Goal: Task Accomplishment & Management: Complete application form

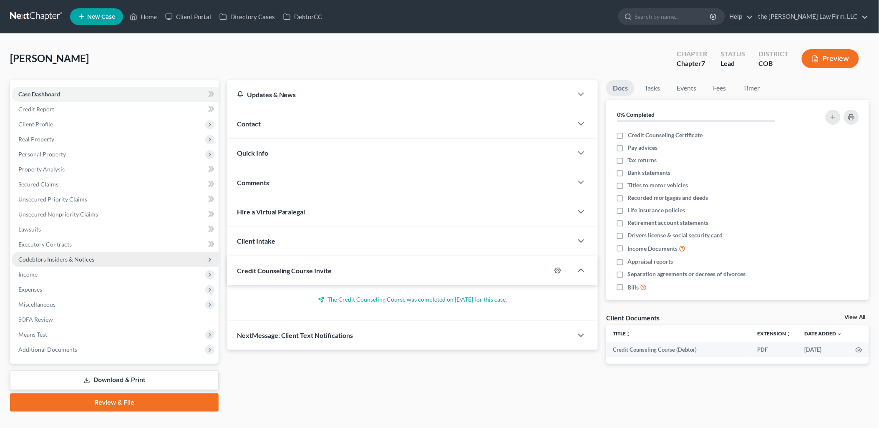
click at [43, 258] on span "Codebtors Insiders & Notices" at bounding box center [56, 259] width 76 height 7
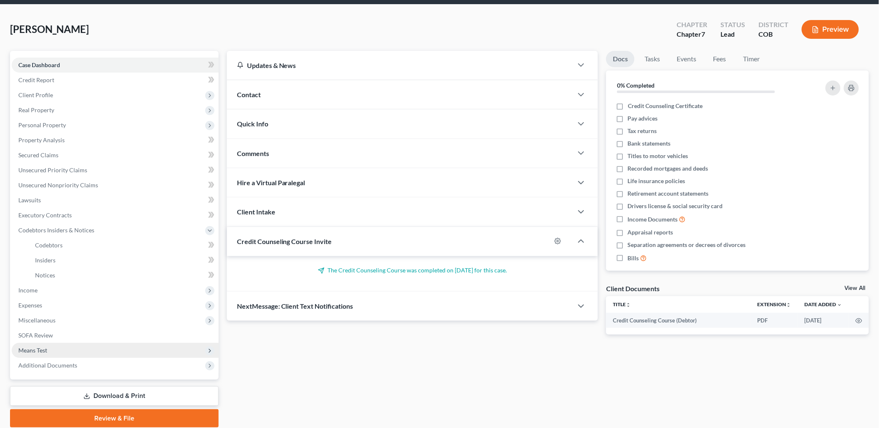
scroll to position [59, 0]
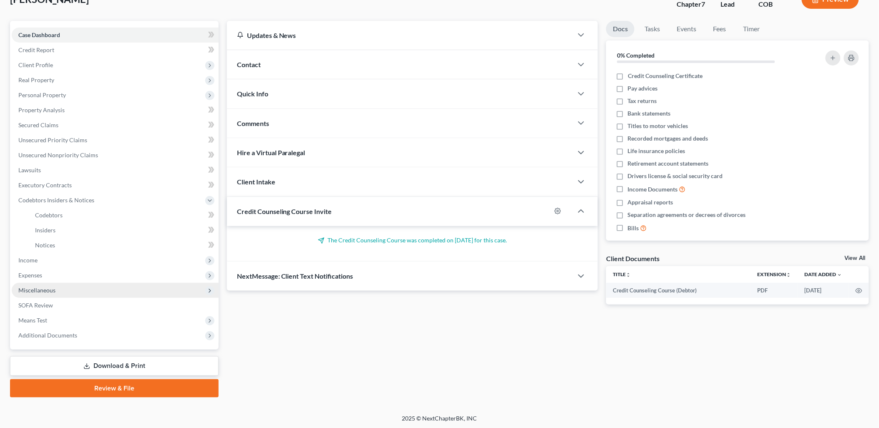
click at [46, 291] on span "Miscellaneous" at bounding box center [36, 290] width 37 height 7
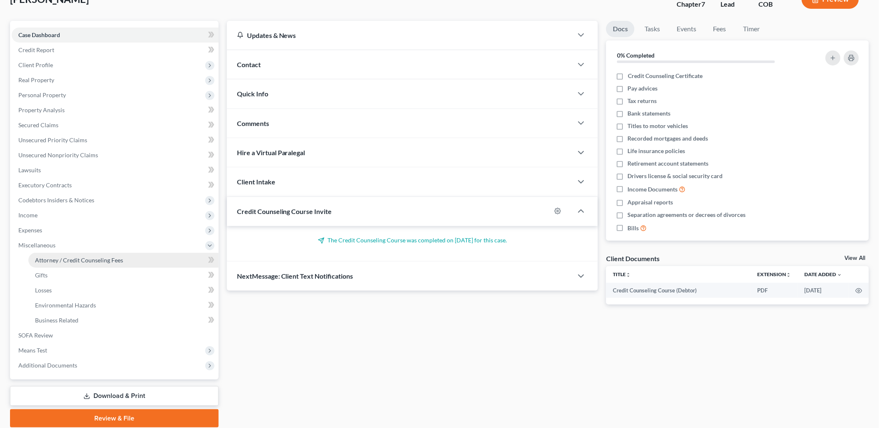
click at [83, 258] on span "Attorney / Credit Counseling Fees" at bounding box center [79, 260] width 88 height 7
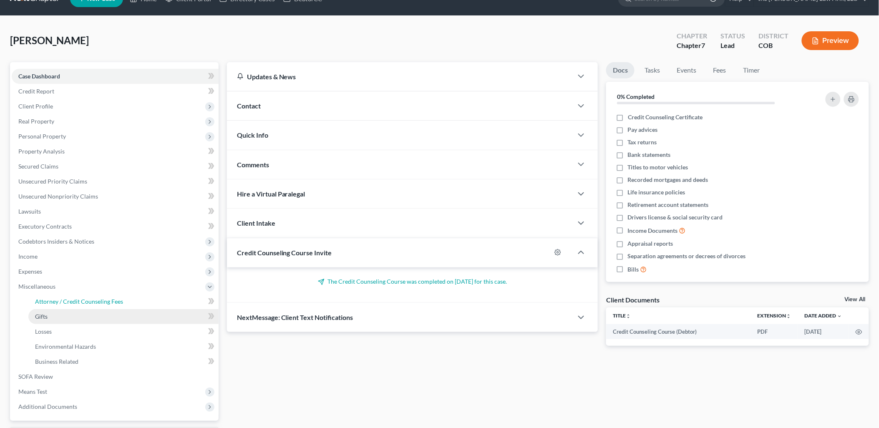
select select "0"
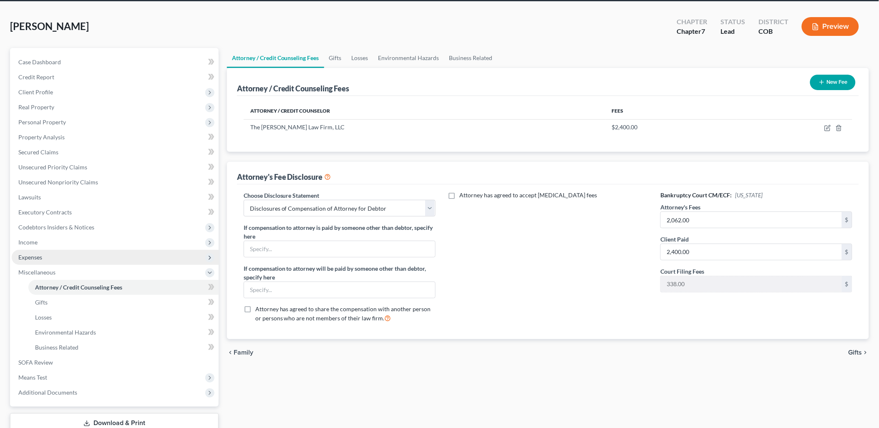
scroll to position [89, 0]
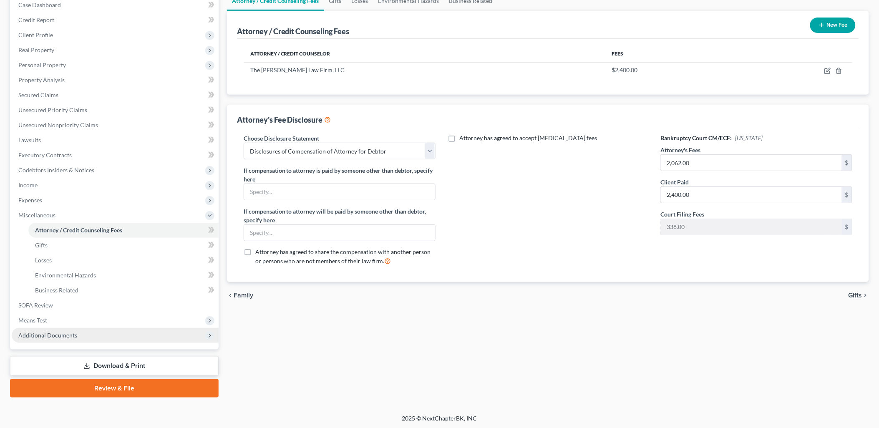
click at [53, 336] on span "Additional Documents" at bounding box center [47, 335] width 59 height 7
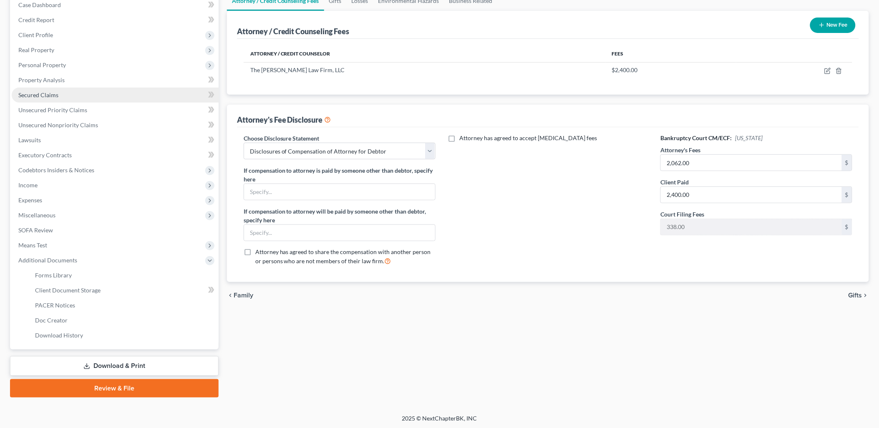
click at [52, 99] on link "Secured Claims" at bounding box center [115, 95] width 207 height 15
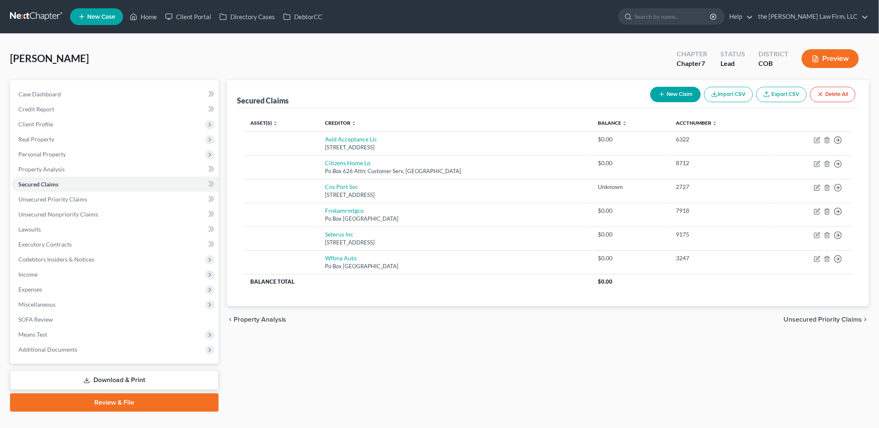
click at [599, 126] on th "Balance expand_more expand_less unfold_more" at bounding box center [631, 123] width 78 height 17
click at [603, 120] on link "Balance expand_more expand_less unfold_more" at bounding box center [613, 123] width 29 height 6
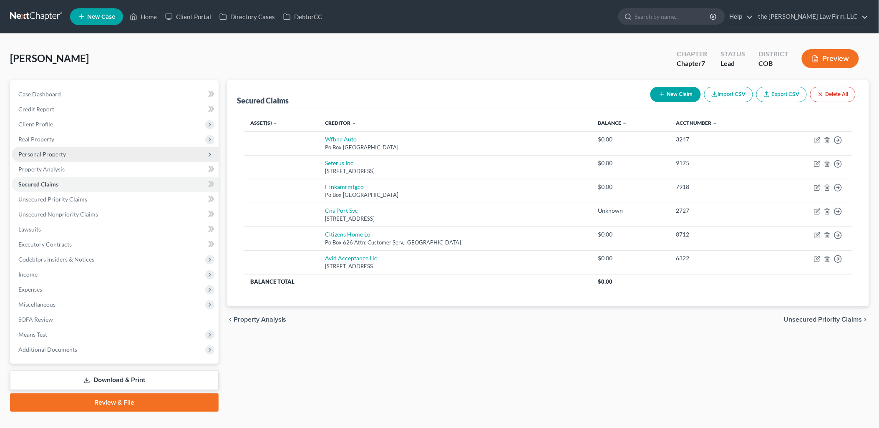
click at [69, 151] on span "Personal Property" at bounding box center [115, 154] width 207 height 15
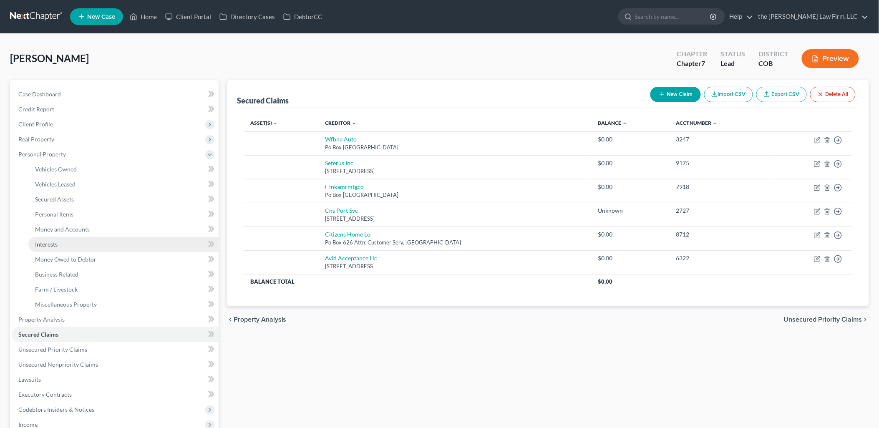
scroll to position [46, 0]
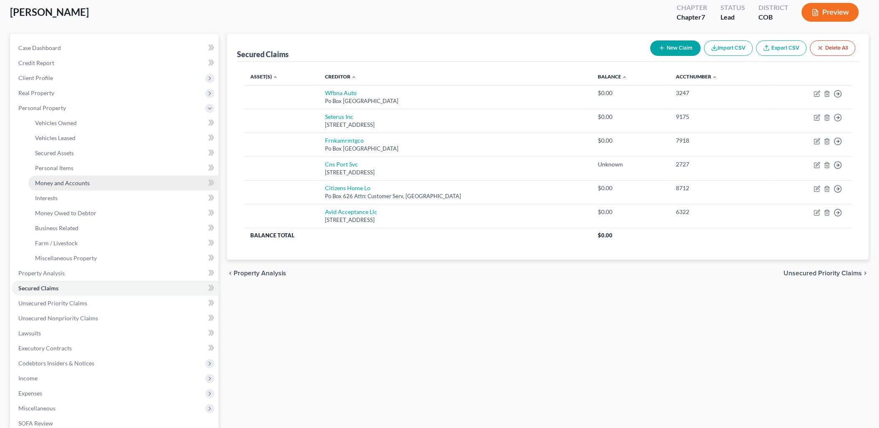
click at [67, 176] on link "Money and Accounts" at bounding box center [123, 183] width 190 height 15
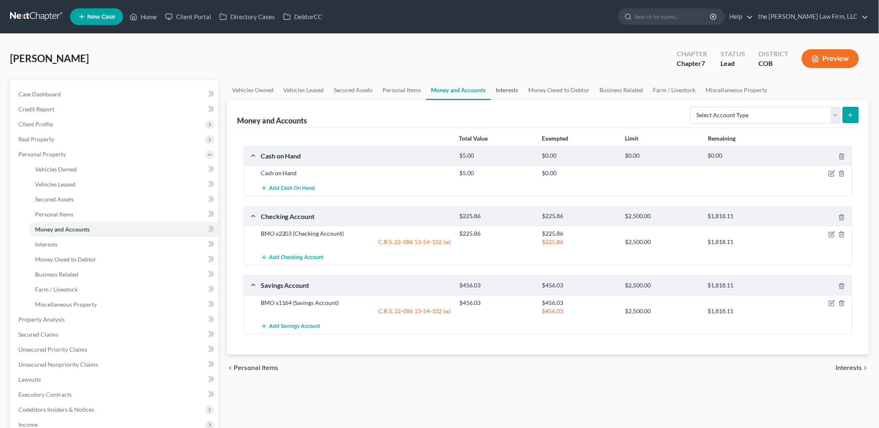
click at [514, 90] on link "Interests" at bounding box center [507, 90] width 33 height 20
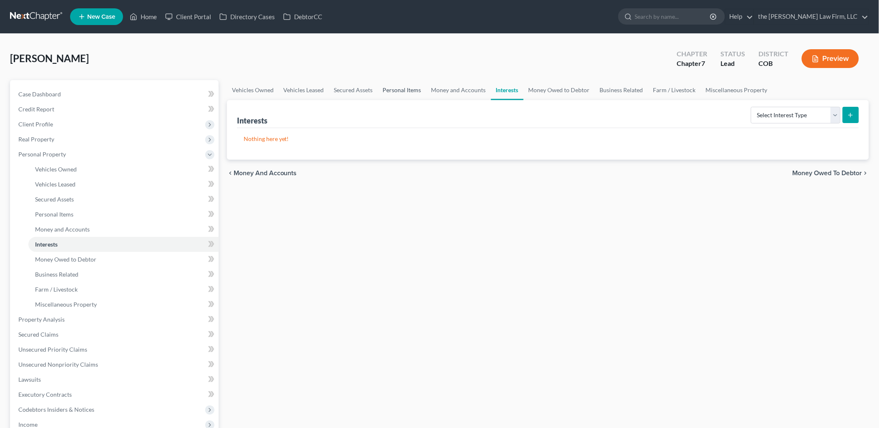
click at [415, 86] on link "Personal Items" at bounding box center [402, 90] width 48 height 20
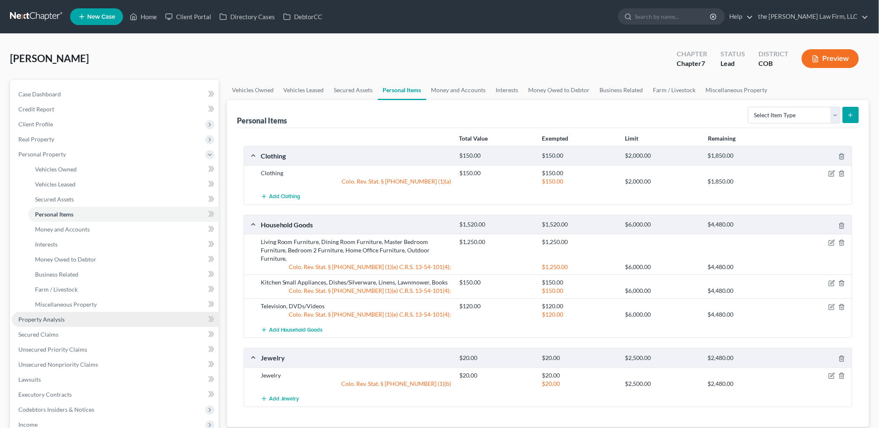
click at [58, 319] on span "Property Analysis" at bounding box center [41, 319] width 46 height 7
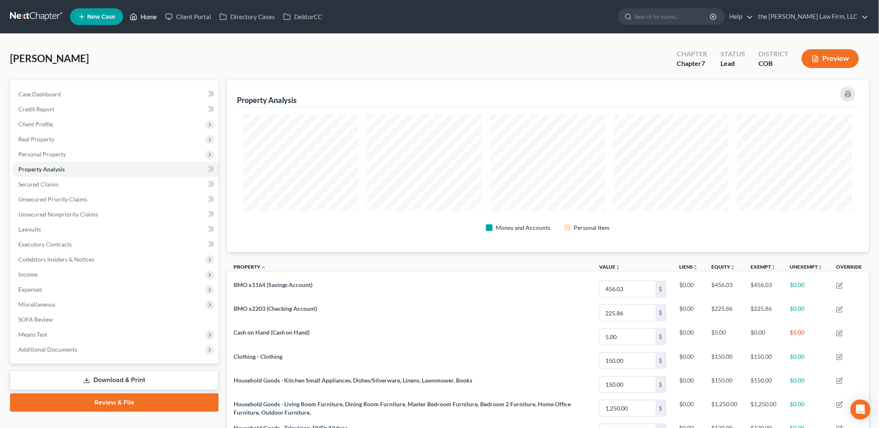
click at [140, 18] on link "Home" at bounding box center [143, 16] width 35 height 15
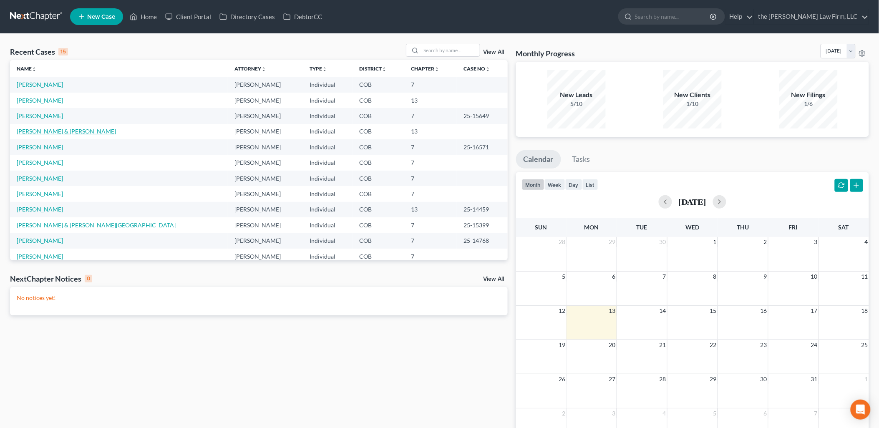
click at [43, 130] on link "[PERSON_NAME] & [PERSON_NAME]" at bounding box center [66, 131] width 99 height 7
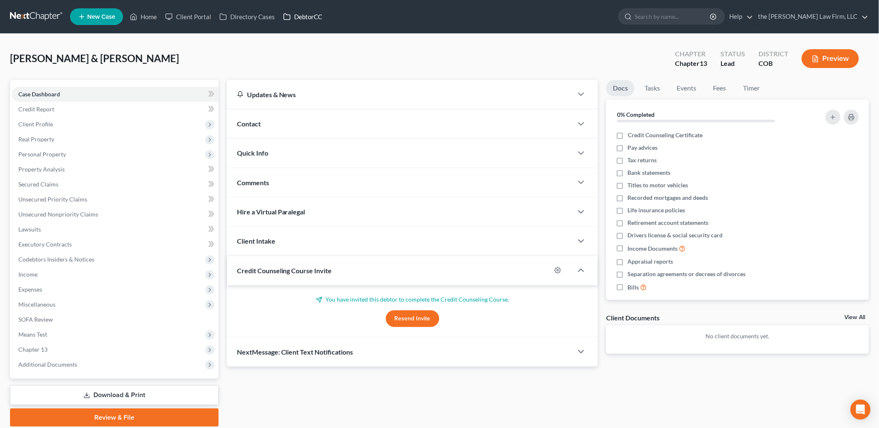
click at [321, 20] on link "DebtorCC" at bounding box center [302, 16] width 47 height 15
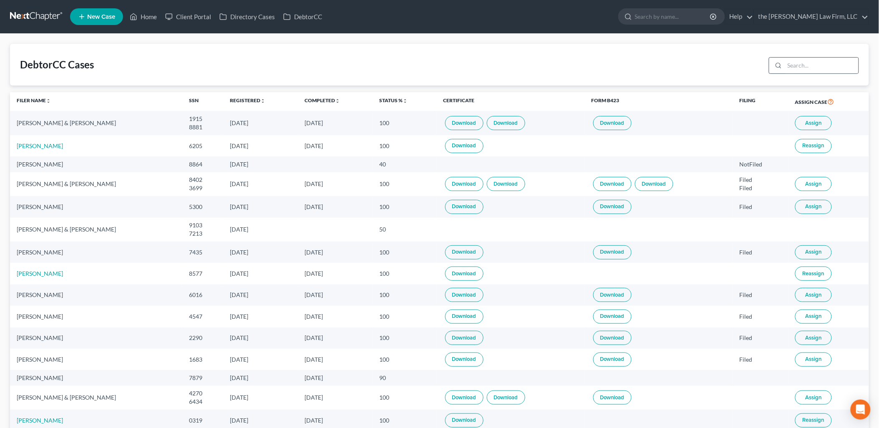
click at [785, 63] on div at bounding box center [777, 66] width 15 height 16
click at [812, 64] on input "search" at bounding box center [822, 66] width 74 height 16
type input "[PERSON_NAME]"
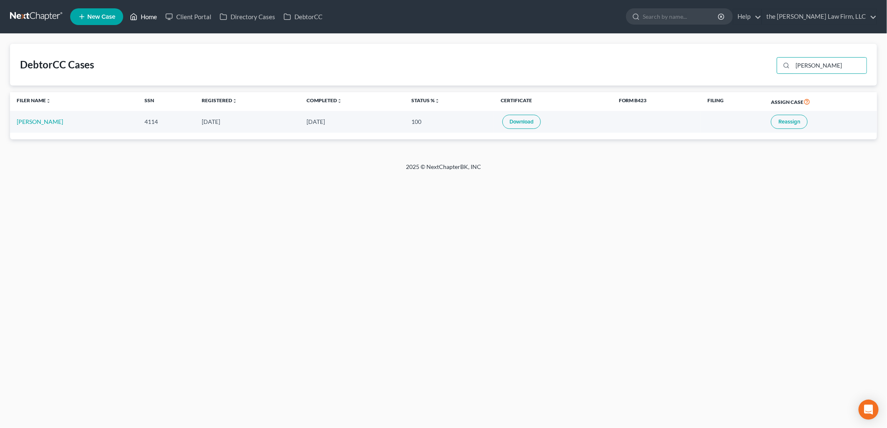
drag, startPoint x: 142, startPoint y: 20, endPoint x: 145, endPoint y: 25, distance: 6.0
click at [143, 20] on link "Home" at bounding box center [143, 16] width 35 height 15
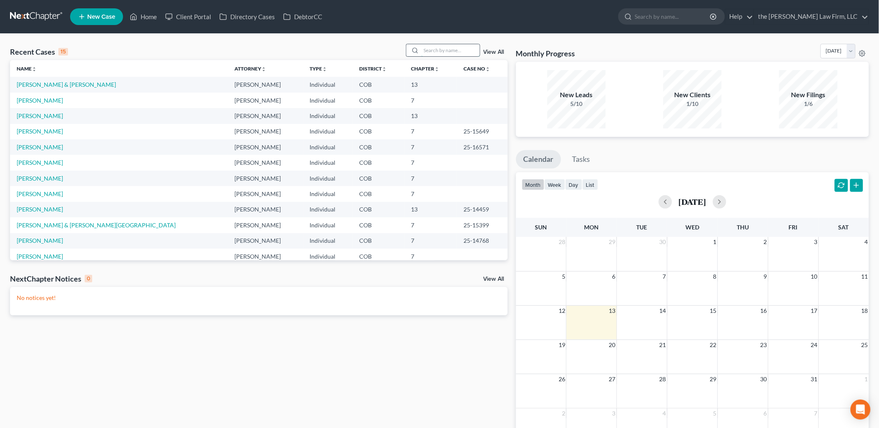
click at [459, 55] on input "search" at bounding box center [451, 50] width 58 height 12
type input "Ganz"
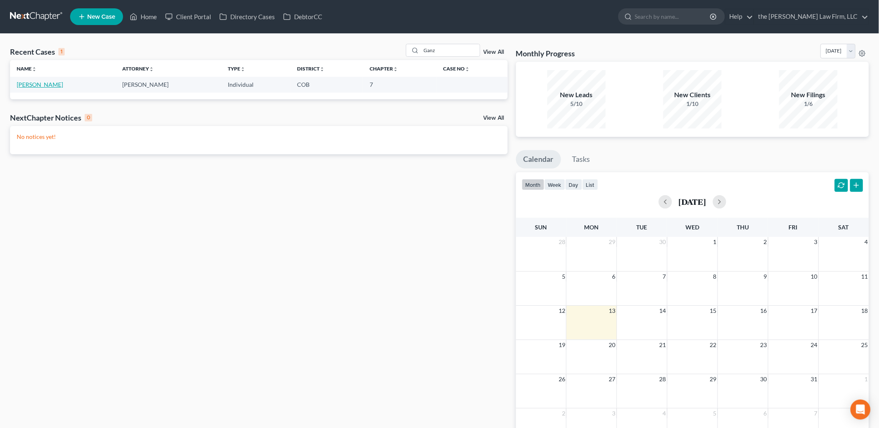
click at [20, 85] on link "[PERSON_NAME]" at bounding box center [40, 84] width 46 height 7
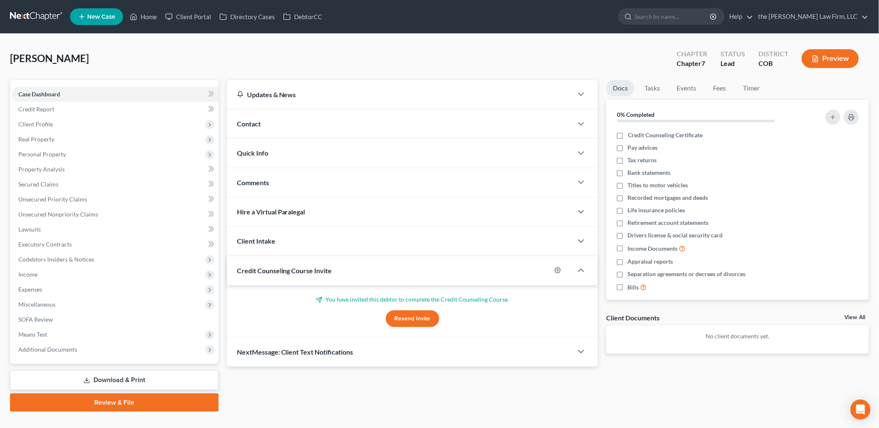
click at [418, 315] on button "Resend Invite" at bounding box center [412, 319] width 53 height 17
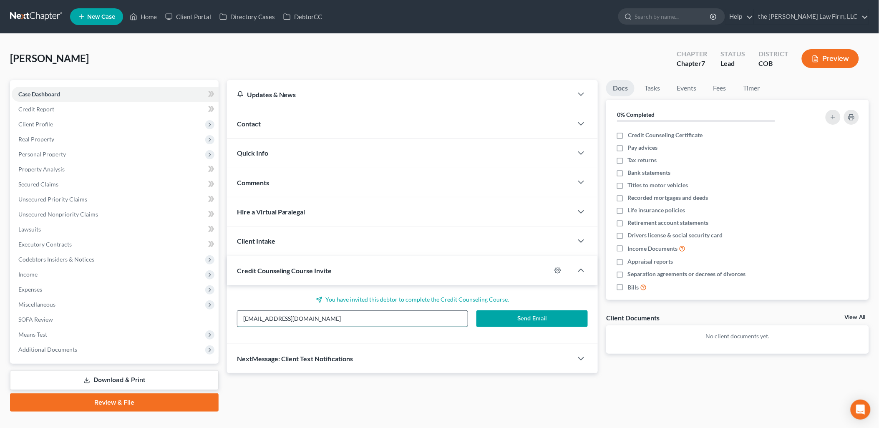
click at [302, 316] on input "[EMAIL_ADDRESS][DOMAIN_NAME]" at bounding box center [352, 319] width 230 height 16
click at [510, 315] on button "Send Email" at bounding box center [532, 319] width 111 height 17
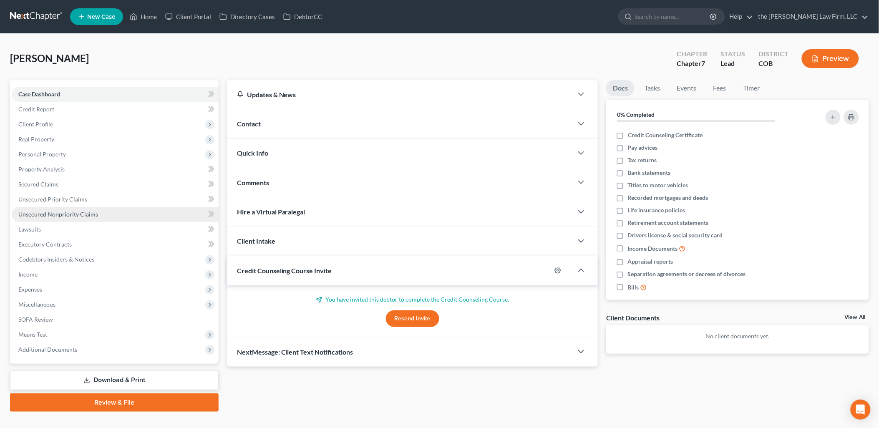
click at [45, 218] on link "Unsecured Nonpriority Claims" at bounding box center [115, 214] width 207 height 15
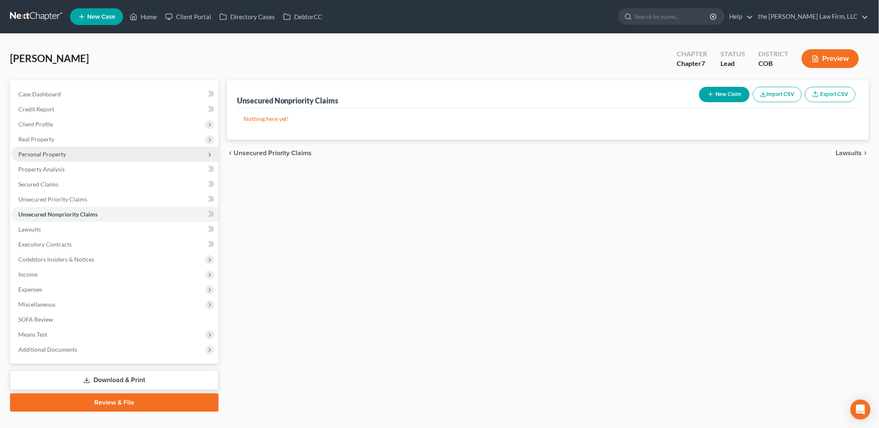
click at [45, 148] on span "Personal Property" at bounding box center [115, 154] width 207 height 15
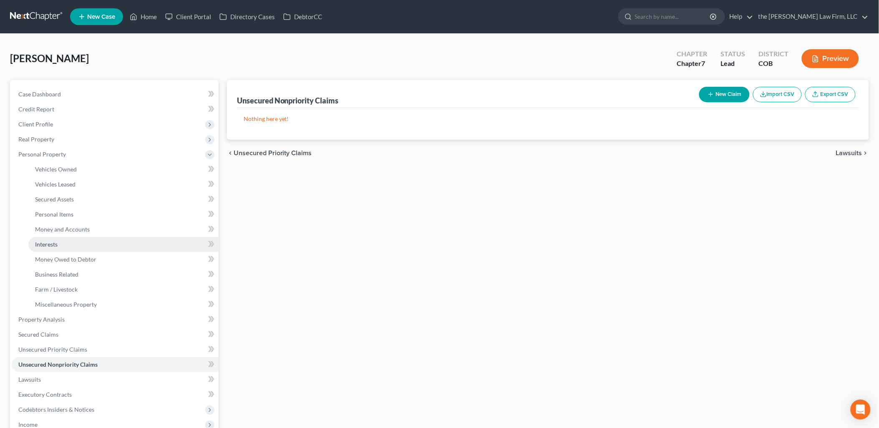
click at [57, 244] on span "Interests" at bounding box center [46, 244] width 23 height 7
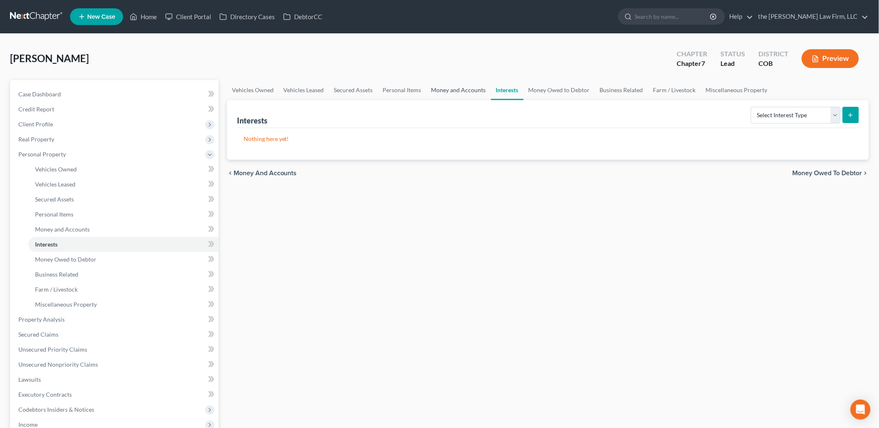
click at [456, 84] on link "Money and Accounts" at bounding box center [459, 90] width 65 height 20
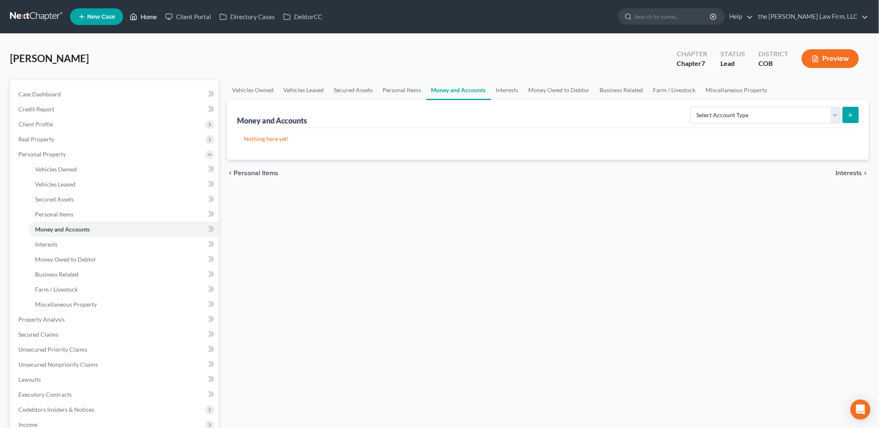
click at [142, 15] on link "Home" at bounding box center [143, 16] width 35 height 15
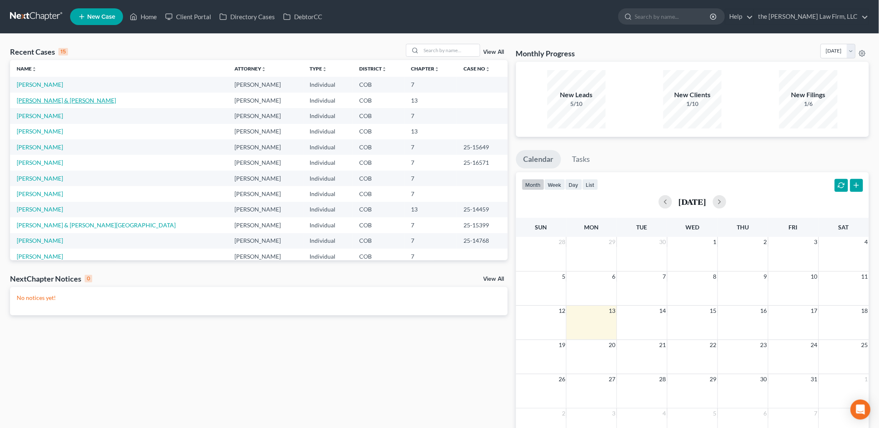
click at [30, 97] on link "[PERSON_NAME] & [PERSON_NAME]" at bounding box center [66, 100] width 99 height 7
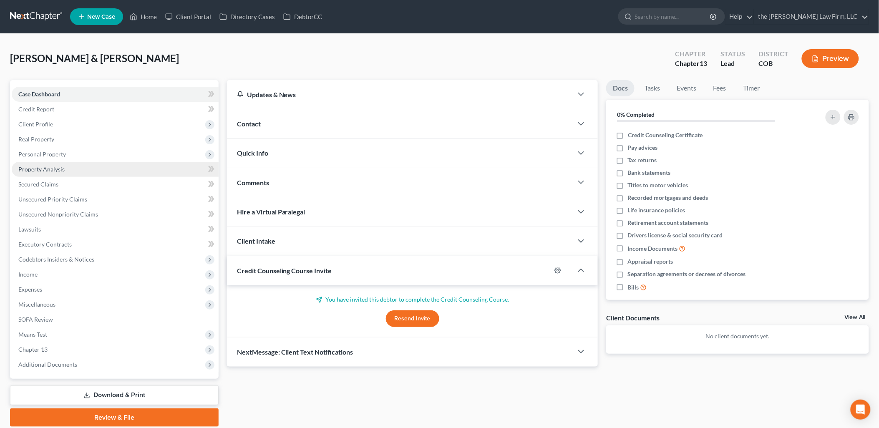
click at [78, 173] on link "Property Analysis" at bounding box center [115, 169] width 207 height 15
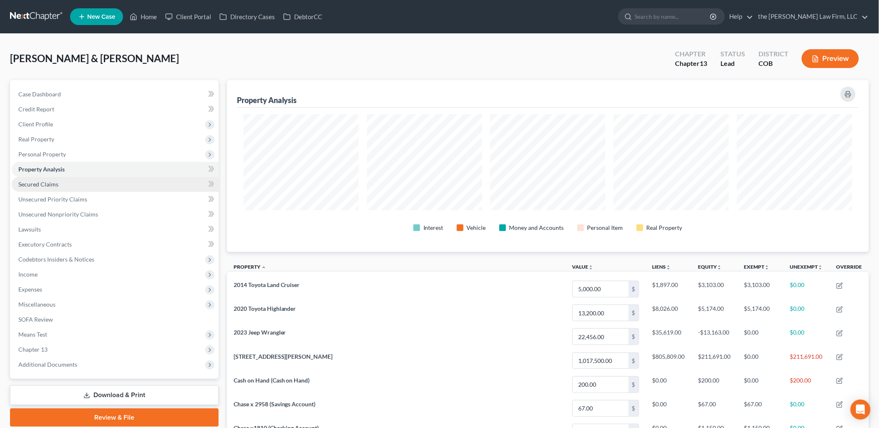
scroll to position [172, 643]
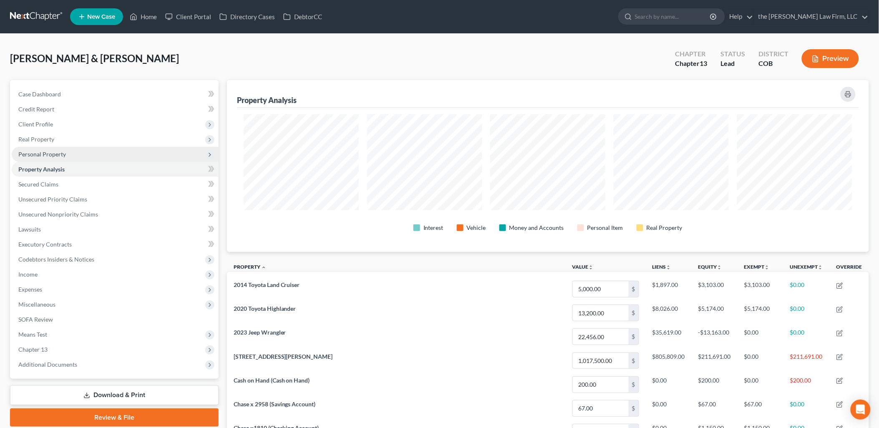
click at [47, 156] on span "Personal Property" at bounding box center [42, 154] width 48 height 7
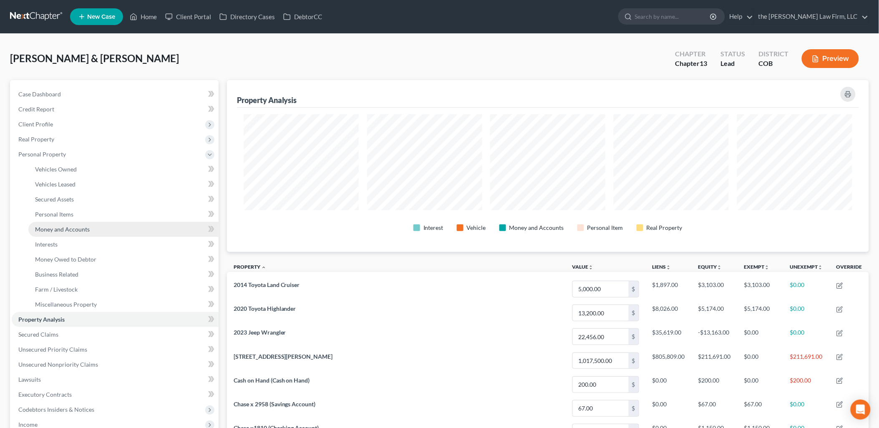
click at [49, 231] on span "Money and Accounts" at bounding box center [62, 229] width 55 height 7
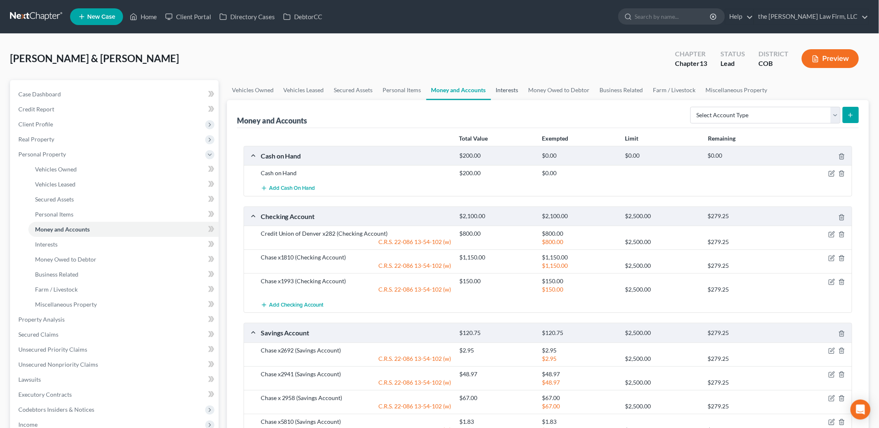
drag, startPoint x: 506, startPoint y: 85, endPoint x: 515, endPoint y: 91, distance: 11.1
click at [506, 85] on link "Interests" at bounding box center [507, 90] width 33 height 20
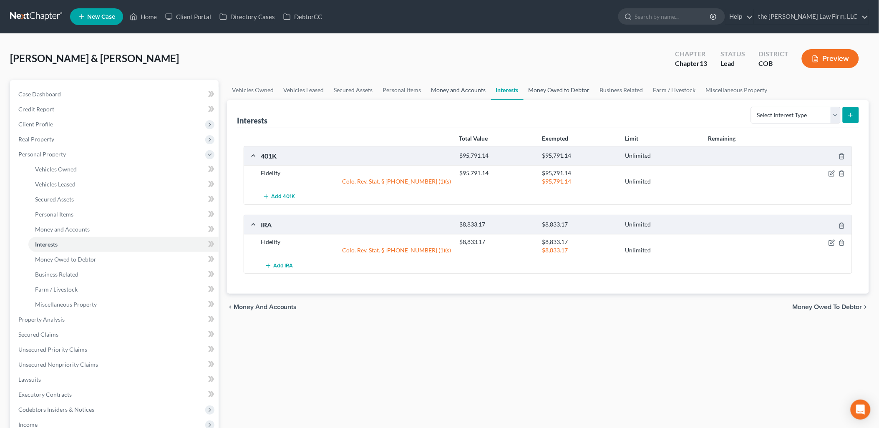
drag, startPoint x: 460, startPoint y: 94, endPoint x: 526, endPoint y: 98, distance: 66.1
click at [460, 94] on link "Money and Accounts" at bounding box center [459, 90] width 65 height 20
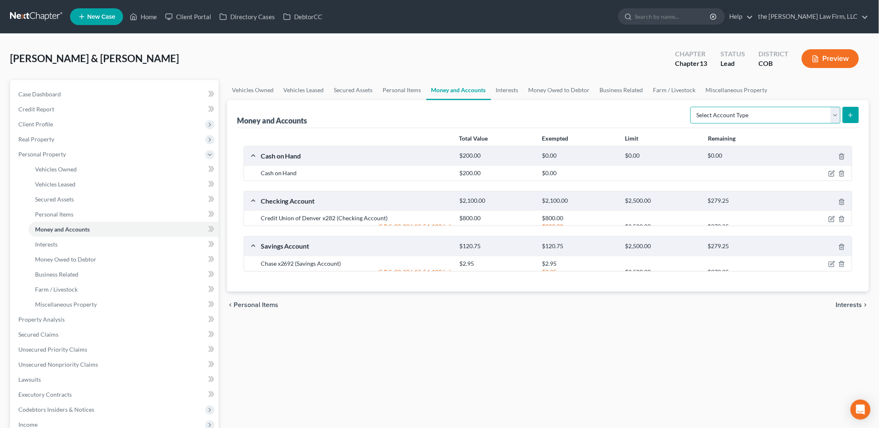
click at [758, 119] on select "Select Account Type Brokerage Cash on Hand Certificates of Deposit Checking Acc…" at bounding box center [766, 115] width 150 height 17
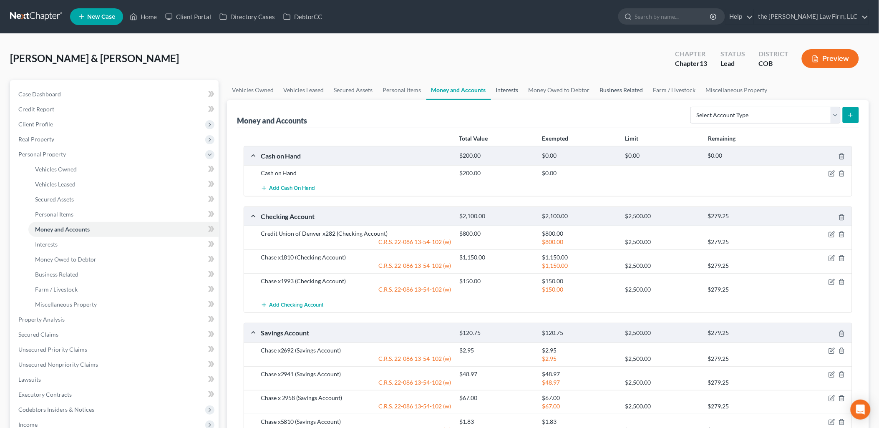
drag, startPoint x: 503, startPoint y: 94, endPoint x: 609, endPoint y: 82, distance: 106.3
click at [503, 94] on link "Interests" at bounding box center [507, 90] width 33 height 20
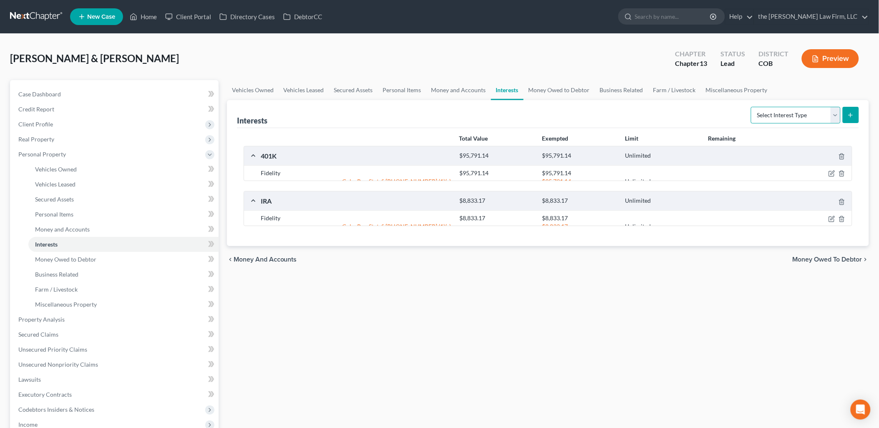
click at [796, 115] on select "Select Interest Type 401K Annuity Bond Education IRA Government Bond Government…" at bounding box center [796, 115] width 90 height 17
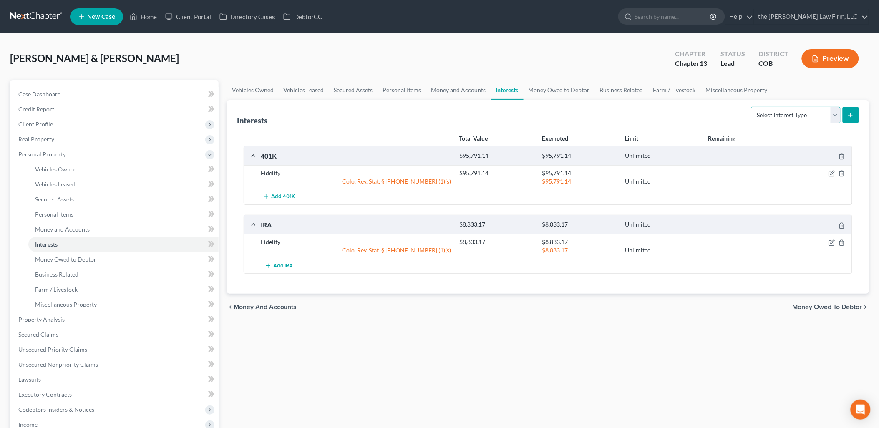
select select "term_life_insurance"
click at [753, 107] on select "Select Interest Type 401K Annuity Bond Education IRA Government Bond Government…" at bounding box center [796, 115] width 90 height 17
click at [849, 123] on form "Select Interest Type 401K Annuity Bond Education IRA Government Bond Government…" at bounding box center [805, 115] width 108 height 17
click at [855, 111] on button "submit" at bounding box center [851, 115] width 16 height 16
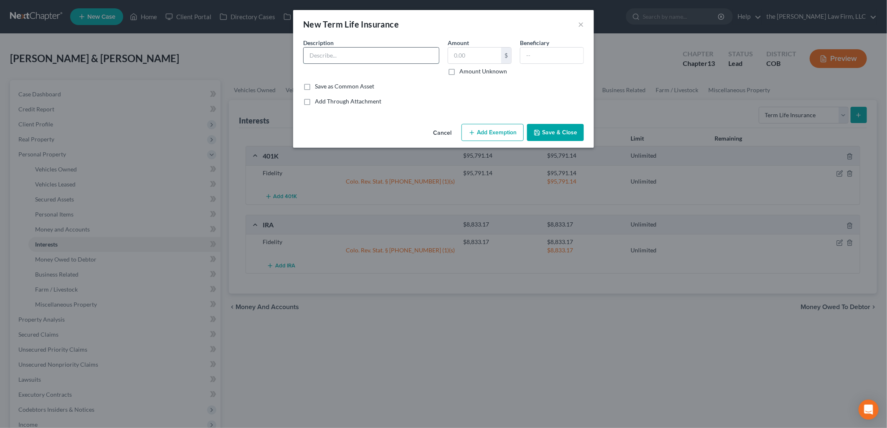
click at [364, 56] on input "text" at bounding box center [370, 56] width 135 height 16
type input "Prudential"
type input "1,081.09"
click at [558, 131] on button "Save & Close" at bounding box center [555, 133] width 57 height 18
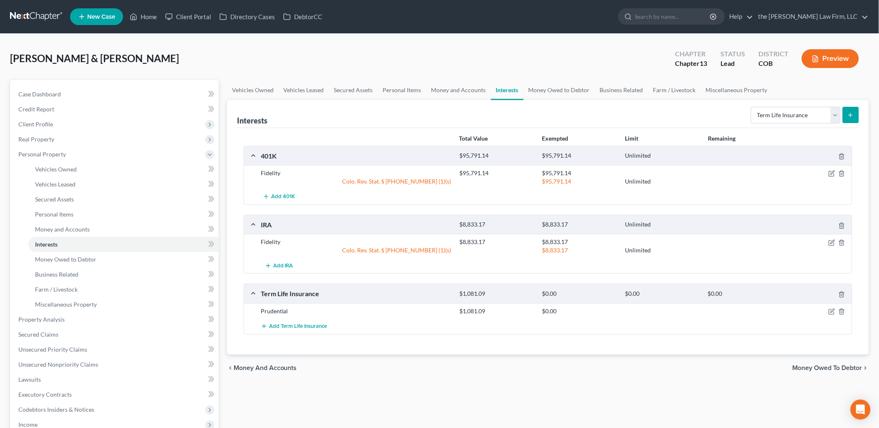
click at [852, 112] on icon "submit" at bounding box center [851, 115] width 7 height 7
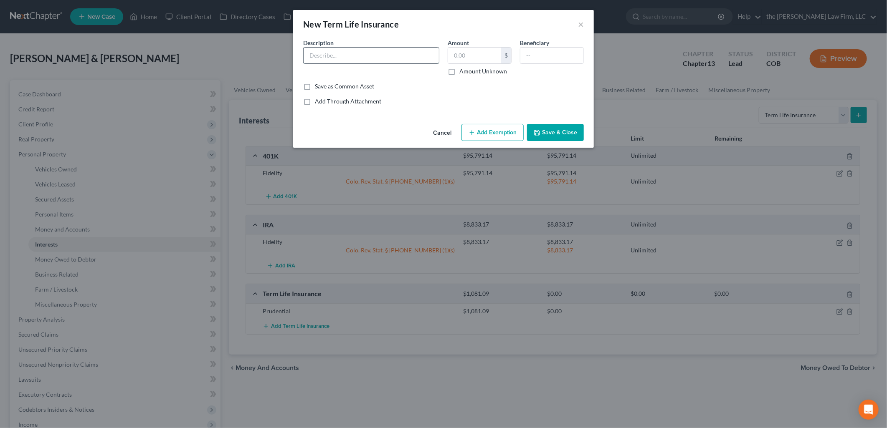
click at [397, 60] on input "text" at bounding box center [370, 56] width 135 height 16
type input "Resolution Life"
click at [574, 129] on button "Save & Close" at bounding box center [555, 133] width 57 height 18
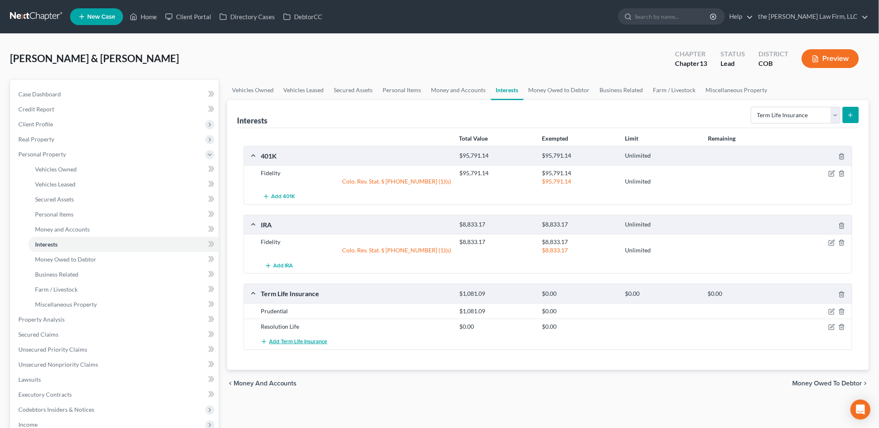
click at [298, 343] on span "Add Term Life Insurance" at bounding box center [298, 342] width 58 height 7
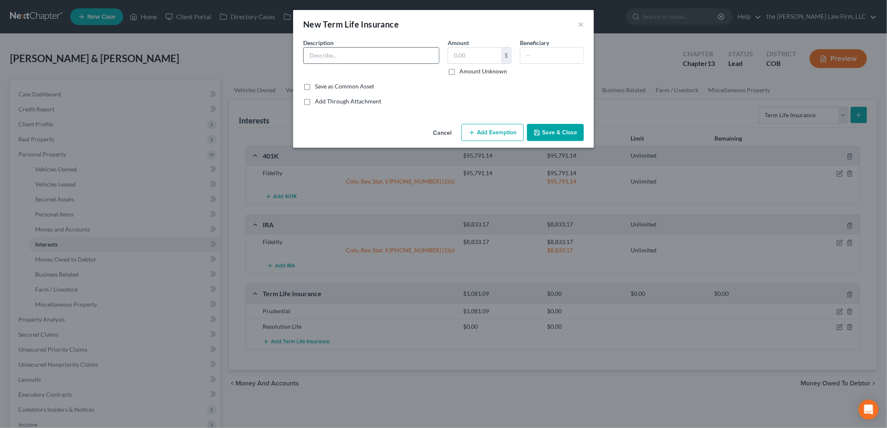
click at [410, 60] on input "text" at bounding box center [370, 56] width 135 height 16
type input "Resolution Life"
click at [556, 133] on button "Save & Close" at bounding box center [555, 133] width 57 height 18
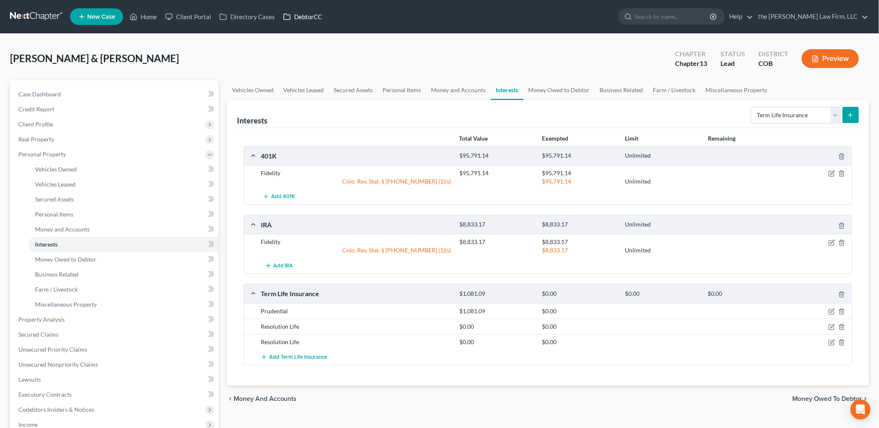
click at [298, 9] on link "DebtorCC" at bounding box center [302, 16] width 47 height 15
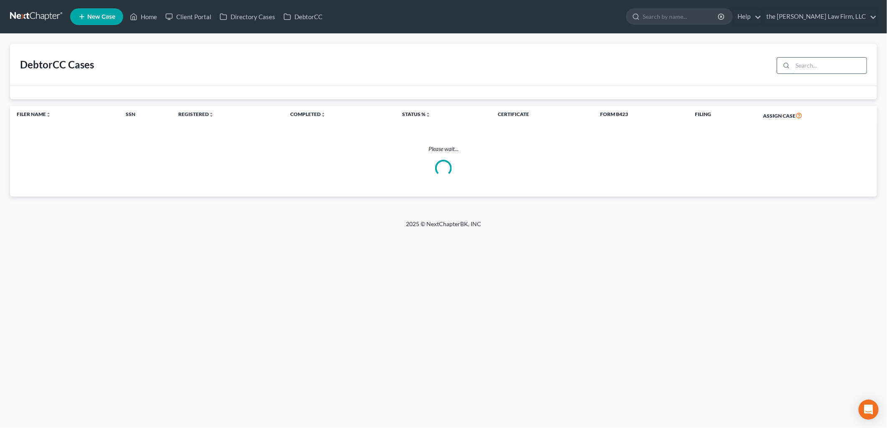
click at [833, 67] on input "search" at bounding box center [829, 66] width 74 height 16
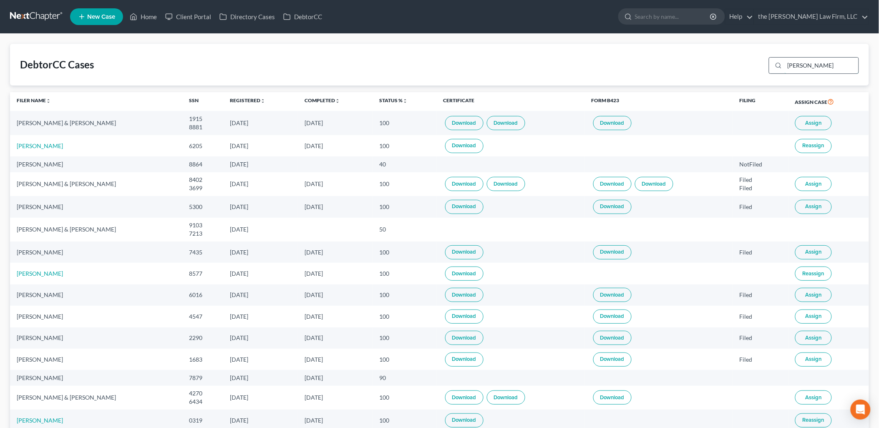
type input "[PERSON_NAME]"
click at [611, 115] on td "Download" at bounding box center [659, 123] width 148 height 24
click at [629, 124] on link "Download" at bounding box center [613, 123] width 38 height 14
click at [133, 13] on icon at bounding box center [134, 17] width 8 height 10
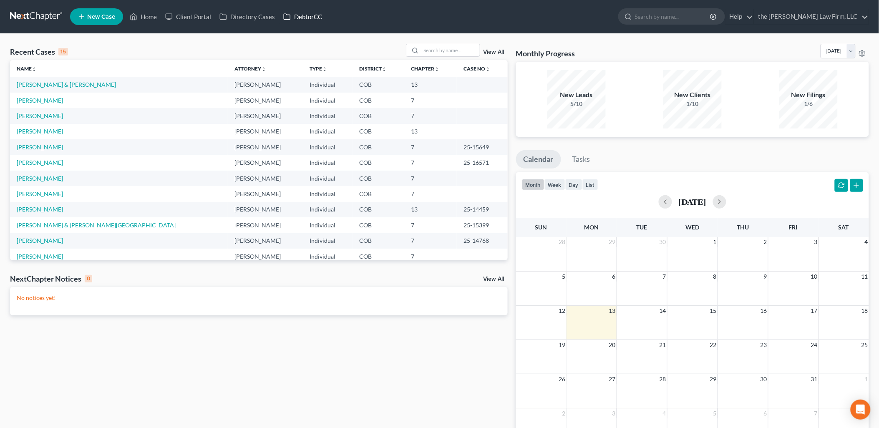
click at [320, 19] on link "DebtorCC" at bounding box center [302, 16] width 47 height 15
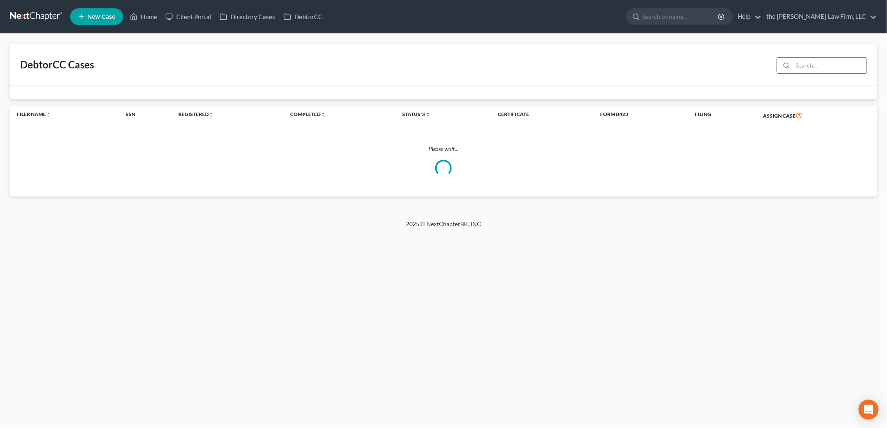
click at [835, 68] on input "search" at bounding box center [829, 66] width 74 height 16
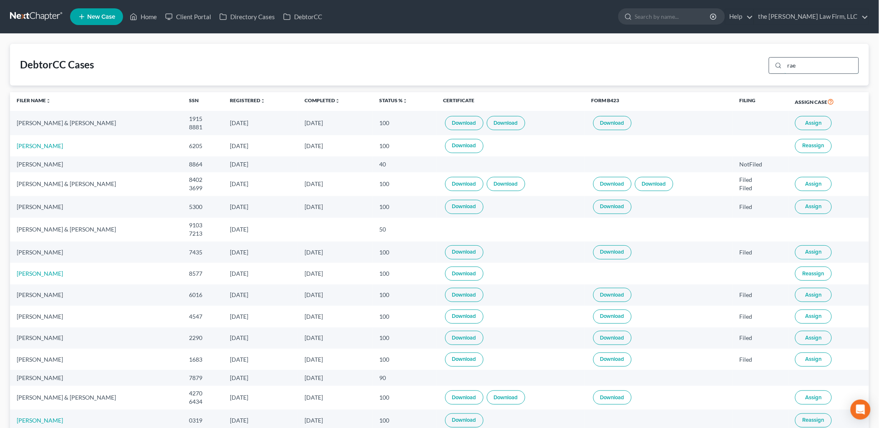
type input "rae"
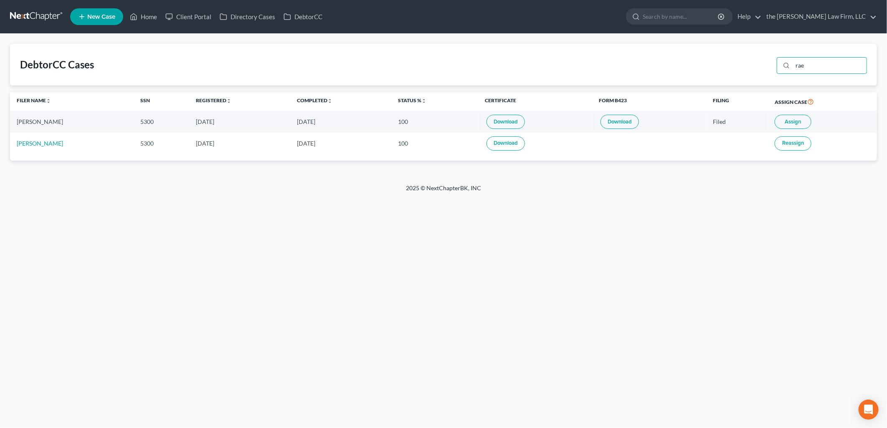
click at [625, 118] on link "Download" at bounding box center [619, 122] width 38 height 14
click at [502, 120] on link "Download" at bounding box center [505, 122] width 38 height 14
click at [142, 17] on link "Home" at bounding box center [143, 16] width 35 height 15
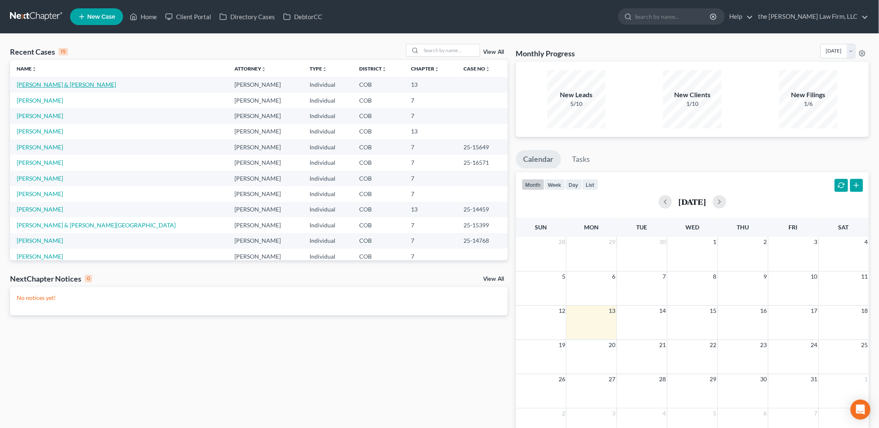
click at [24, 83] on link "[PERSON_NAME] & [PERSON_NAME]" at bounding box center [66, 84] width 99 height 7
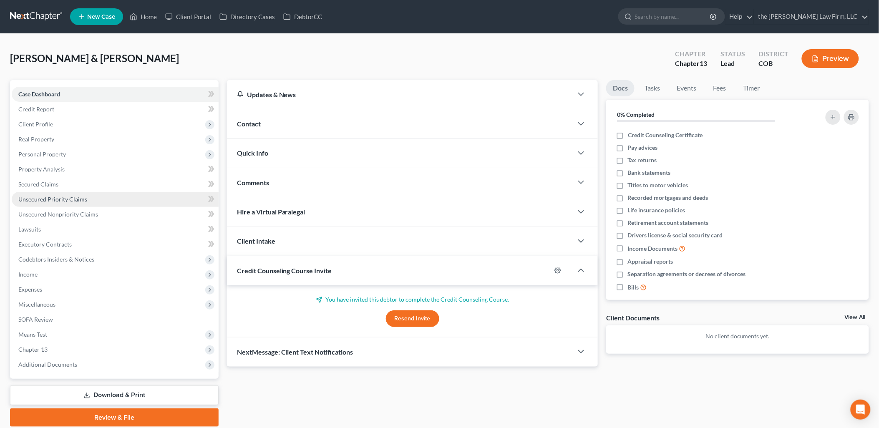
click at [35, 193] on link "Unsecured Priority Claims" at bounding box center [115, 199] width 207 height 15
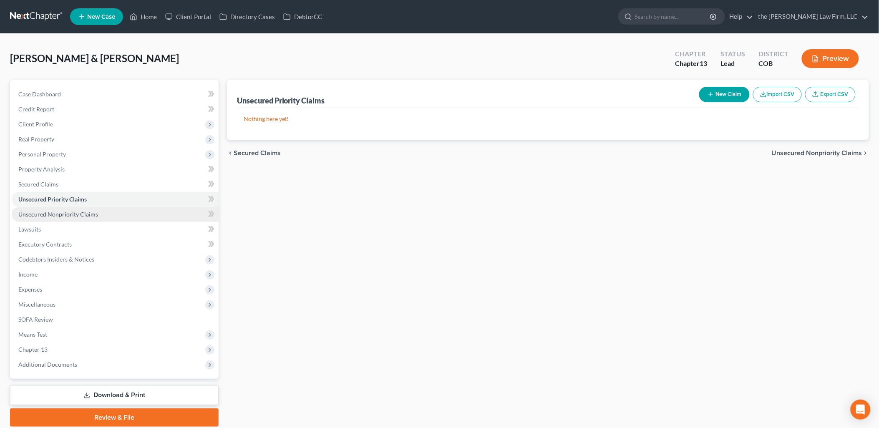
click at [79, 213] on span "Unsecured Nonpriority Claims" at bounding box center [58, 214] width 80 height 7
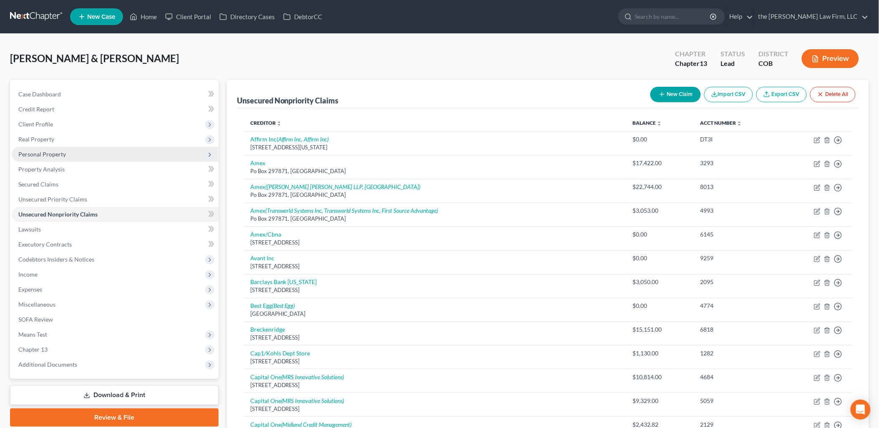
click at [34, 149] on span "Personal Property" at bounding box center [115, 154] width 207 height 15
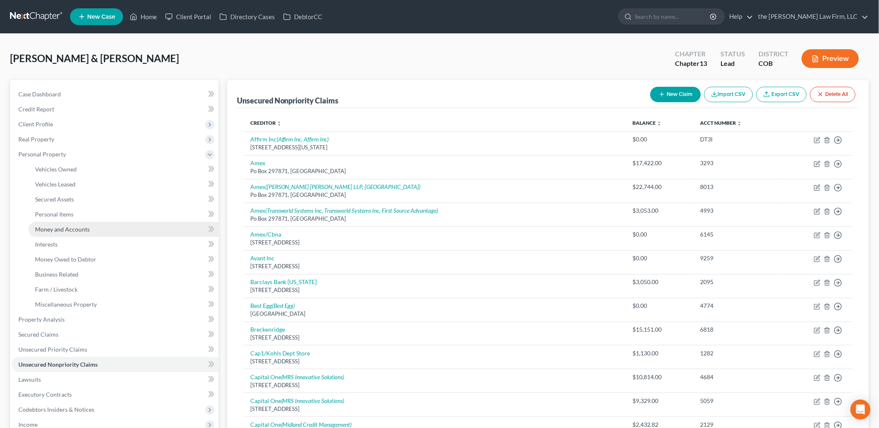
click at [63, 232] on span "Money and Accounts" at bounding box center [62, 229] width 55 height 7
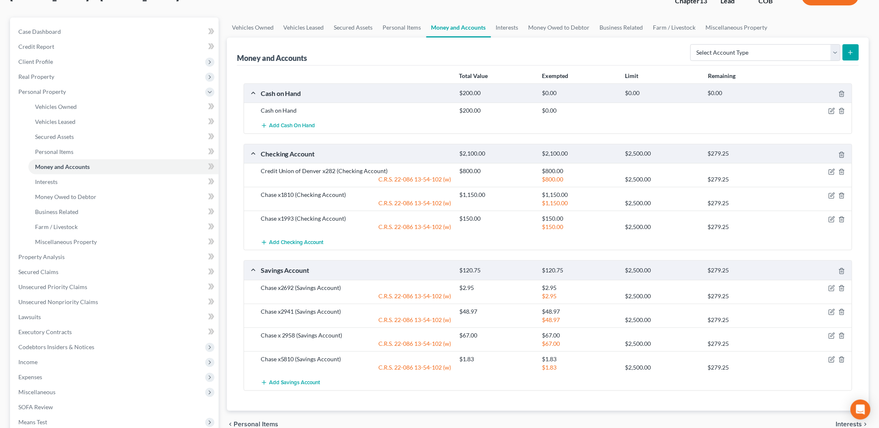
scroll to position [46, 0]
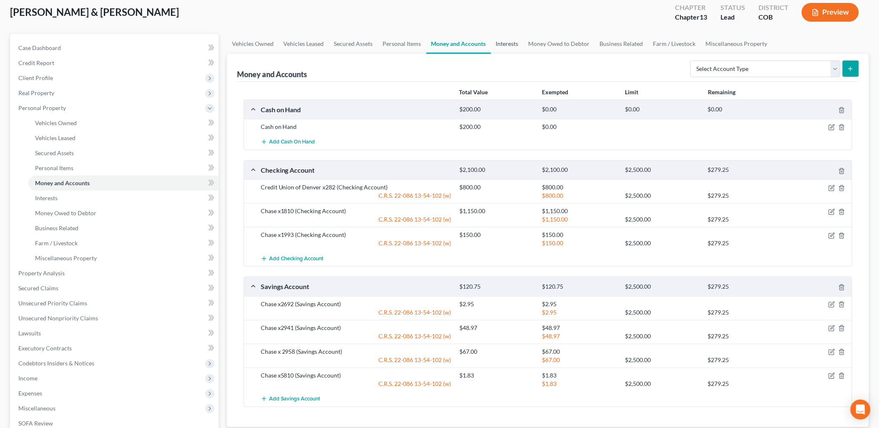
click at [512, 47] on link "Interests" at bounding box center [507, 44] width 33 height 20
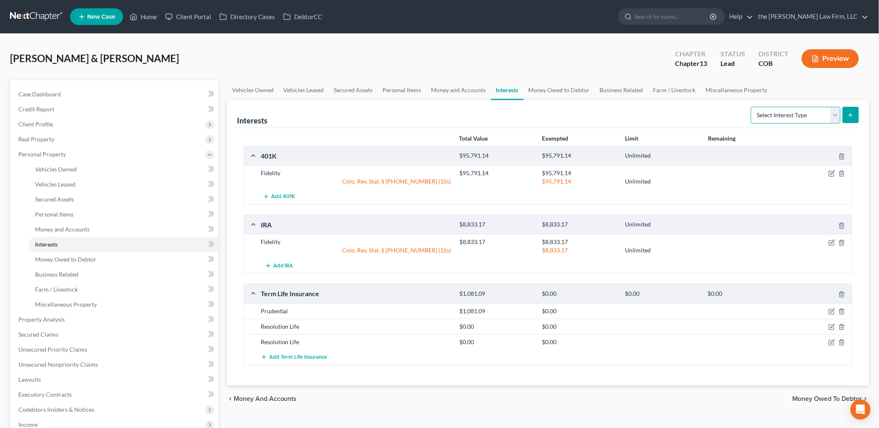
click at [810, 119] on select "Select Interest Type 401K Annuity Bond Education IRA Government Bond Government…" at bounding box center [796, 115] width 90 height 17
click at [460, 89] on link "Money and Accounts" at bounding box center [459, 90] width 65 height 20
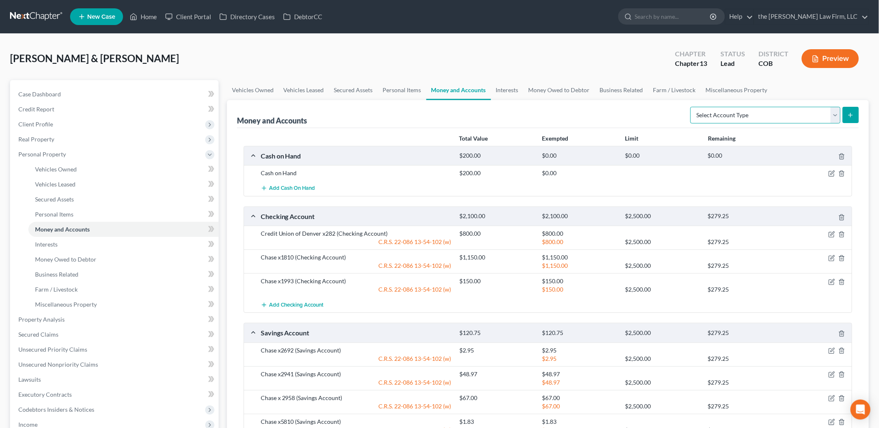
click at [784, 112] on select "Select Account Type Brokerage Cash on Hand Certificates of Deposit Checking Acc…" at bounding box center [766, 115] width 150 height 17
select select "other"
click at [693, 107] on select "Select Account Type Brokerage Cash on Hand Certificates of Deposit Checking Acc…" at bounding box center [766, 115] width 150 height 17
click at [849, 114] on icon "submit" at bounding box center [851, 115] width 7 height 7
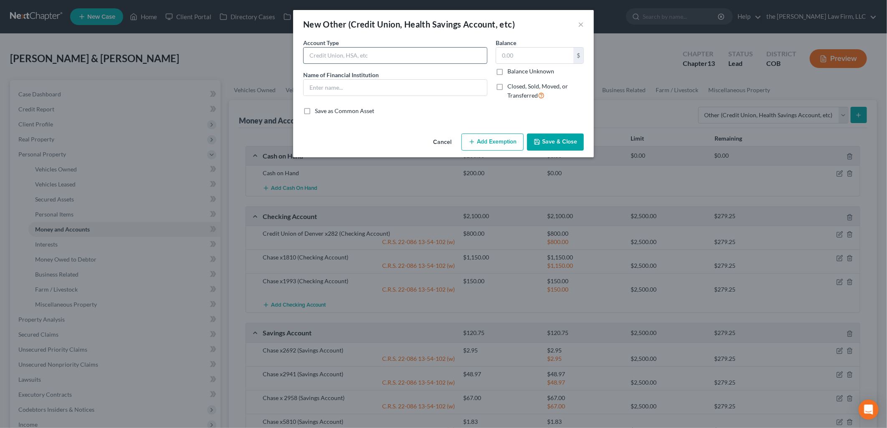
click at [353, 56] on input "text" at bounding box center [394, 56] width 183 height 16
type input "Ptum Financial"
drag, startPoint x: 379, startPoint y: 53, endPoint x: 274, endPoint y: 56, distance: 104.4
click at [274, 56] on div "New Other (Credit Union, Health Savings Account, etc) × An exemption set must f…" at bounding box center [443, 214] width 887 height 428
type input "FSA"
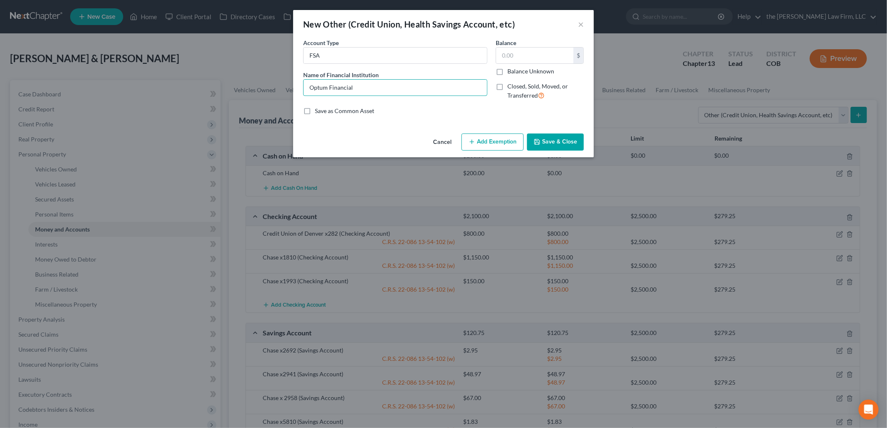
type input "Optum Financial"
type input "17.64"
click at [571, 139] on button "Save & Close" at bounding box center [555, 143] width 57 height 18
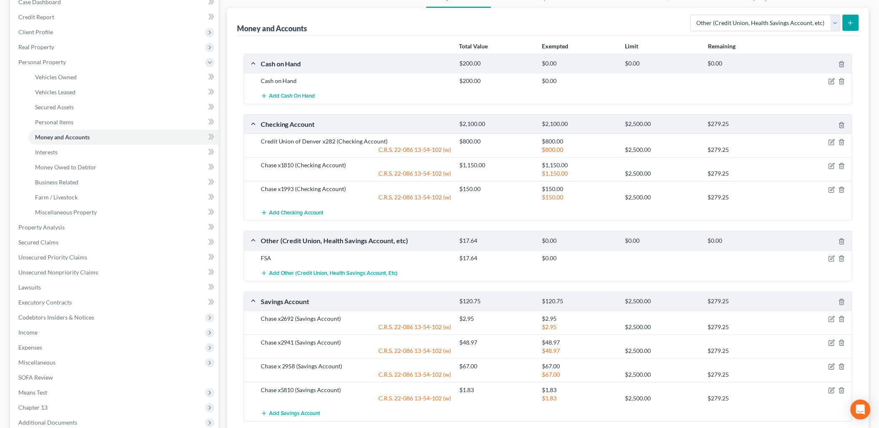
scroll to position [93, 0]
drag, startPoint x: 39, startPoint y: 333, endPoint x: 98, endPoint y: 326, distance: 59.2
click at [39, 333] on span "Income" at bounding box center [115, 332] width 207 height 15
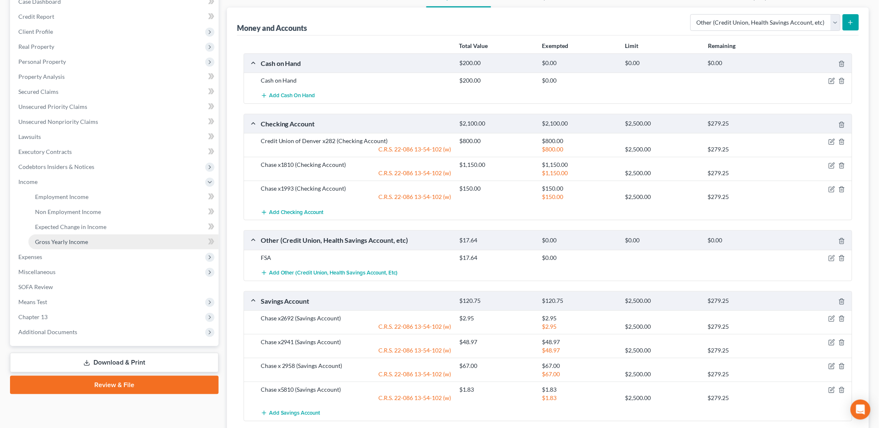
click at [53, 245] on link "Gross Yearly Income" at bounding box center [123, 242] width 190 height 15
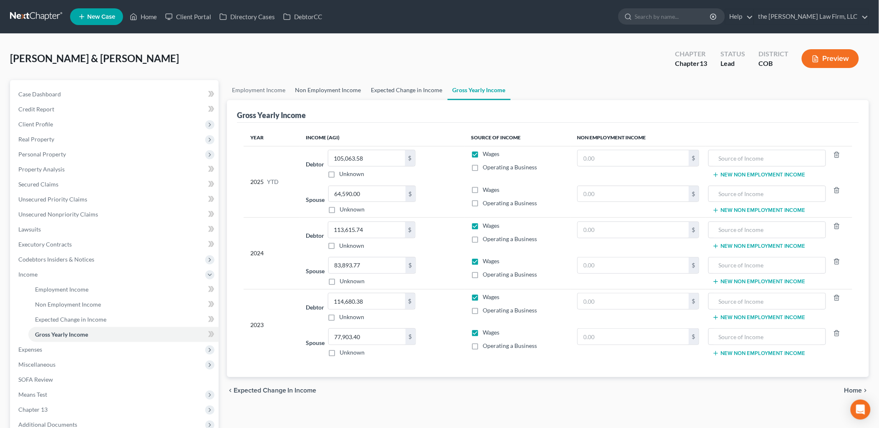
click at [401, 89] on link "Expected Change in Income" at bounding box center [406, 90] width 81 height 20
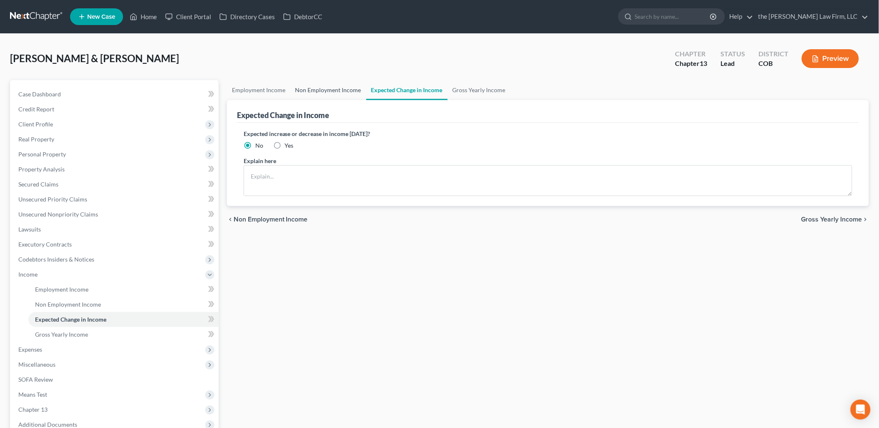
click at [319, 86] on link "Non Employment Income" at bounding box center [329, 90] width 76 height 20
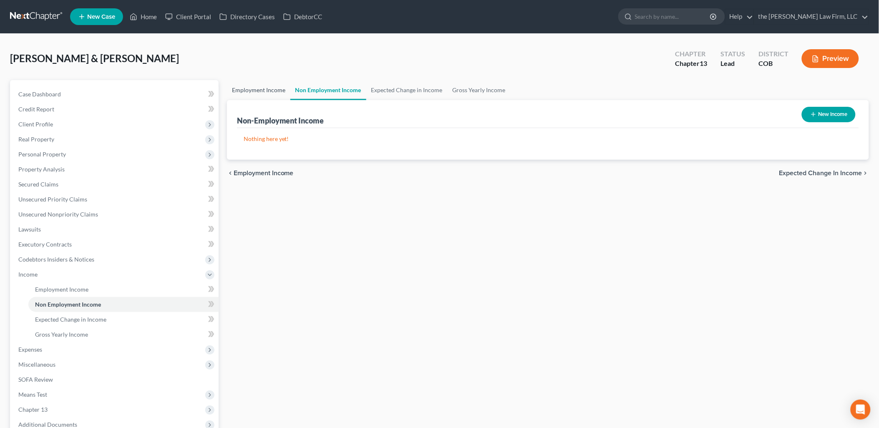
click at [245, 86] on link "Employment Income" at bounding box center [258, 90] width 63 height 20
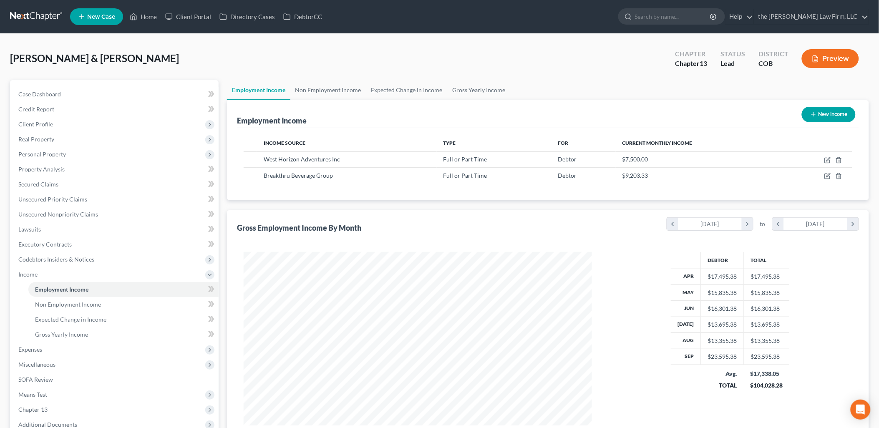
scroll to position [174, 365]
click at [47, 207] on link "Unsecured Nonpriority Claims" at bounding box center [115, 214] width 207 height 15
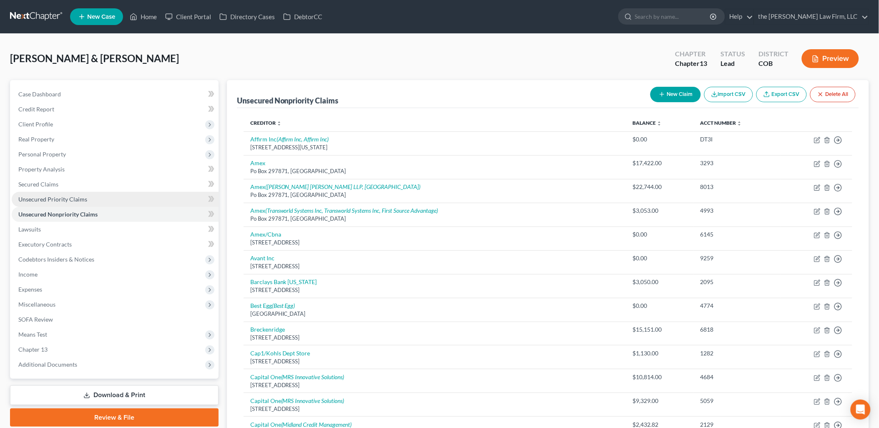
click at [40, 199] on span "Unsecured Priority Claims" at bounding box center [52, 199] width 69 height 7
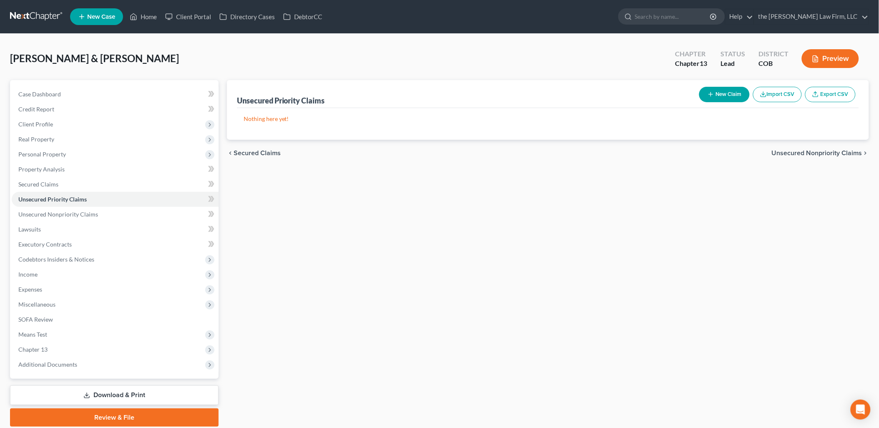
click at [738, 87] on button "New Claim" at bounding box center [725, 94] width 51 height 15
select select "2"
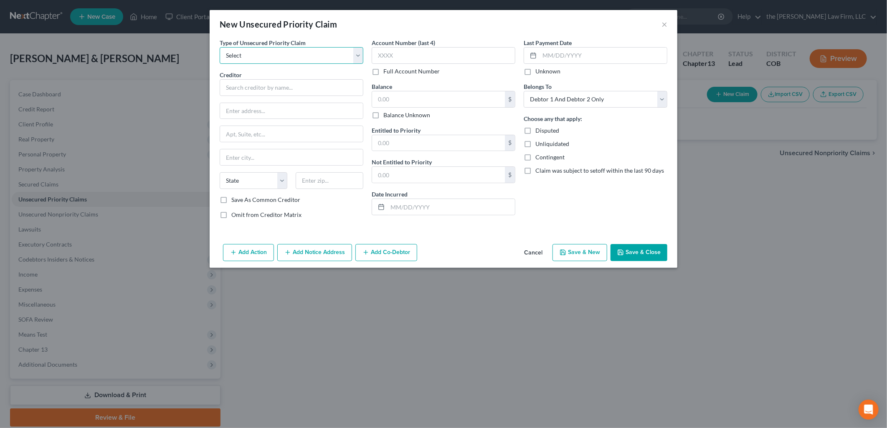
click at [270, 47] on select "Select Taxes & Other Government Units Domestic Support Obligations Extensions o…" at bounding box center [292, 55] width 144 height 17
select select "0"
click at [220, 47] on select "Select Taxes & Other Government Units Domestic Support Obligations Extensions o…" at bounding box center [292, 55] width 144 height 17
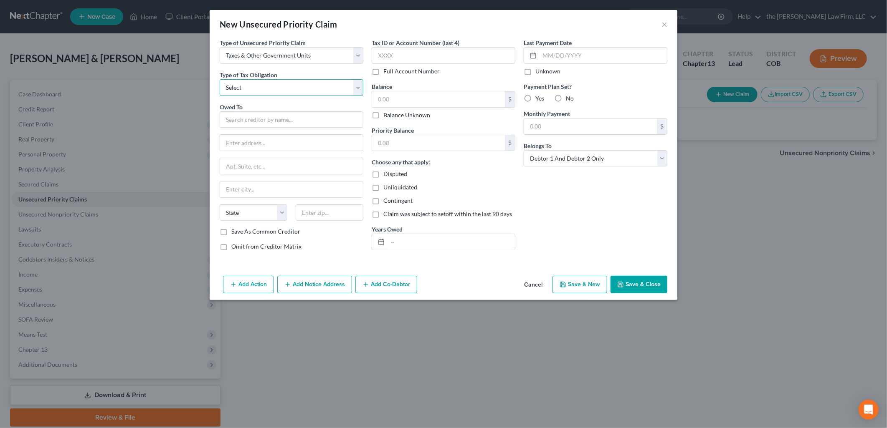
click at [286, 88] on select "Select Federal City State Franchise Tax Board Other" at bounding box center [292, 87] width 144 height 17
select select "0"
click at [220, 79] on select "Select Federal City State Franchise Tax Board Other" at bounding box center [292, 87] width 144 height 17
click at [262, 122] on input "text" at bounding box center [292, 119] width 144 height 17
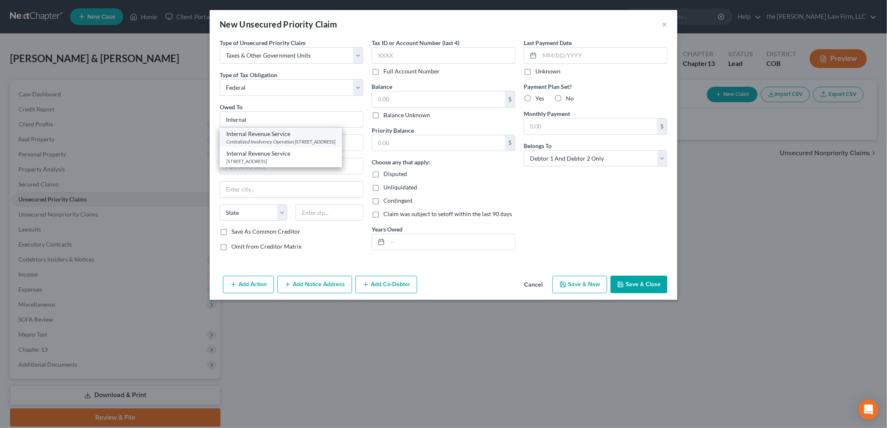
click at [268, 142] on div "Centralized Insolvency Operation [STREET_ADDRESS]" at bounding box center [280, 141] width 109 height 7
type input "Internal Revenue Service"
type input "Centralized Insolvency Operation"
type input "PO Box 7346"
type input "[GEOGRAPHIC_DATA]"
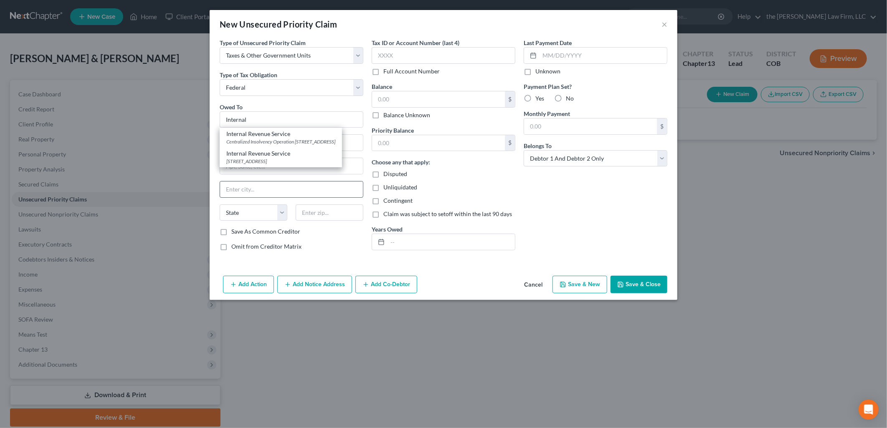
select select "39"
type input "19101"
click at [458, 245] on input "text" at bounding box center [450, 242] width 127 height 16
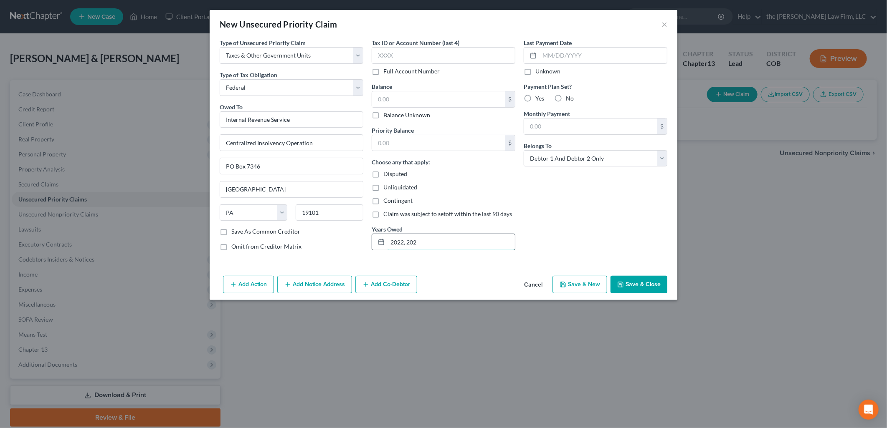
type input "2022, 2023, 2024"
click at [452, 48] on input "text" at bounding box center [443, 55] width 144 height 17
click at [385, 106] on input "text" at bounding box center [438, 99] width 133 height 16
click at [387, 112] on label "Balance Unknown" at bounding box center [406, 115] width 47 height 8
click at [387, 112] on input "Balance Unknown" at bounding box center [389, 113] width 5 height 5
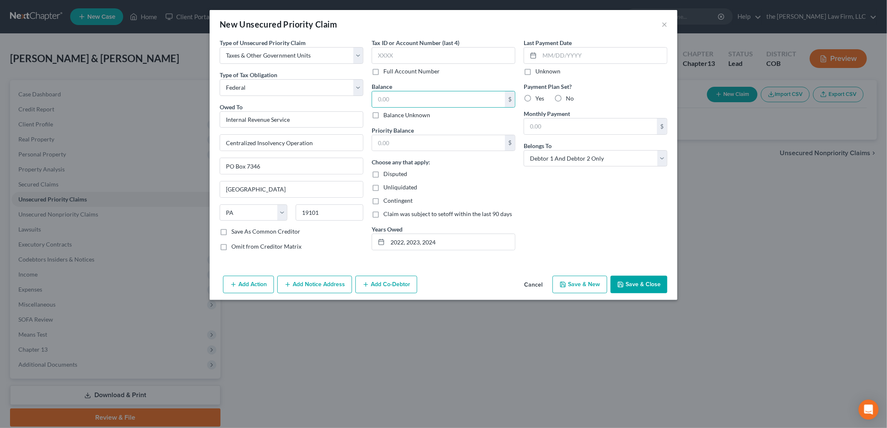
checkbox input "true"
type input "0.00"
click at [566, 97] on label "No" at bounding box center [570, 98] width 8 height 8
click at [569, 97] on input "No" at bounding box center [571, 96] width 5 height 5
radio input "true"
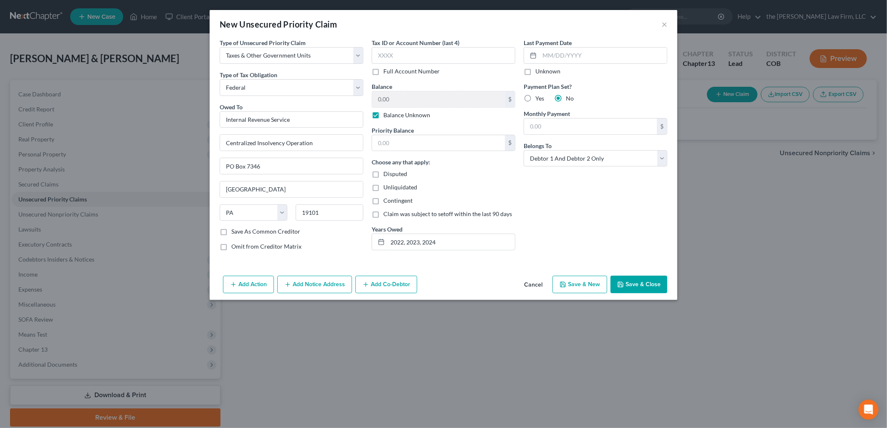
click at [644, 283] on button "Save & Close" at bounding box center [638, 285] width 57 height 18
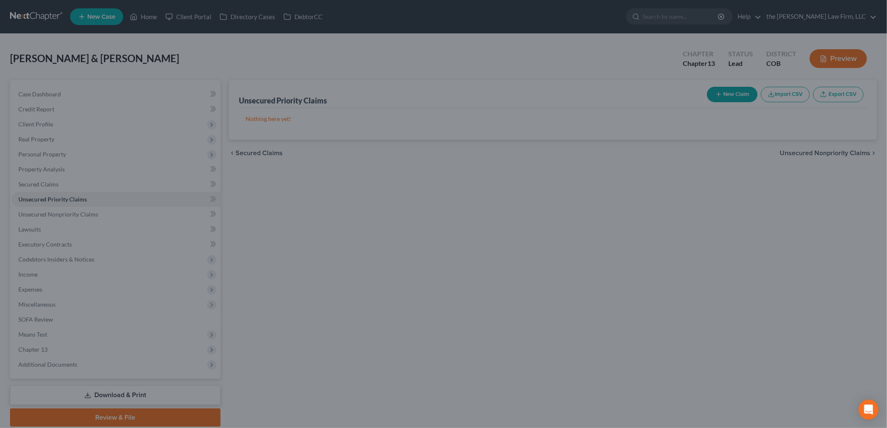
type input "0.00"
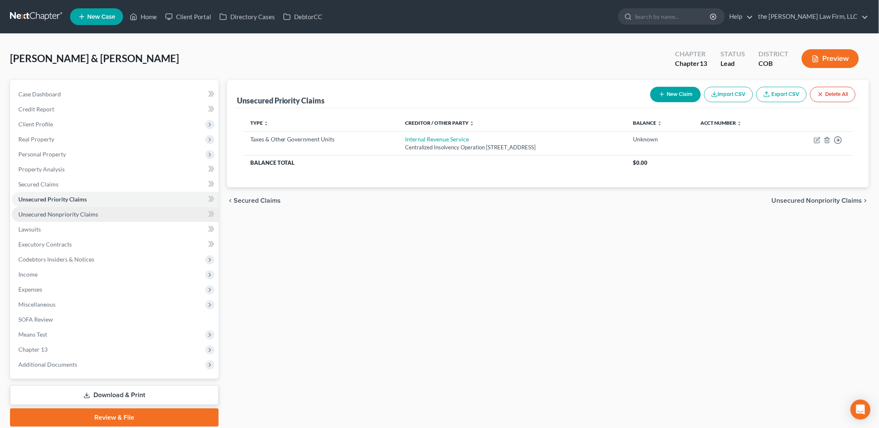
click at [67, 215] on span "Unsecured Nonpriority Claims" at bounding box center [58, 214] width 80 height 7
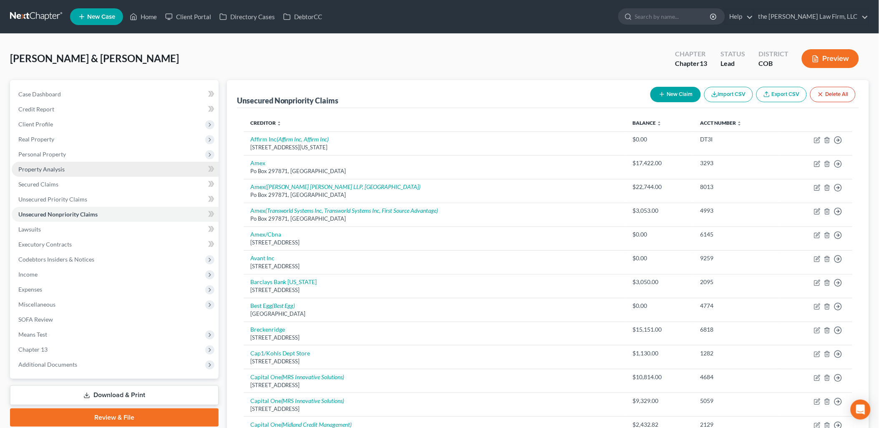
scroll to position [46, 0]
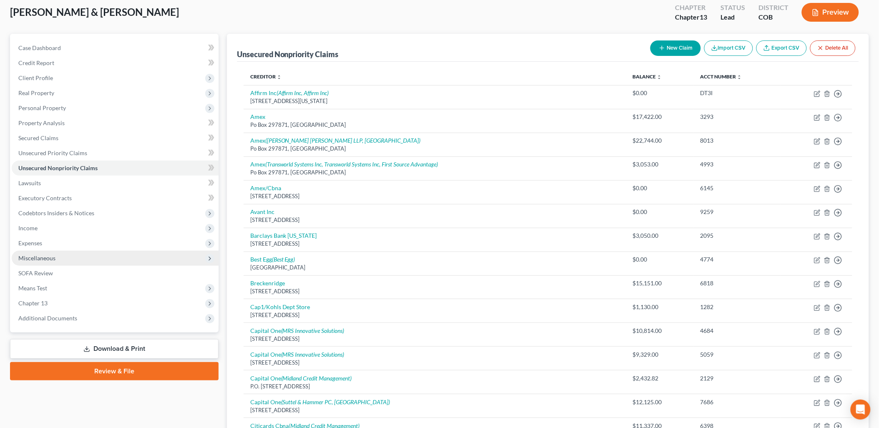
click at [52, 256] on span "Miscellaneous" at bounding box center [36, 258] width 37 height 7
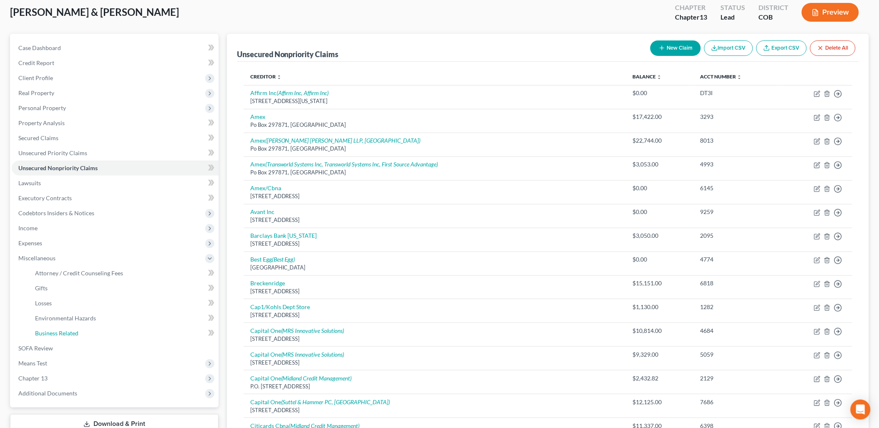
click at [75, 331] on span "Business Related" at bounding box center [56, 333] width 43 height 7
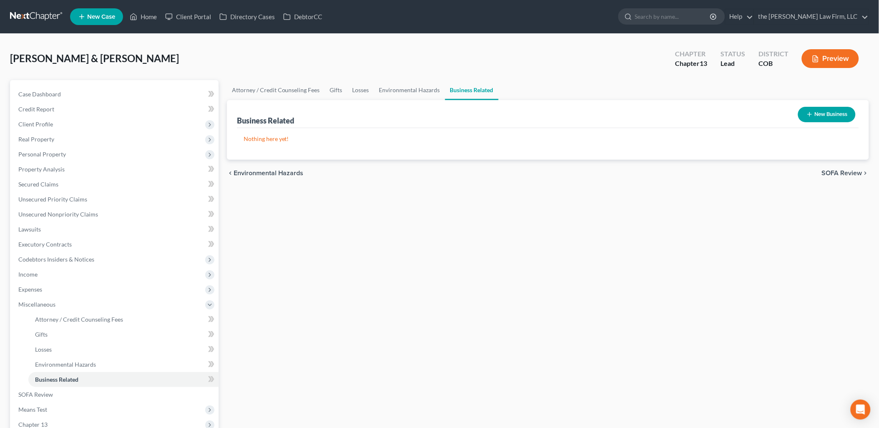
click at [845, 115] on button "New Business" at bounding box center [827, 114] width 58 height 15
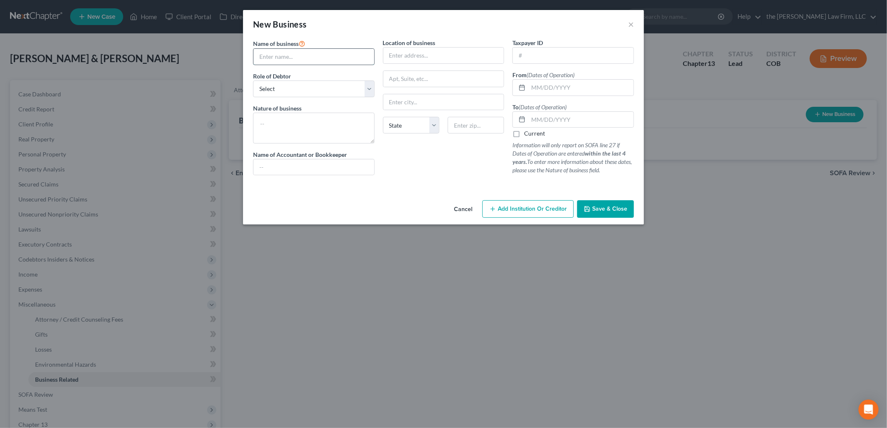
drag, startPoint x: 316, startPoint y: 55, endPoint x: 323, endPoint y: 60, distance: 8.5
click at [315, 55] on input "text" at bounding box center [313, 57] width 121 height 16
click at [483, 27] on div "New Business ×" at bounding box center [443, 24] width 401 height 28
click at [270, 95] on select "Select A member of a limited liability company (LLC) or limited liability partn…" at bounding box center [313, 89] width 121 height 17
select select "member"
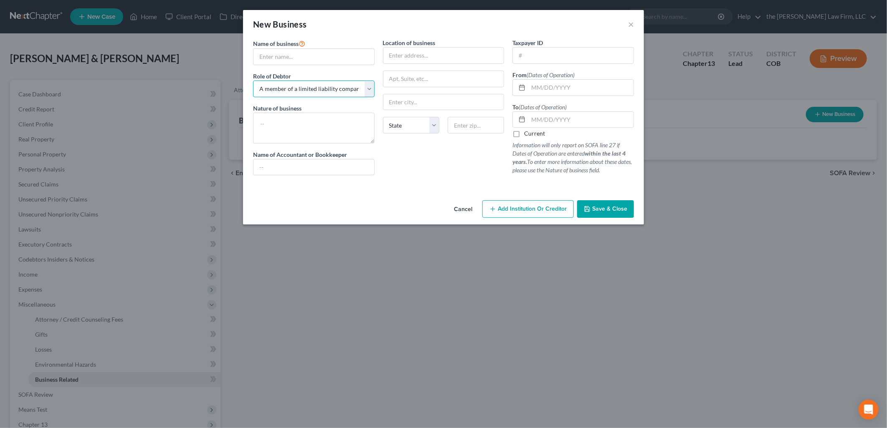
click at [253, 81] on select "Select A member of a limited liability company (LLC) or limited liability partn…" at bounding box center [313, 89] width 121 height 17
click at [295, 61] on input "text" at bounding box center [313, 57] width 121 height 16
drag, startPoint x: 443, startPoint y: 40, endPoint x: 449, endPoint y: 40, distance: 5.4
click at [443, 40] on div "Location of business" at bounding box center [443, 50] width 121 height 25
click at [561, 88] on input "text" at bounding box center [580, 88] width 105 height 16
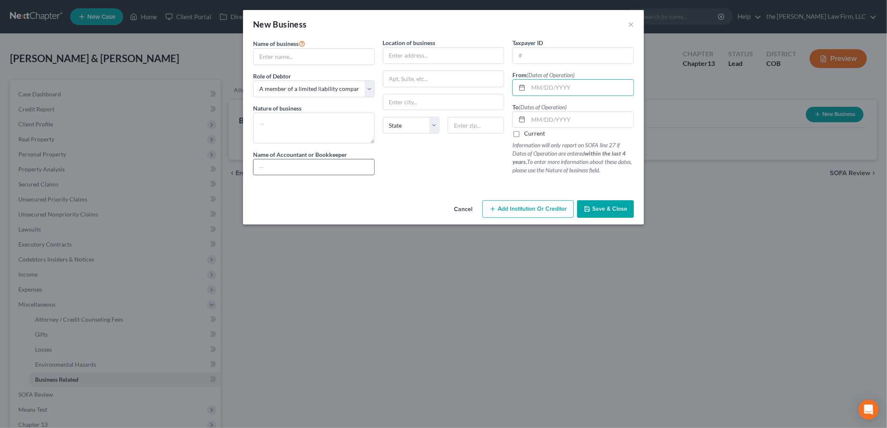
click at [318, 168] on input "text" at bounding box center [313, 167] width 121 height 16
click at [320, 138] on textarea at bounding box center [313, 128] width 121 height 31
click at [316, 65] on div at bounding box center [313, 56] width 121 height 17
click at [318, 57] on input "text" at bounding box center [313, 57] width 121 height 16
click at [468, 171] on div "Location of business State [US_STATE][GEOGRAPHIC_DATA] [GEOGRAPHIC_DATA] [GEOGR…" at bounding box center [444, 110] width 130 height 144
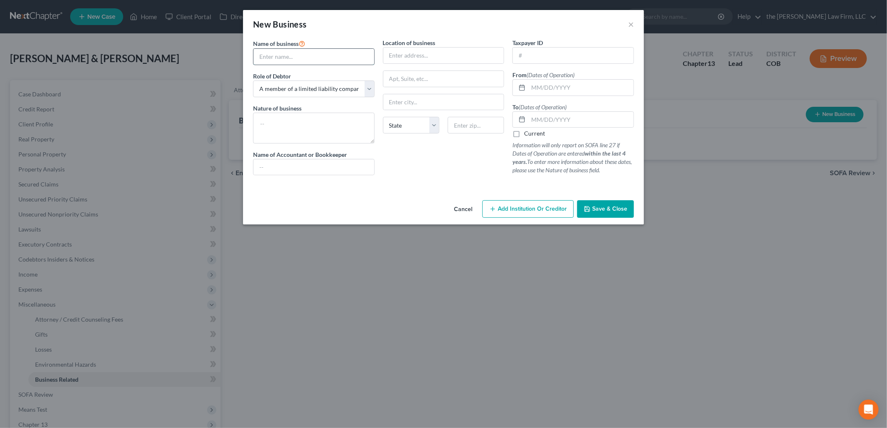
click at [329, 59] on input "text" at bounding box center [313, 57] width 121 height 16
type input "N"
click at [331, 85] on select "Select A member of a limited liability company (LLC) or limited liability partn…" at bounding box center [313, 89] width 121 height 17
click at [253, 81] on select "Select A member of a limited liability company (LLC) or limited liability partn…" at bounding box center [313, 89] width 121 height 17
click at [316, 133] on textarea at bounding box center [313, 128] width 121 height 31
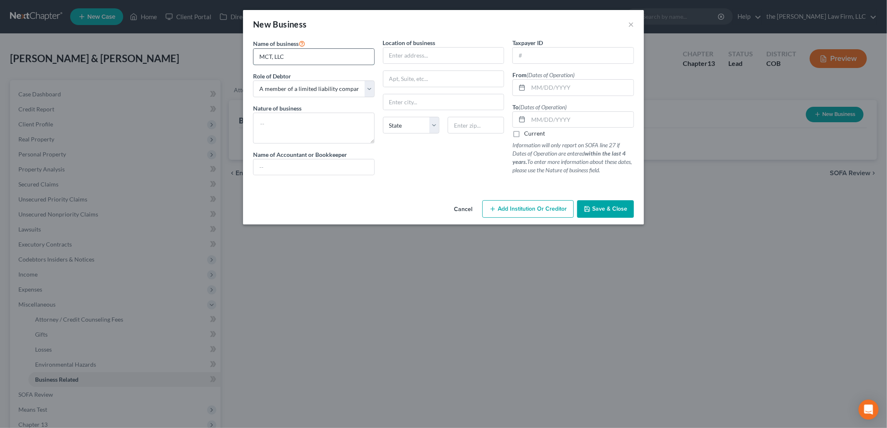
click at [271, 56] on input "MCT, LLC" at bounding box center [313, 57] width 121 height 16
type input "MCT Management, LLC"
click at [316, 138] on textarea at bounding box center [313, 128] width 121 height 31
type textarea "Cannabis"
click at [288, 170] on input "text" at bounding box center [313, 167] width 121 height 16
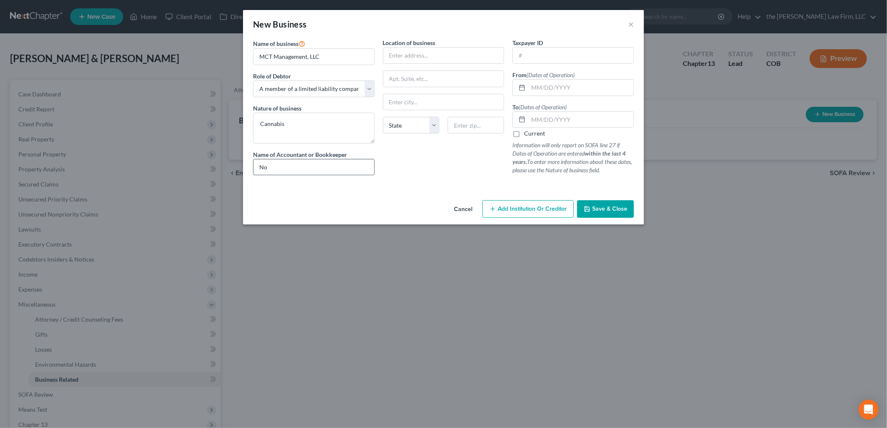
type input "N"
type input "None"
drag, startPoint x: 470, startPoint y: 172, endPoint x: 423, endPoint y: 60, distance: 121.5
click at [470, 171] on div "Location of business State [US_STATE][GEOGRAPHIC_DATA] [GEOGRAPHIC_DATA] [GEOGR…" at bounding box center [444, 110] width 130 height 144
click at [416, 60] on input "text" at bounding box center [443, 56] width 121 height 16
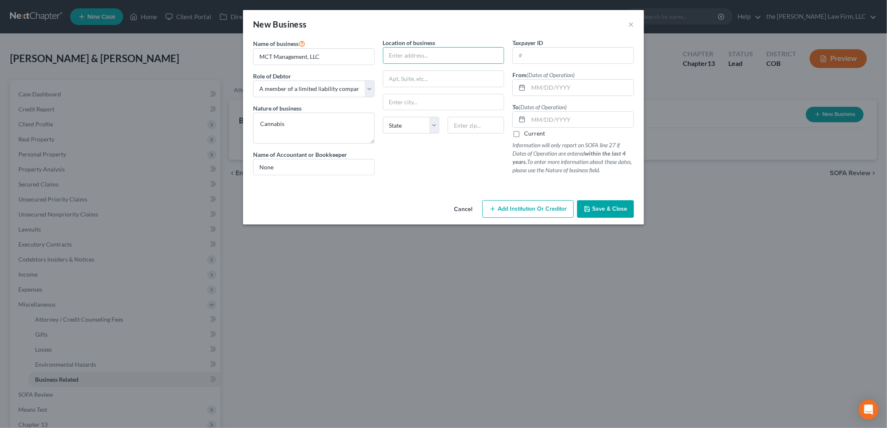
click at [462, 32] on div "New Business ×" at bounding box center [443, 24] width 401 height 28
click at [426, 126] on select "State [US_STATE] AK AR AZ CA CO CT DE DC [GEOGRAPHIC_DATA] [GEOGRAPHIC_DATA] GU…" at bounding box center [411, 125] width 56 height 17
select select "34"
click at [383, 117] on select "State [US_STATE] AK AR AZ CA CO CT DE DC [GEOGRAPHIC_DATA] [GEOGRAPHIC_DATA] GU…" at bounding box center [411, 125] width 56 height 17
click at [427, 61] on input "text" at bounding box center [443, 56] width 121 height 16
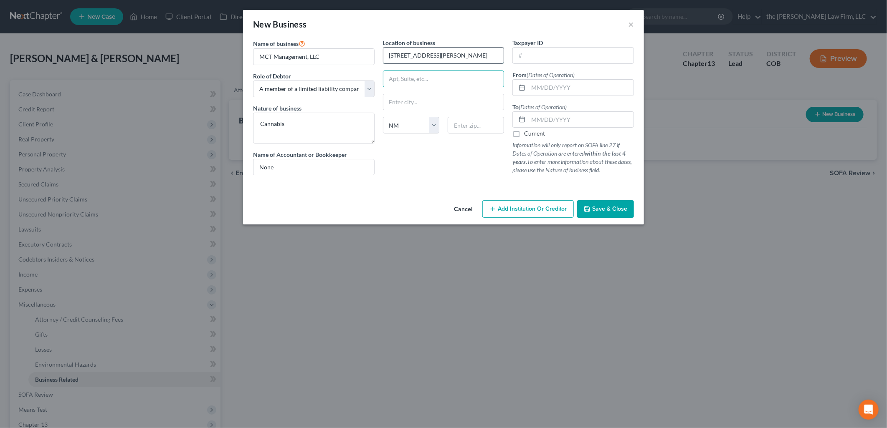
click at [449, 51] on input "[STREET_ADDRESS][PERSON_NAME]" at bounding box center [443, 56] width 121 height 16
type input "[STREET_ADDRESS][PERSON_NAME] NE"
type input "Albequerqu"
type input "87109"
click at [455, 178] on div "Location of business [STREET_ADDRESS][PERSON_NAME] NE Albequerqu State [US_STAT…" at bounding box center [444, 110] width 130 height 144
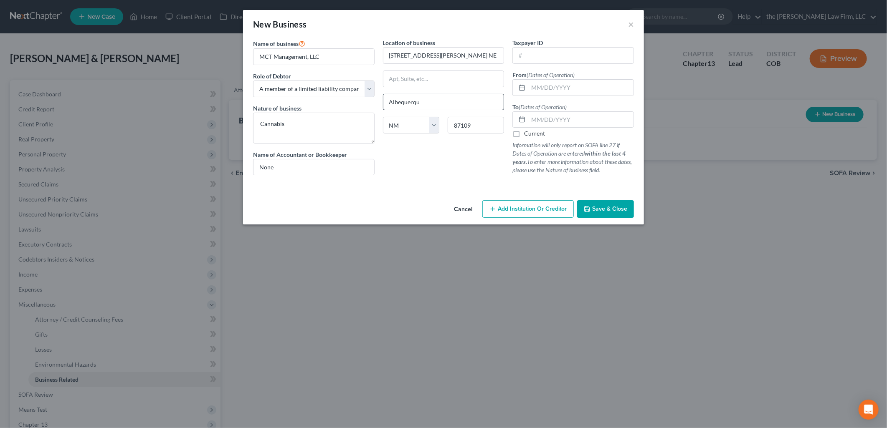
type input "[GEOGRAPHIC_DATA]"
click at [535, 53] on input "text" at bounding box center [573, 56] width 121 height 16
click at [545, 30] on div "New Business ×" at bounding box center [443, 24] width 401 height 28
click at [560, 84] on input "text" at bounding box center [580, 88] width 105 height 16
click at [493, 152] on div "Location of business [STREET_ADDRESS][PERSON_NAME] NE Albuquerque State [US_STA…" at bounding box center [444, 110] width 130 height 144
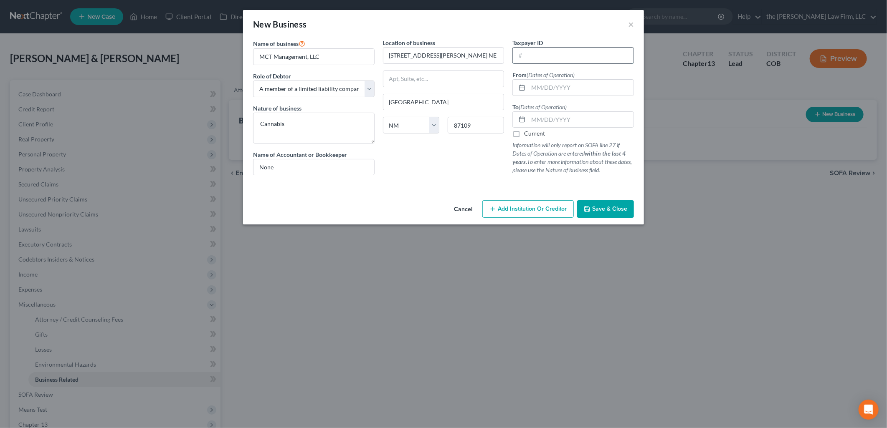
click at [544, 57] on input "text" at bounding box center [573, 56] width 121 height 16
drag, startPoint x: 591, startPoint y: 15, endPoint x: 589, endPoint y: 30, distance: 14.7
click at [591, 15] on div "New Business ×" at bounding box center [443, 24] width 401 height 28
click at [557, 93] on input "text" at bounding box center [580, 88] width 105 height 16
click at [554, 25] on div "New Business ×" at bounding box center [443, 24] width 401 height 28
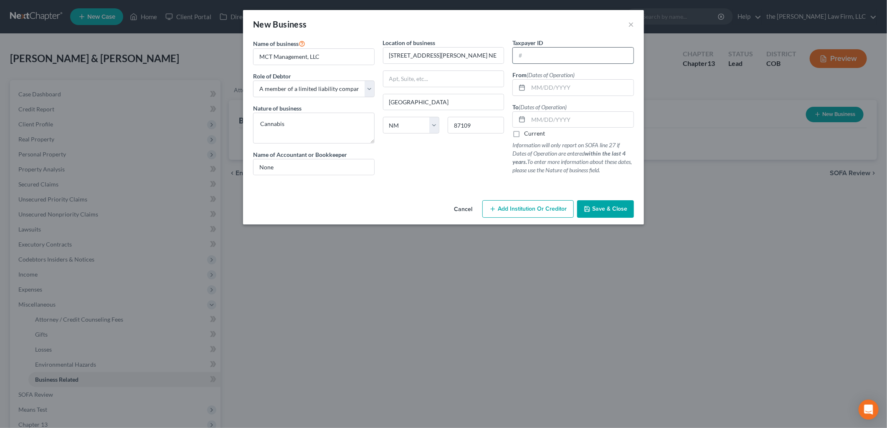
click at [554, 55] on input "text" at bounding box center [573, 56] width 121 height 16
click at [454, 170] on div "Location of business [STREET_ADDRESS][PERSON_NAME] NE Albuquerque State [US_STA…" at bounding box center [444, 110] width 130 height 144
click at [578, 63] on div at bounding box center [572, 55] width 121 height 17
click at [584, 60] on input "text" at bounding box center [573, 56] width 121 height 16
type input "[US_EMPLOYER_IDENTIFICATION_NUMBER]"
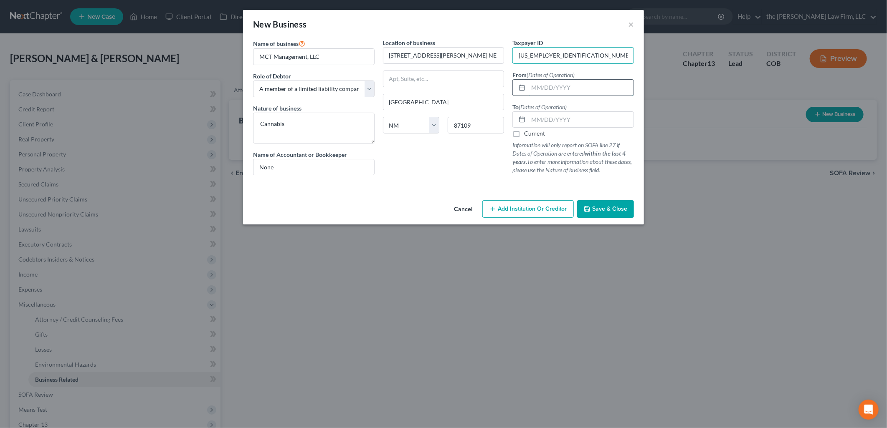
click at [577, 93] on input "text" at bounding box center [580, 88] width 105 height 16
click at [566, 110] on label "To (Dates of Operation)" at bounding box center [539, 107] width 54 height 9
click at [565, 120] on input "text" at bounding box center [580, 120] width 105 height 16
drag, startPoint x: 569, startPoint y: 91, endPoint x: 469, endPoint y: 105, distance: 101.5
click at [469, 105] on div "Name of business * MCT Management, LLC Role of Debtor * Select A member of a li…" at bounding box center [443, 113] width 389 height 150
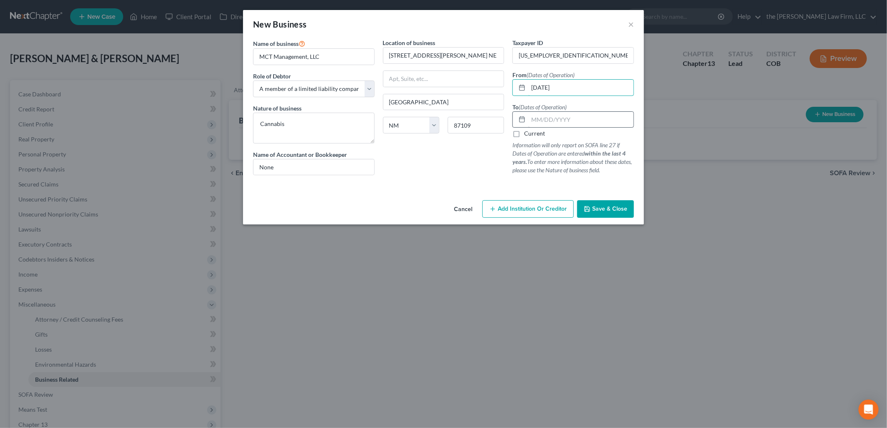
type input "[DATE]"
click at [548, 122] on input "text" at bounding box center [580, 120] width 105 height 16
drag, startPoint x: 348, startPoint y: 55, endPoint x: 232, endPoint y: 60, distance: 115.3
click at [232, 60] on div "New Business × Name of business * MCT Management, LLC Role of Debtor * Select A…" at bounding box center [443, 214] width 887 height 428
click at [606, 206] on span "Save & Close" at bounding box center [609, 208] width 35 height 7
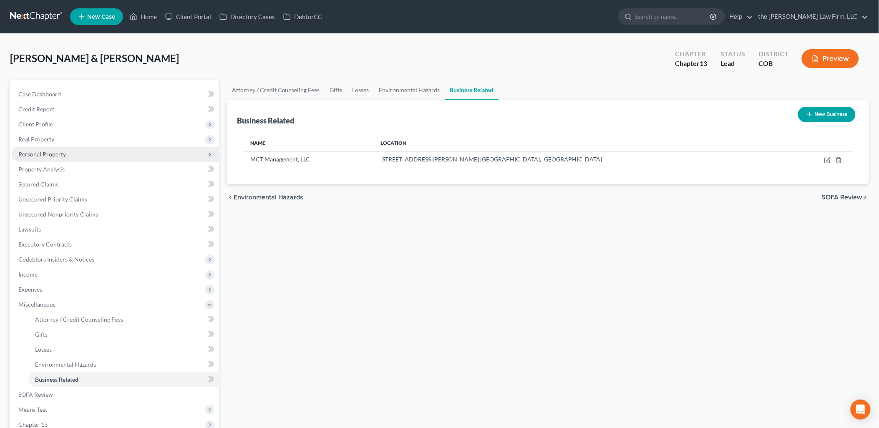
click at [58, 160] on span "Personal Property" at bounding box center [115, 154] width 207 height 15
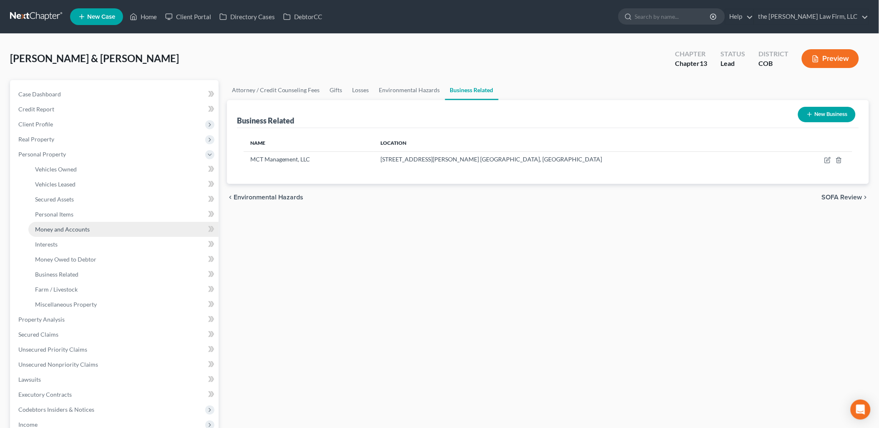
click at [60, 228] on span "Money and Accounts" at bounding box center [62, 229] width 55 height 7
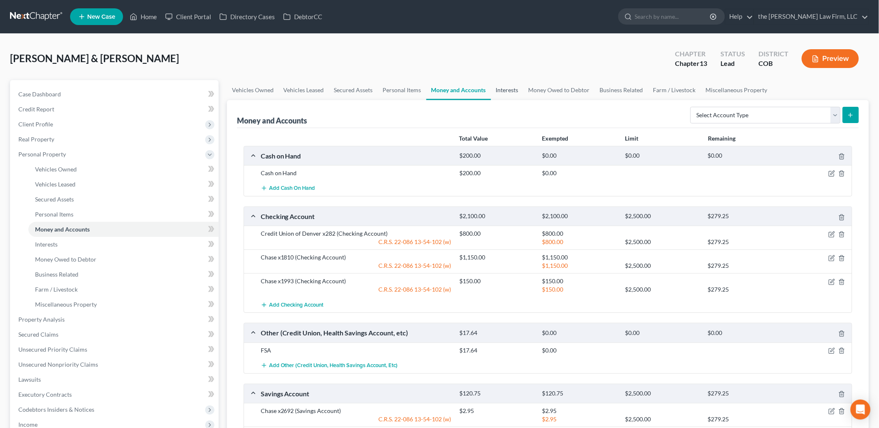
click at [510, 94] on link "Interests" at bounding box center [507, 90] width 33 height 20
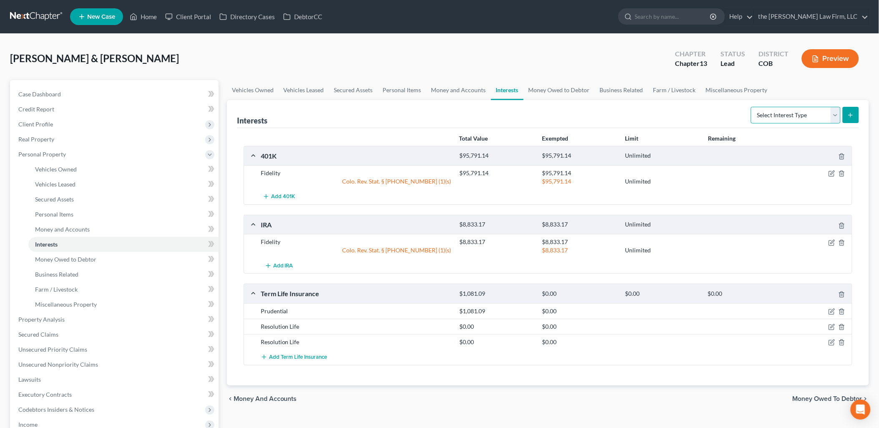
click at [837, 114] on select "Select Interest Type 401K Annuity Bond Education IRA Government Bond Government…" at bounding box center [796, 115] width 90 height 17
select select "whole_life_insurance"
click at [753, 107] on select "Select Interest Type 401K Annuity Bond Education IRA Government Bond Government…" at bounding box center [796, 115] width 90 height 17
click at [855, 118] on button "submit" at bounding box center [851, 115] width 16 height 16
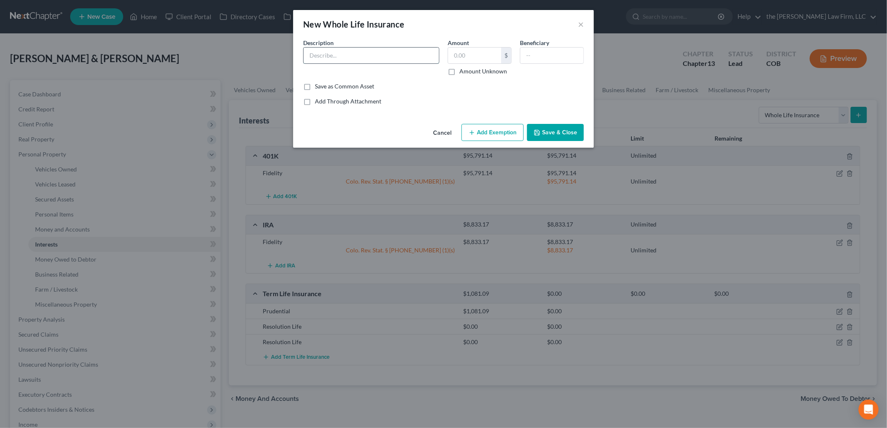
click at [353, 55] on input "text" at bounding box center [370, 56] width 135 height 16
type input "Prudential"
type input "1,081.03"
click at [592, 148] on div "Cancel Add Exemption Save & Close" at bounding box center [443, 135] width 301 height 28
click at [565, 136] on button "Save & Close" at bounding box center [555, 133] width 57 height 18
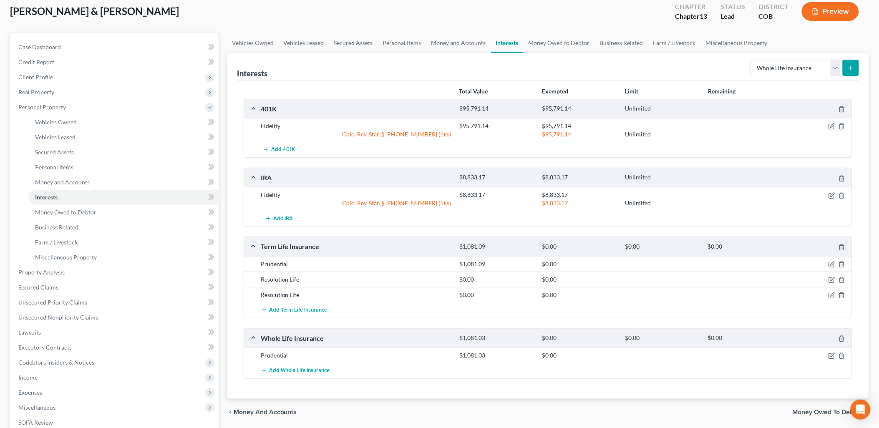
scroll to position [93, 0]
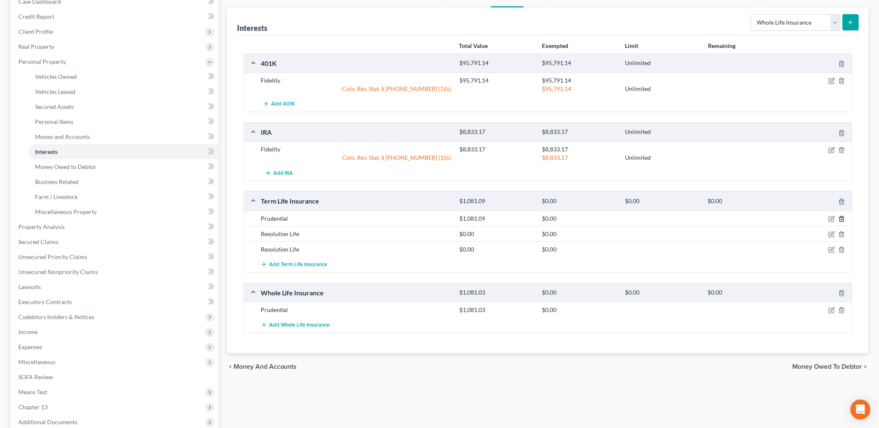
click at [843, 219] on line "button" at bounding box center [843, 220] width 0 height 2
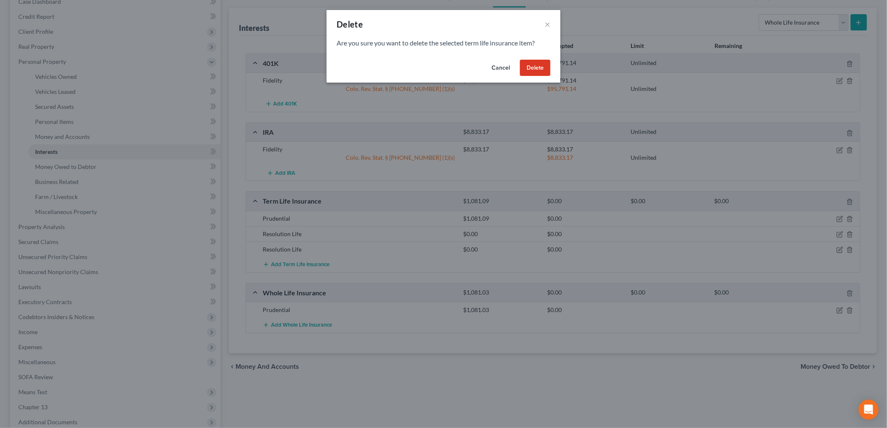
click at [532, 71] on button "Delete" at bounding box center [535, 68] width 30 height 17
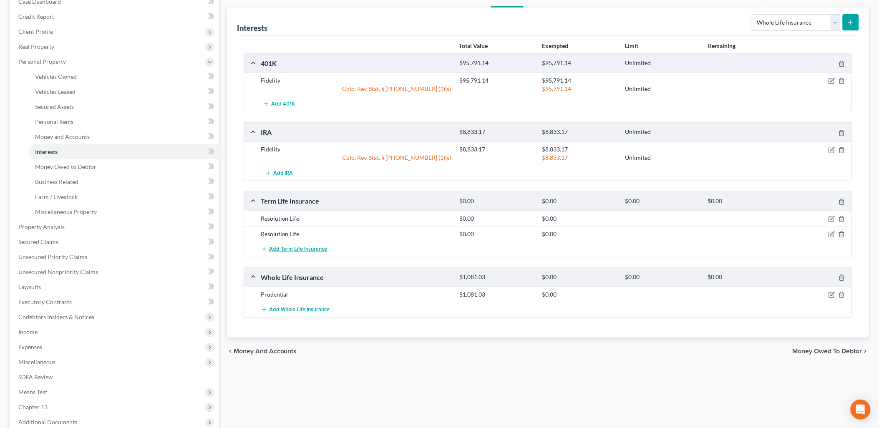
click at [302, 250] on span "Add Term Life Insurance" at bounding box center [298, 249] width 58 height 7
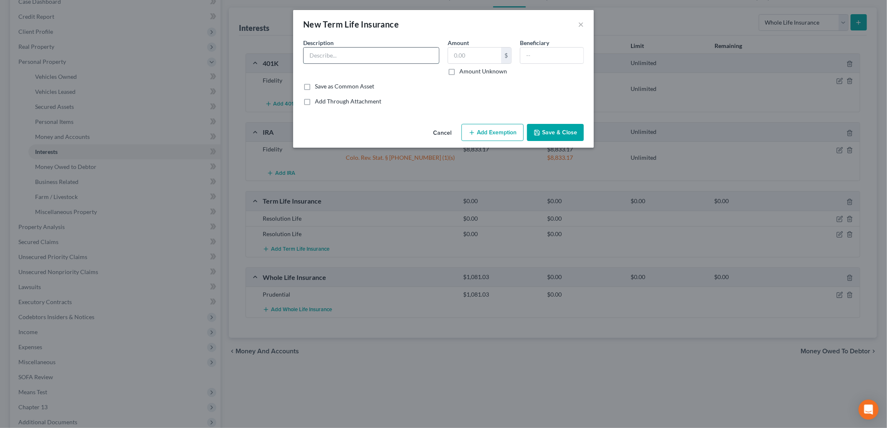
click at [405, 49] on input "text" at bounding box center [370, 56] width 135 height 16
type input "Gerber"
click at [482, 56] on input "text" at bounding box center [474, 56] width 53 height 16
type input "0"
click at [570, 132] on button "Save & Close" at bounding box center [555, 133] width 57 height 18
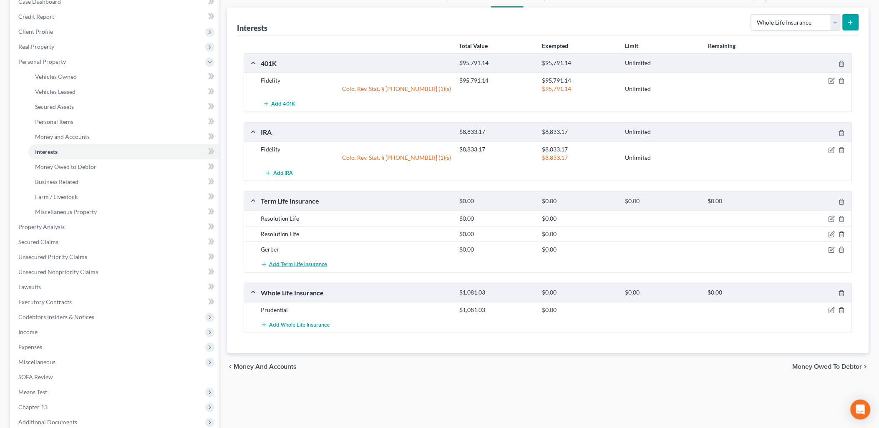
click at [271, 263] on span "Add Term Life Insurance" at bounding box center [298, 264] width 58 height 7
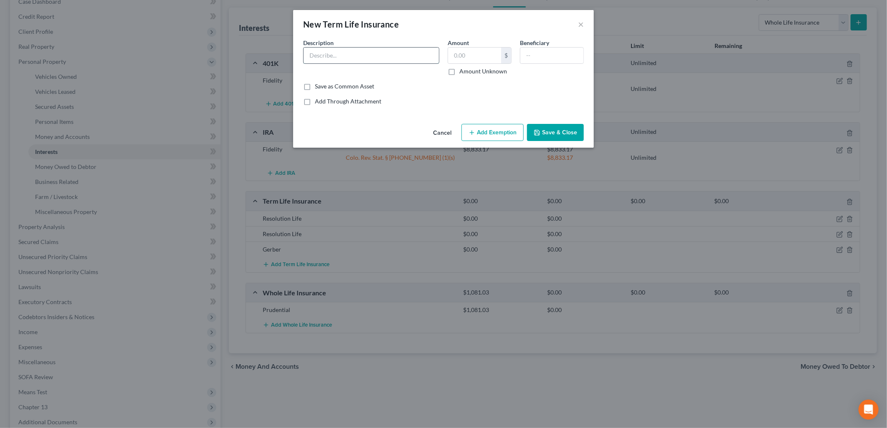
click at [383, 59] on input "text" at bounding box center [370, 56] width 135 height 16
type input "Protective"
click at [574, 131] on button "Save & Close" at bounding box center [555, 133] width 57 height 18
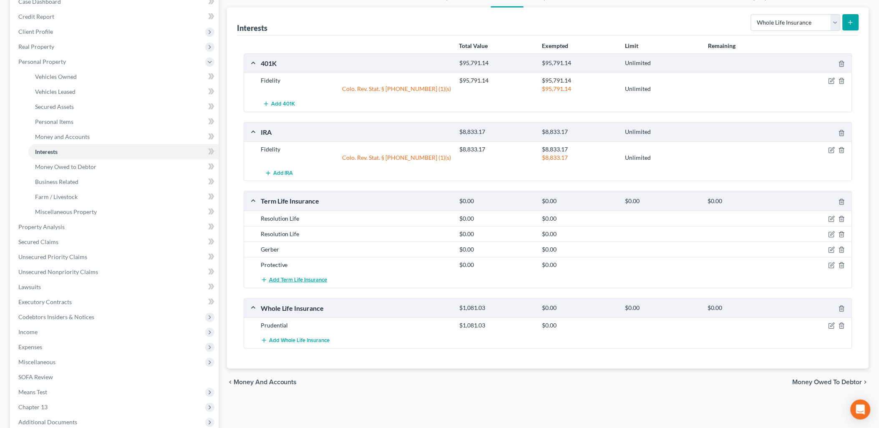
click at [276, 285] on button "Add Term Life Insurance" at bounding box center [294, 280] width 67 height 15
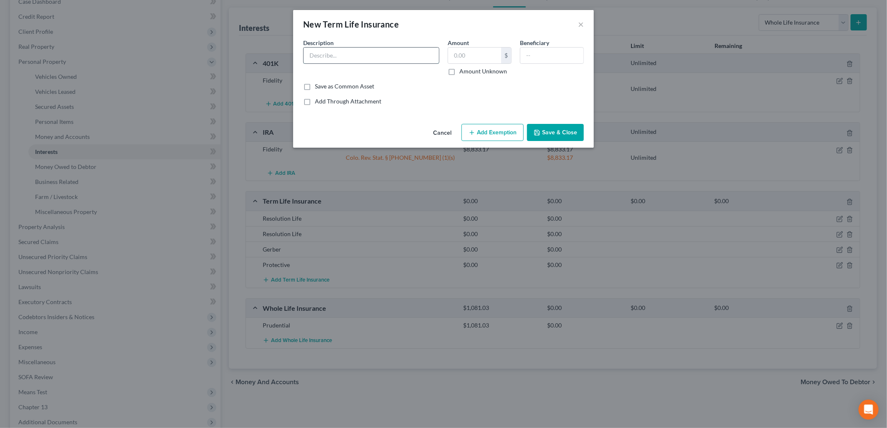
click at [360, 52] on input "text" at bounding box center [370, 56] width 135 height 16
type input "Protective"
click at [484, 51] on input "text" at bounding box center [474, 56] width 53 height 16
type input "2"
type input "0"
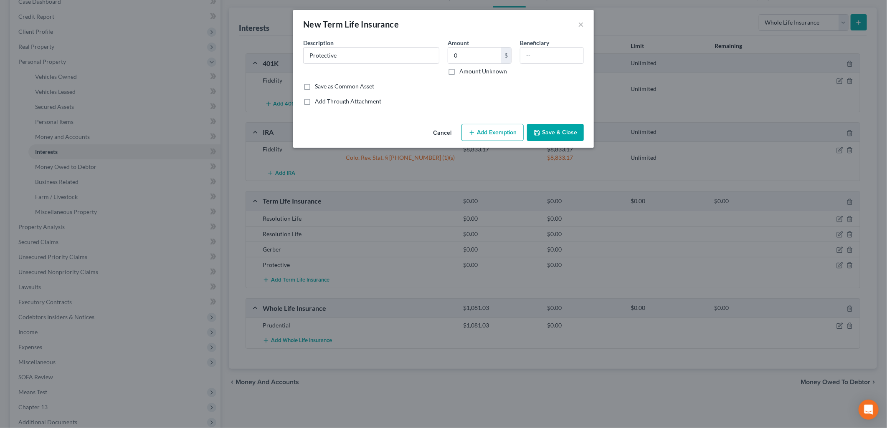
click at [452, 110] on div "An exemption set must first be selected from the Filing Information section. Co…" at bounding box center [443, 79] width 301 height 82
click at [556, 133] on button "Save & Close" at bounding box center [555, 133] width 57 height 18
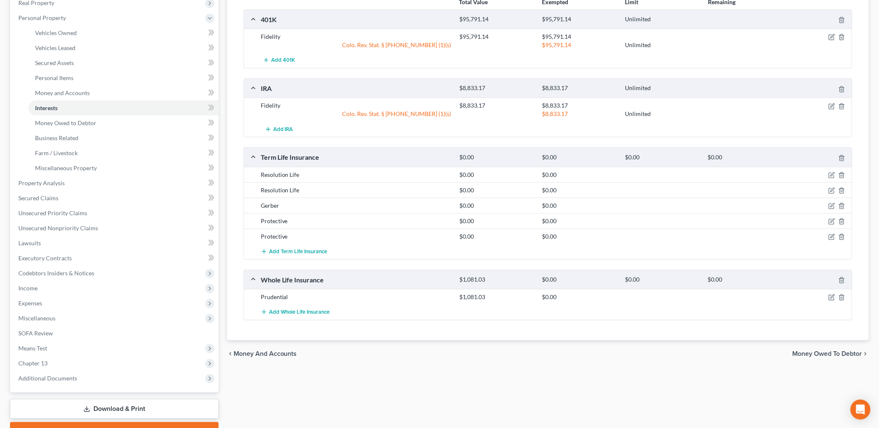
scroll to position [179, 0]
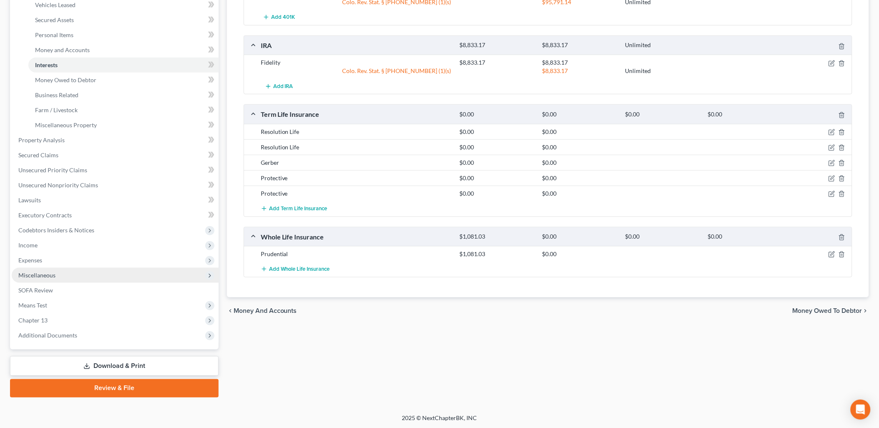
drag, startPoint x: 69, startPoint y: 265, endPoint x: 68, endPoint y: 272, distance: 6.7
click at [69, 265] on span "Expenses" at bounding box center [115, 260] width 207 height 15
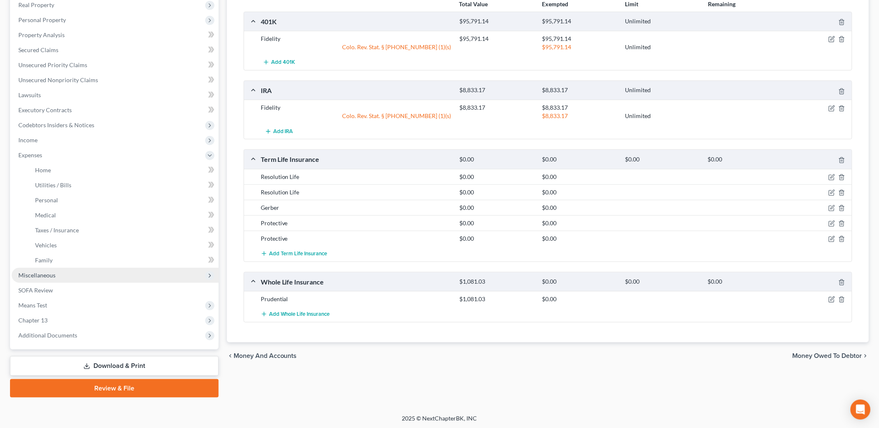
click at [56, 277] on span "Miscellaneous" at bounding box center [115, 275] width 207 height 15
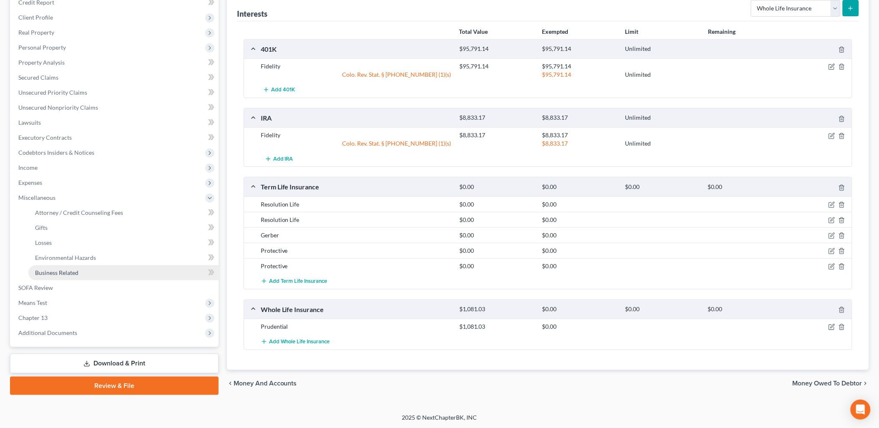
click at [76, 270] on span "Business Related" at bounding box center [56, 272] width 43 height 7
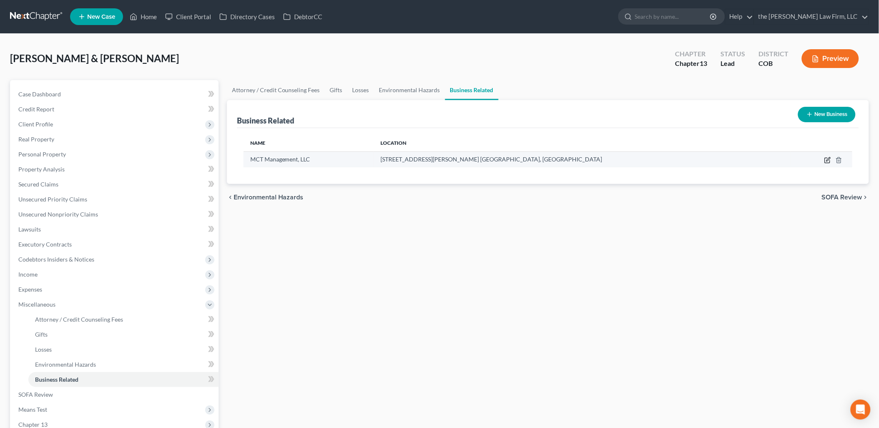
click at [827, 161] on icon "button" at bounding box center [829, 159] width 4 height 4
select select "member"
select select "34"
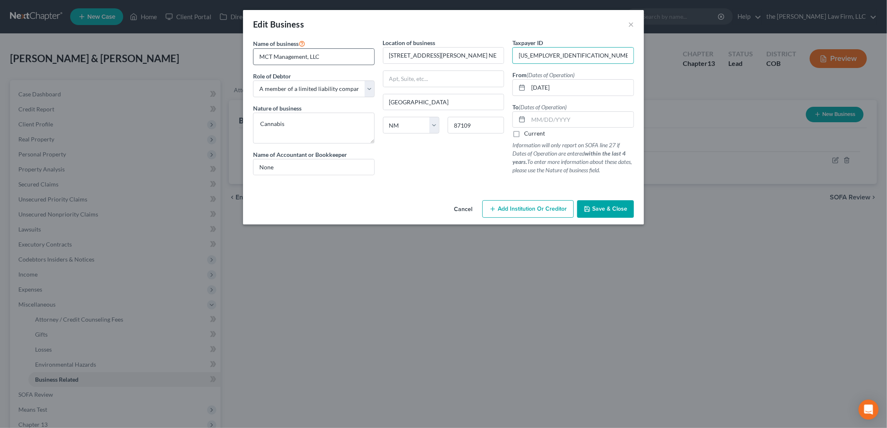
drag, startPoint x: 587, startPoint y: 59, endPoint x: 361, endPoint y: 51, distance: 226.4
click at [361, 51] on div "Name of business * MCT Management, LLC Role of Debtor * Select A member of a li…" at bounding box center [443, 113] width 389 height 150
click at [532, 114] on input "text" at bounding box center [580, 120] width 105 height 16
click at [502, 184] on div at bounding box center [443, 185] width 389 height 7
click at [604, 201] on button "Save & Close" at bounding box center [605, 209] width 57 height 18
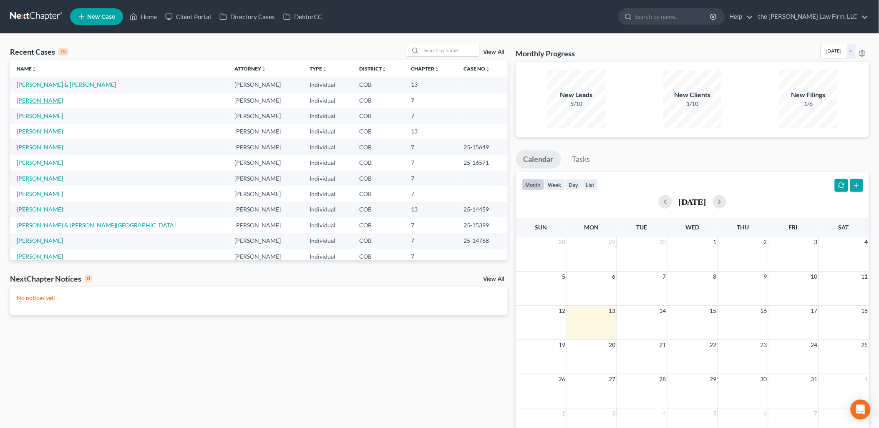
click at [26, 101] on link "[PERSON_NAME]" at bounding box center [40, 100] width 46 height 7
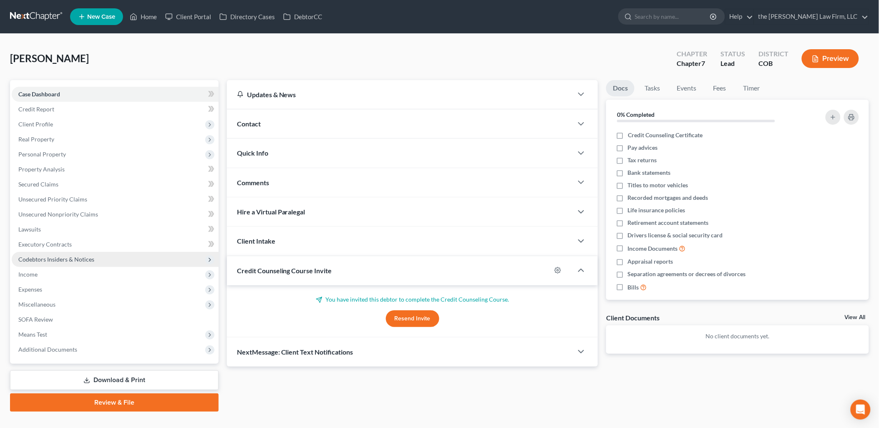
click at [51, 259] on span "Codebtors Insiders & Notices" at bounding box center [56, 259] width 76 height 7
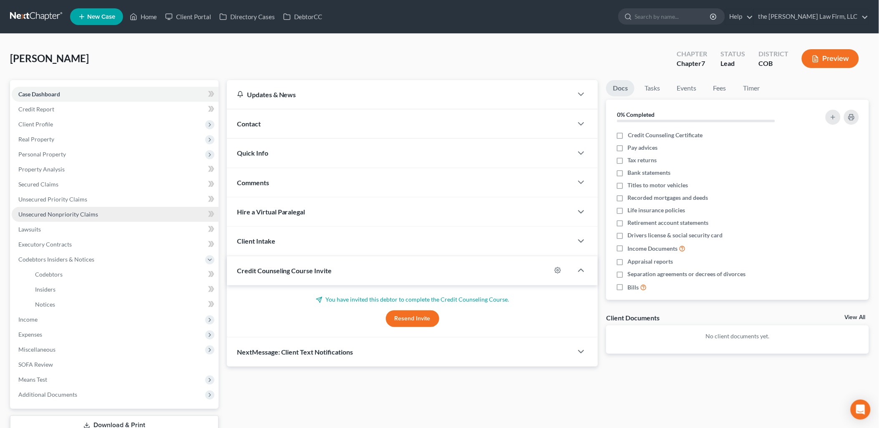
click at [51, 215] on span "Unsecured Nonpriority Claims" at bounding box center [58, 214] width 80 height 7
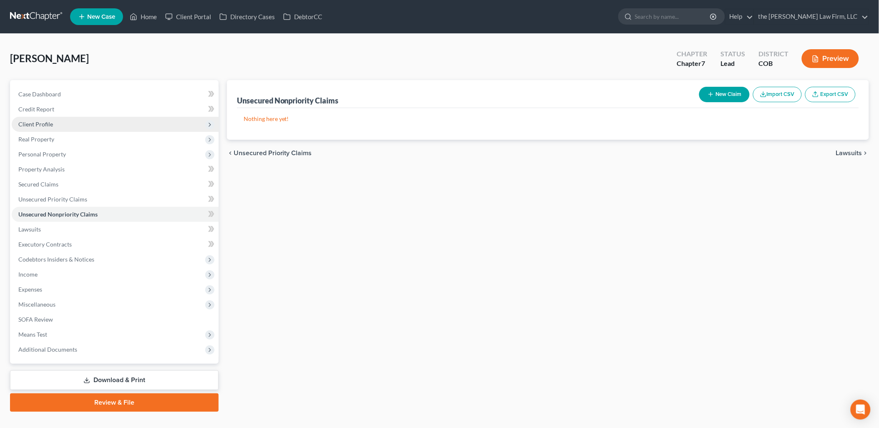
click at [35, 121] on span "Client Profile" at bounding box center [35, 124] width 35 height 7
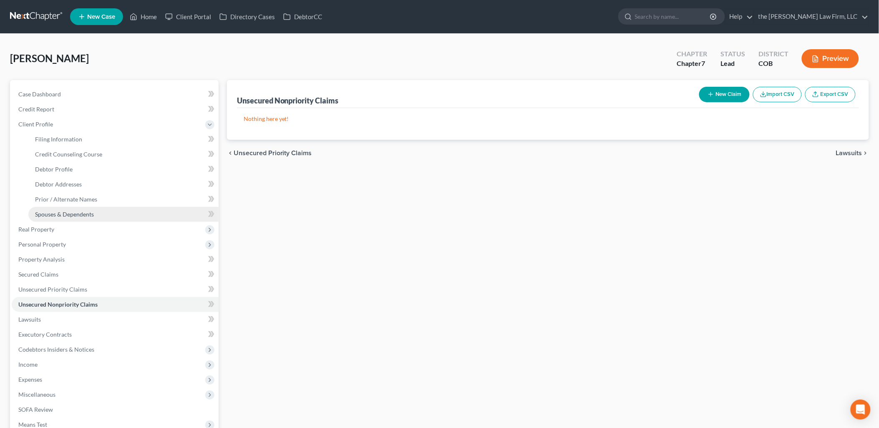
click at [59, 216] on span "Spouses & Dependents" at bounding box center [64, 214] width 59 height 7
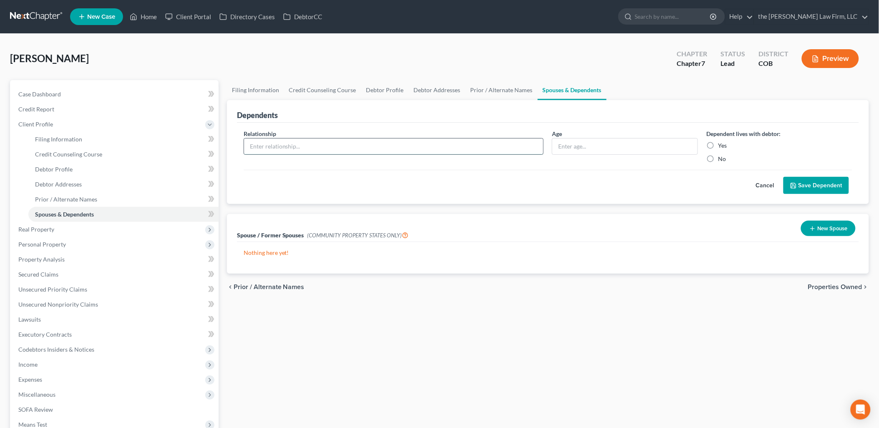
click at [414, 148] on input "text" at bounding box center [394, 147] width 300 height 16
type input "Daughter"
type input "16"
click at [718, 141] on label "Yes" at bounding box center [722, 145] width 9 height 8
click at [722, 141] on input "Yes" at bounding box center [724, 143] width 5 height 5
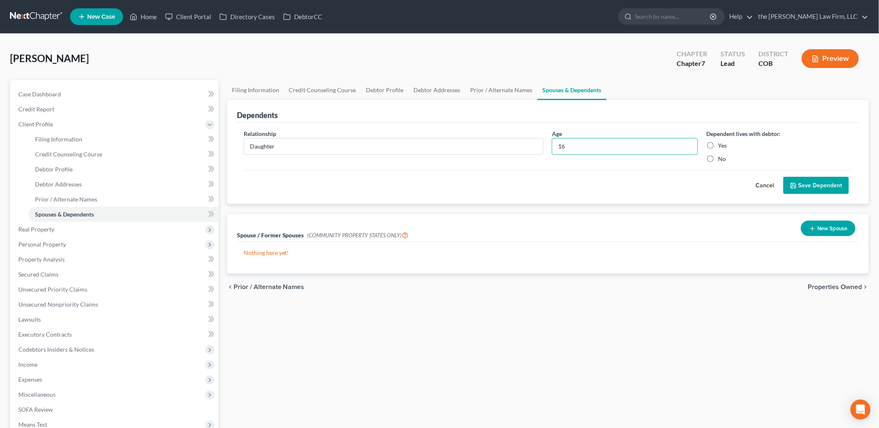
radio input "true"
click at [798, 179] on button "Save Dependent" at bounding box center [817, 186] width 66 height 18
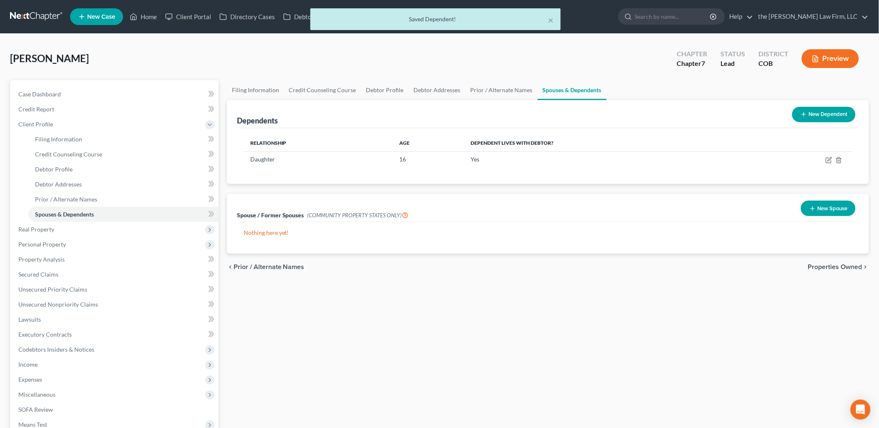
click at [814, 115] on button "New Dependent" at bounding box center [824, 114] width 63 height 15
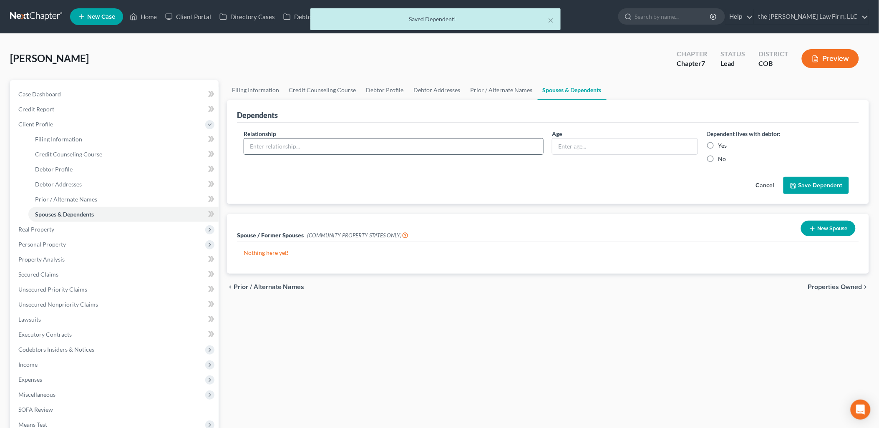
drag, startPoint x: 278, startPoint y: 149, endPoint x: 284, endPoint y: 149, distance: 6.7
click at [278, 149] on input "text" at bounding box center [394, 147] width 300 height 16
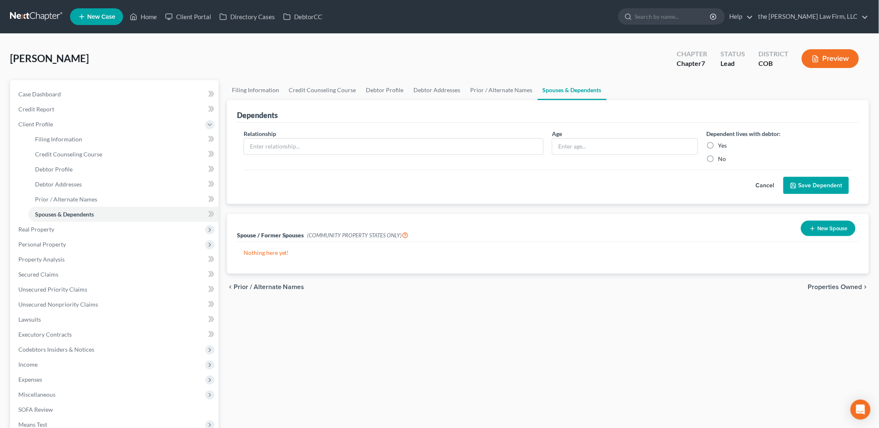
click at [726, 182] on div "Cancel Save Dependent" at bounding box center [548, 182] width 609 height 25
click at [769, 186] on button "Cancel" at bounding box center [765, 185] width 37 height 17
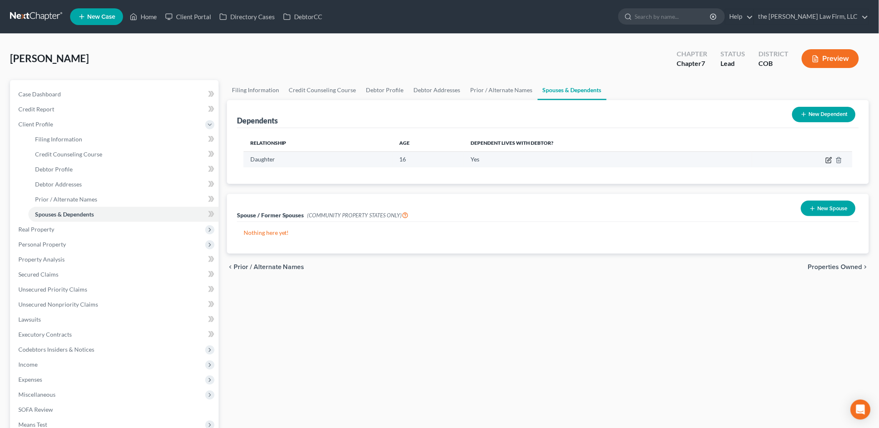
click at [828, 160] on icon "button" at bounding box center [829, 160] width 7 height 7
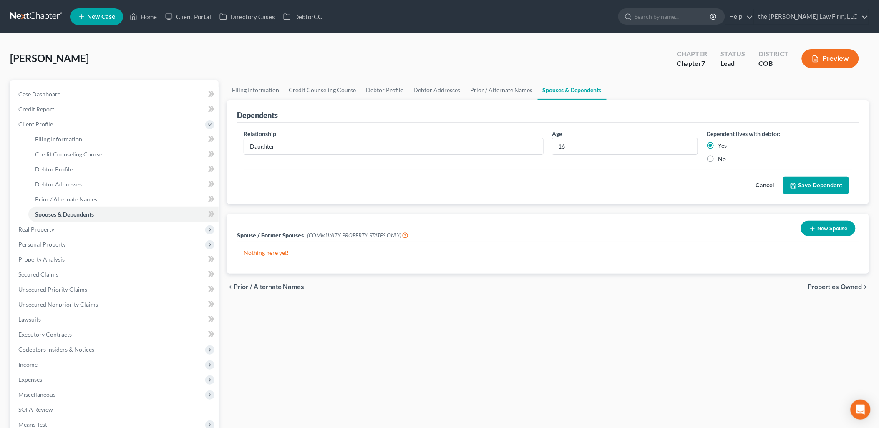
click at [718, 159] on label "No" at bounding box center [722, 159] width 8 height 8
click at [722, 159] on input "No" at bounding box center [724, 157] width 5 height 5
radio input "true"
click at [810, 184] on button "Save Dependent" at bounding box center [817, 186] width 66 height 18
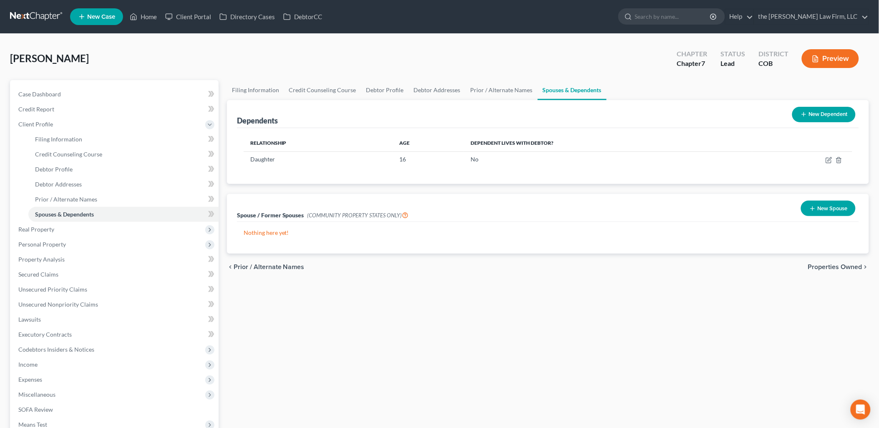
click at [811, 114] on button "New Dependent" at bounding box center [824, 114] width 63 height 15
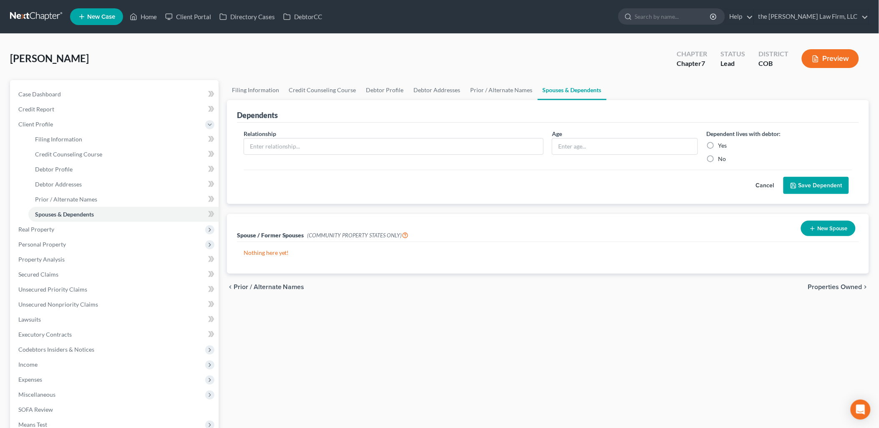
click at [766, 181] on button "Cancel" at bounding box center [765, 185] width 37 height 17
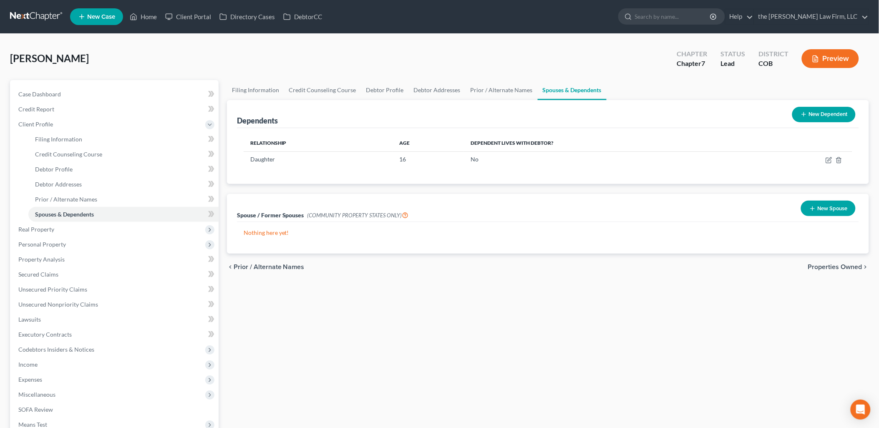
click at [818, 111] on button "New Dependent" at bounding box center [824, 114] width 63 height 15
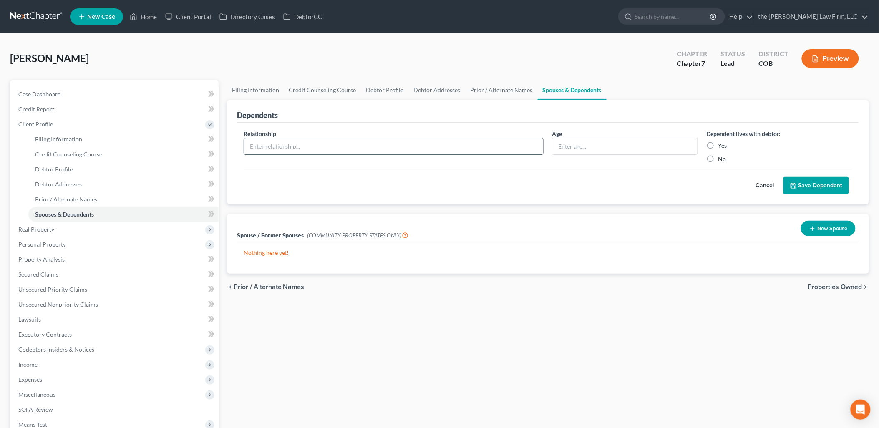
click at [327, 144] on input "text" at bounding box center [394, 147] width 300 height 16
type input "Son"
type input "14"
click at [718, 156] on label "No" at bounding box center [722, 159] width 8 height 8
click at [722, 156] on input "No" at bounding box center [724, 157] width 5 height 5
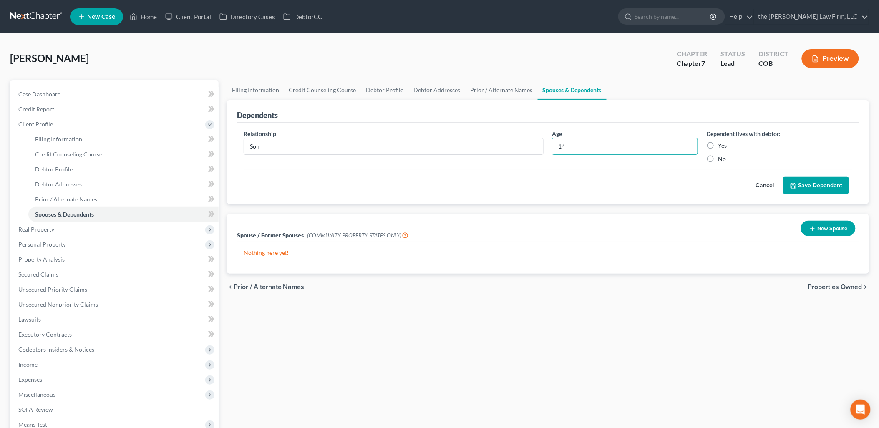
radio input "true"
click at [816, 183] on button "Save Dependent" at bounding box center [817, 186] width 66 height 18
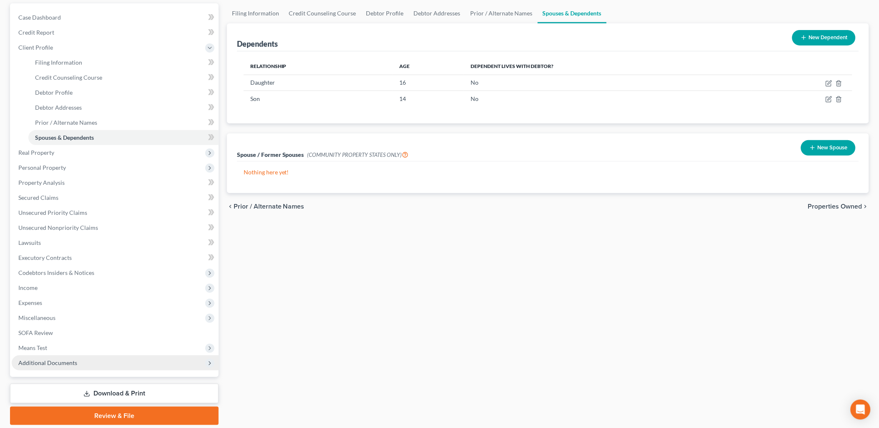
scroll to position [93, 0]
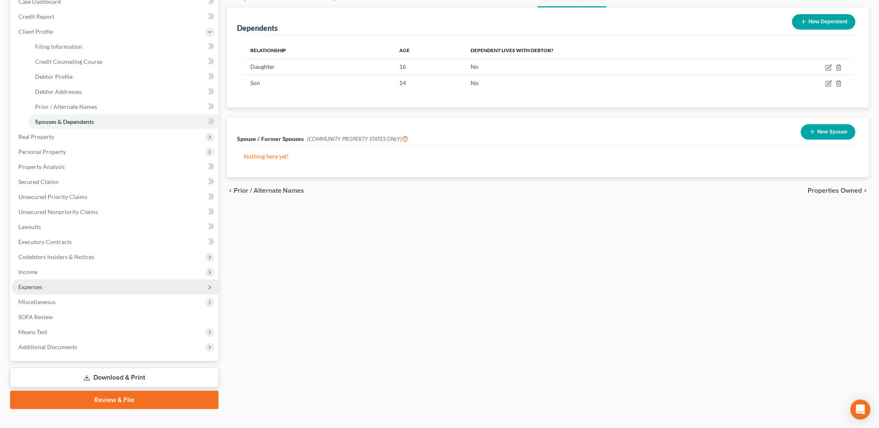
click at [32, 284] on span "Expenses" at bounding box center [30, 286] width 24 height 7
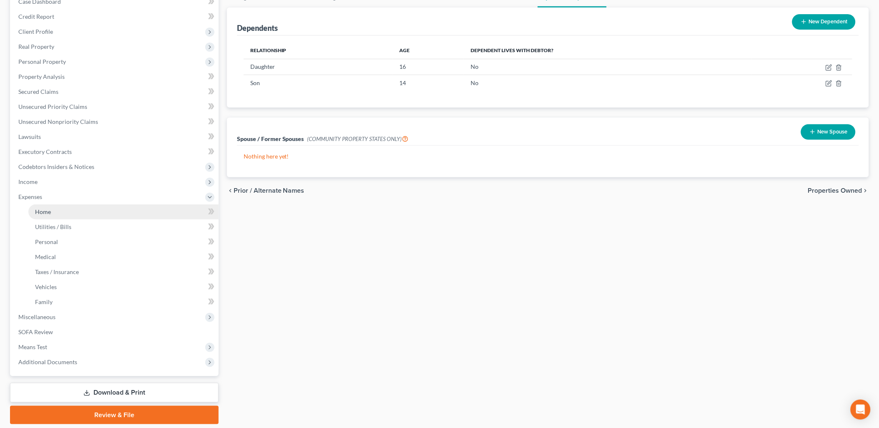
click at [43, 214] on span "Home" at bounding box center [43, 211] width 16 height 7
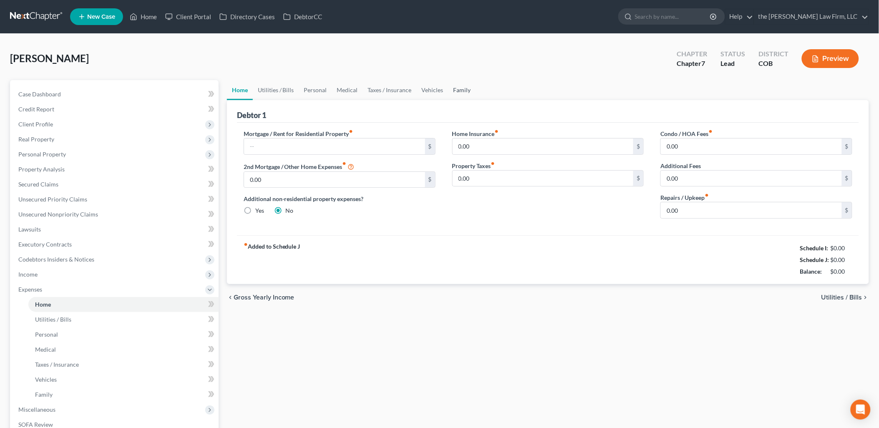
click at [456, 88] on link "Family" at bounding box center [463, 90] width 28 height 20
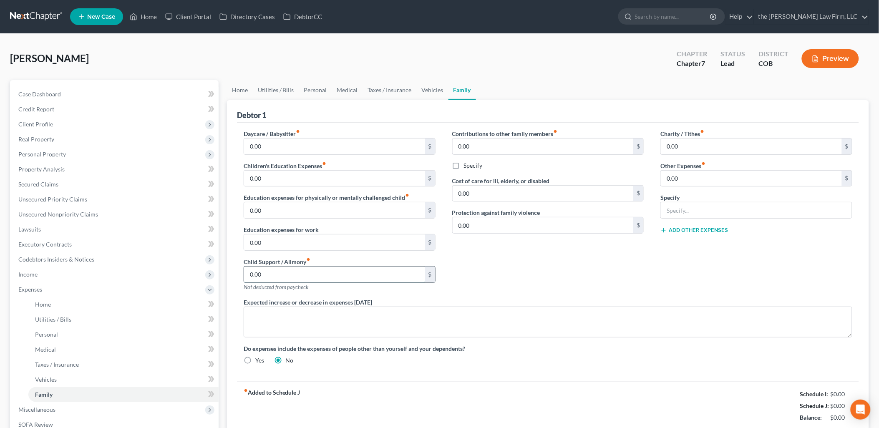
click at [289, 276] on input "0.00" at bounding box center [334, 275] width 181 height 16
type input "789"
click at [238, 84] on link "Home" at bounding box center [240, 90] width 26 height 20
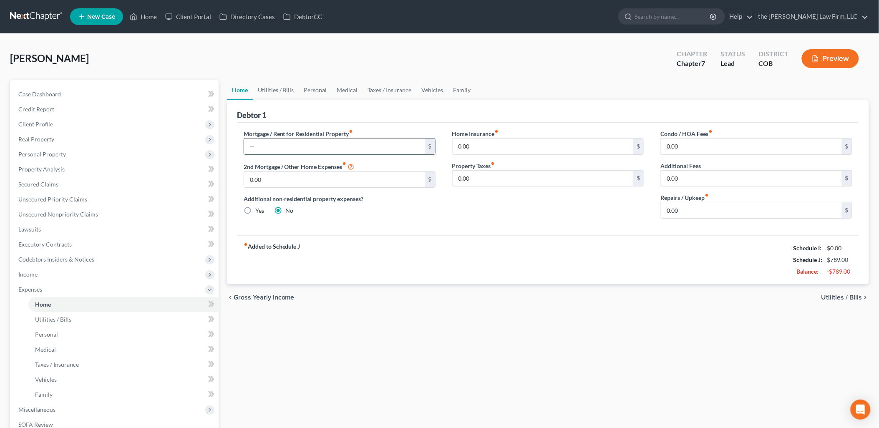
click at [296, 144] on input "text" at bounding box center [334, 147] width 181 height 16
type input "2,400"
click at [408, 207] on div "Additional non-residential property expenses? Yes No" at bounding box center [340, 205] width 192 height 20
click at [707, 144] on input "0.00" at bounding box center [751, 147] width 181 height 16
type input "100"
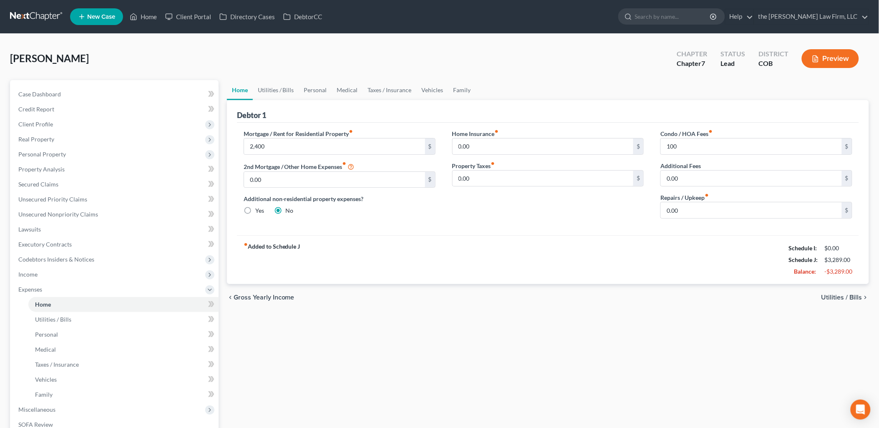
click at [557, 215] on div "Home Insurance fiber_manual_record 0.00 $ Property Taxes fiber_manual_record 0.…" at bounding box center [548, 177] width 209 height 96
click at [275, 85] on link "Utilities / Bills" at bounding box center [276, 90] width 46 height 20
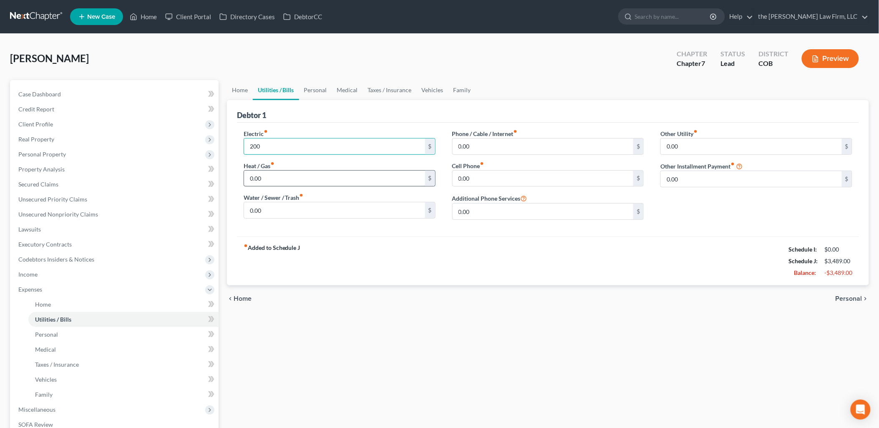
type input "200"
click at [296, 178] on input "0.00" at bounding box center [334, 179] width 181 height 16
type input "100"
click at [294, 148] on input "200" at bounding box center [334, 147] width 181 height 16
click at [344, 206] on input "0.00" at bounding box center [334, 210] width 181 height 16
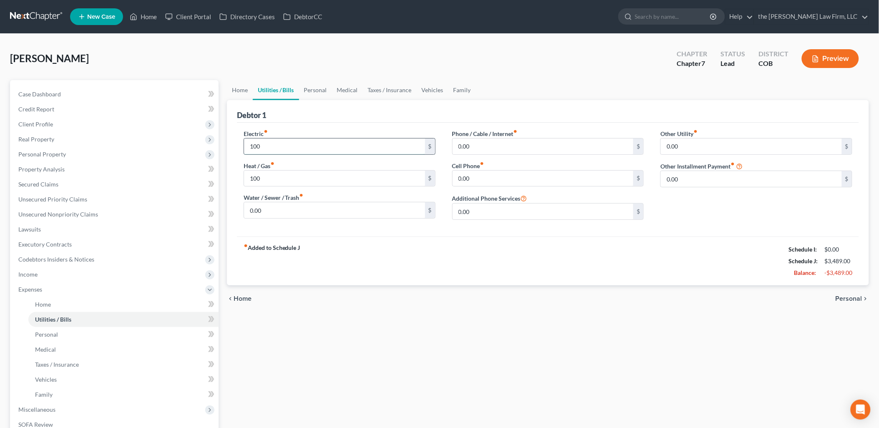
click at [348, 144] on input "100" at bounding box center [334, 147] width 181 height 16
type input "200"
click at [307, 173] on input "100" at bounding box center [334, 179] width 181 height 16
click at [368, 208] on input "0.00" at bounding box center [334, 210] width 181 height 16
drag, startPoint x: 247, startPoint y: 90, endPoint x: 265, endPoint y: 94, distance: 18.8
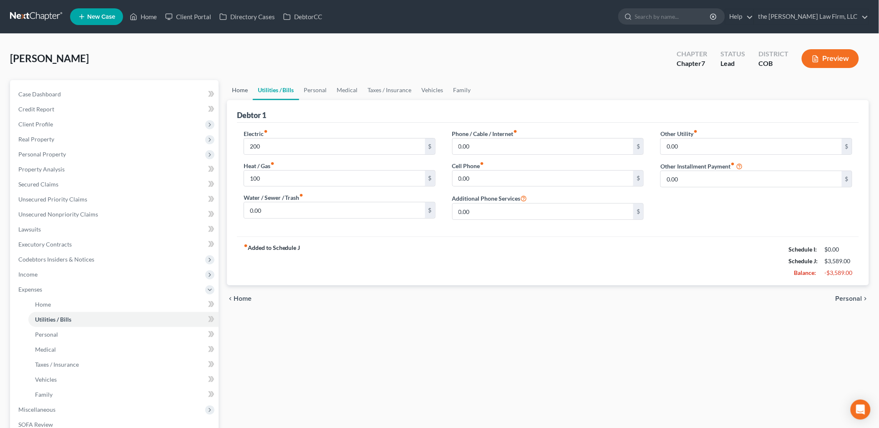
click at [247, 90] on link "Home" at bounding box center [240, 90] width 26 height 20
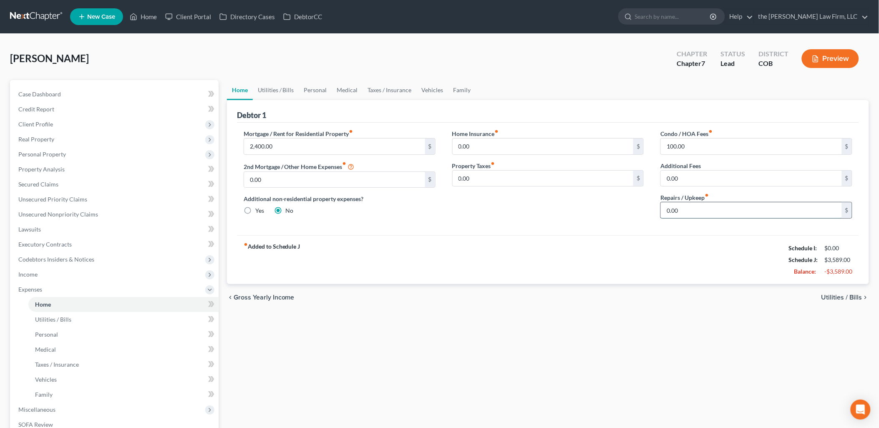
click at [720, 215] on input "0.00" at bounding box center [751, 210] width 181 height 16
click at [290, 91] on link "Utilities / Bills" at bounding box center [276, 90] width 46 height 20
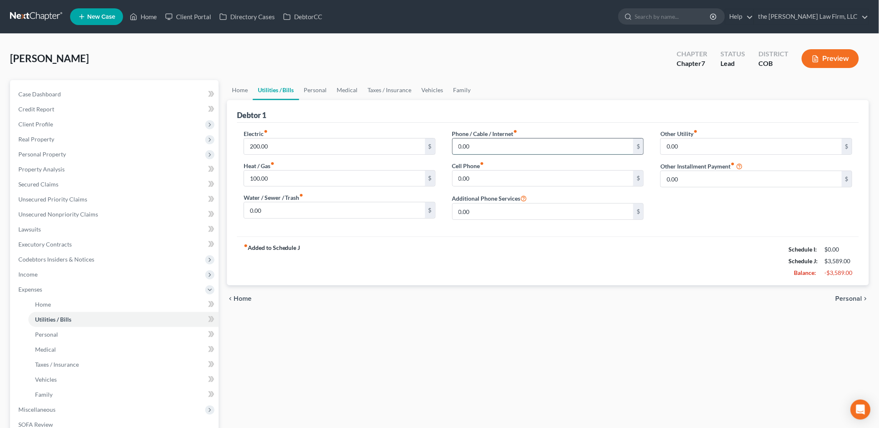
click at [531, 143] on input "0.00" at bounding box center [543, 147] width 181 height 16
click at [522, 178] on input "0.00" at bounding box center [543, 179] width 181 height 16
type input "125"
click at [296, 210] on input "0.00" at bounding box center [334, 210] width 181 height 16
click at [324, 92] on link "Personal" at bounding box center [315, 90] width 33 height 20
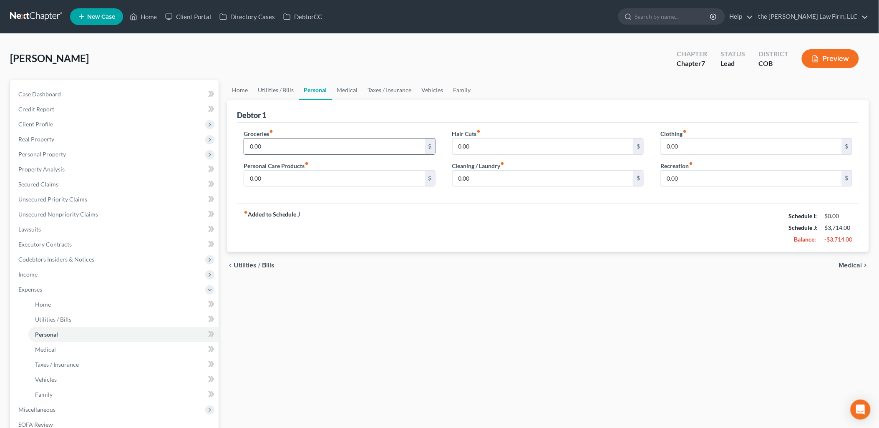
click at [293, 142] on input "0.00" at bounding box center [334, 147] width 181 height 16
type input "800"
drag, startPoint x: 430, startPoint y: 92, endPoint x: 436, endPoint y: 90, distance: 6.2
click at [430, 92] on link "Vehicles" at bounding box center [433, 90] width 32 height 20
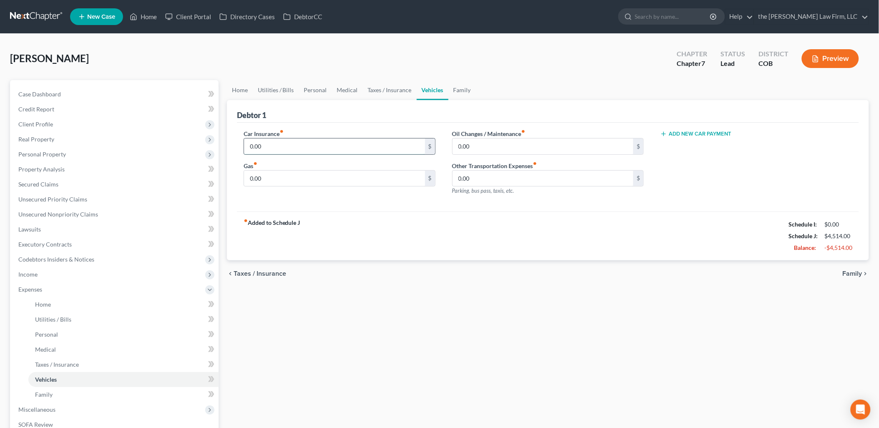
click at [293, 145] on input "0.00" at bounding box center [334, 147] width 181 height 16
click at [63, 201] on span "Unsecured Priority Claims" at bounding box center [52, 199] width 69 height 7
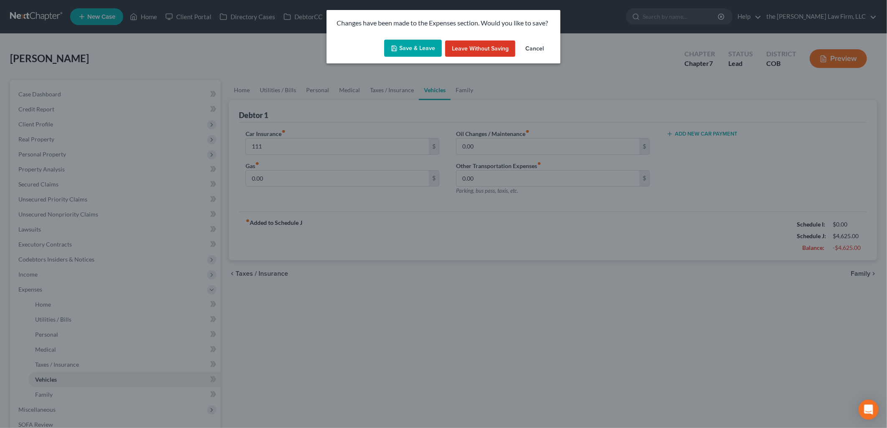
click at [426, 51] on button "Save & Leave" at bounding box center [413, 49] width 58 height 18
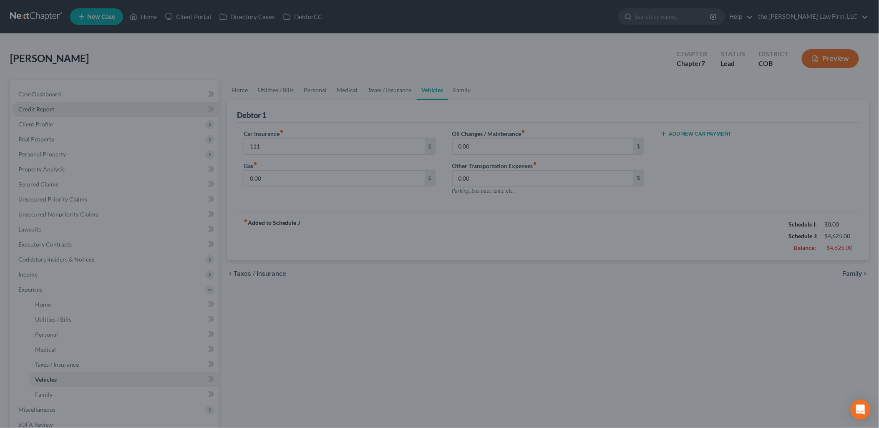
type input "111.00"
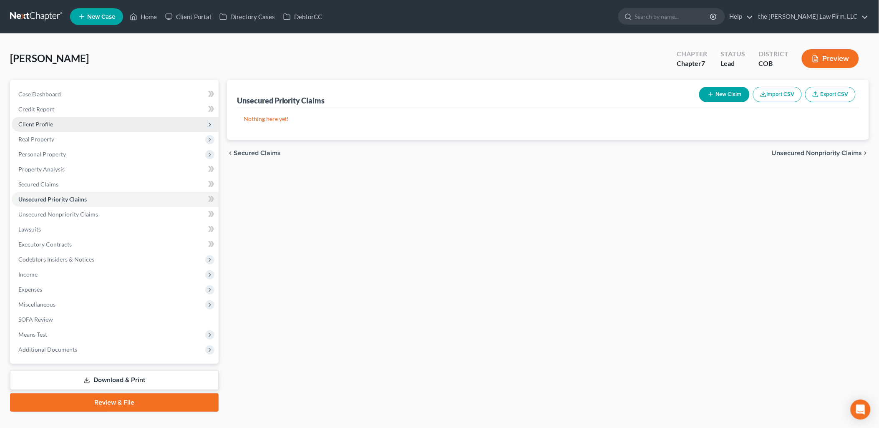
click at [37, 104] on link "Credit Report" at bounding box center [115, 109] width 207 height 15
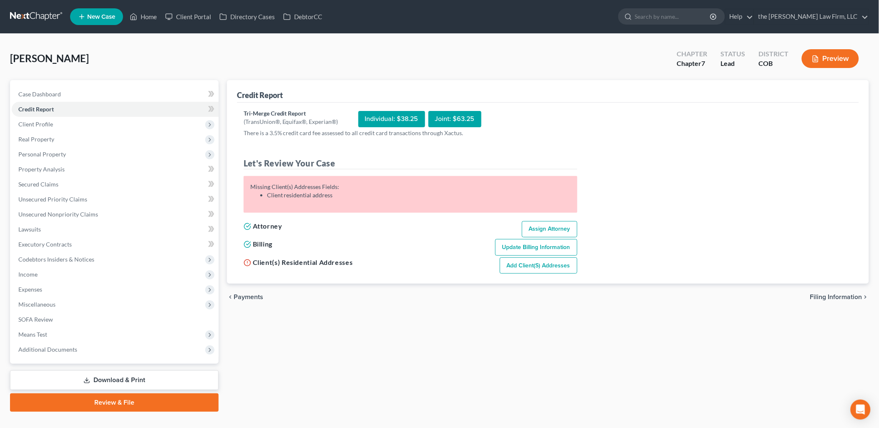
click at [561, 266] on link "Add Client(s) Addresses" at bounding box center [539, 266] width 78 height 17
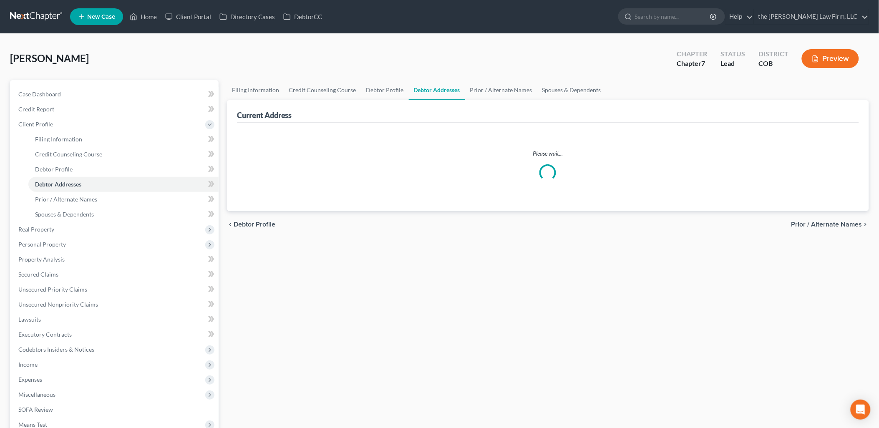
select select "0"
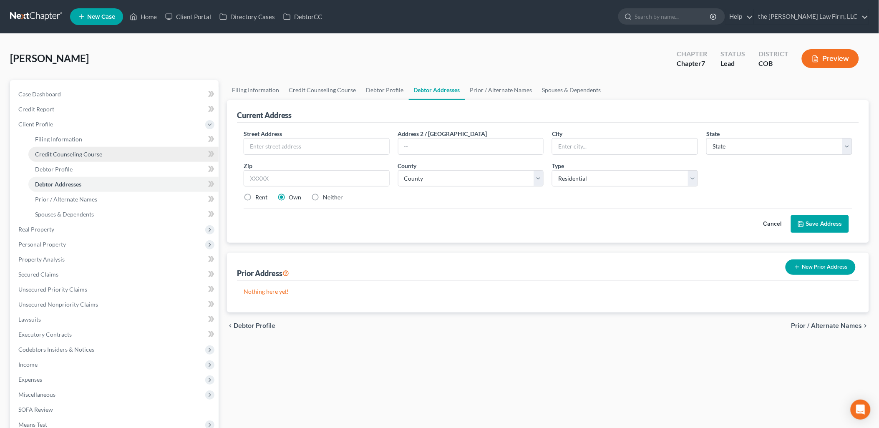
drag, startPoint x: 68, startPoint y: 151, endPoint x: 72, endPoint y: 148, distance: 5.2
click at [68, 151] on span "Credit Counseling Course" at bounding box center [68, 154] width 67 height 7
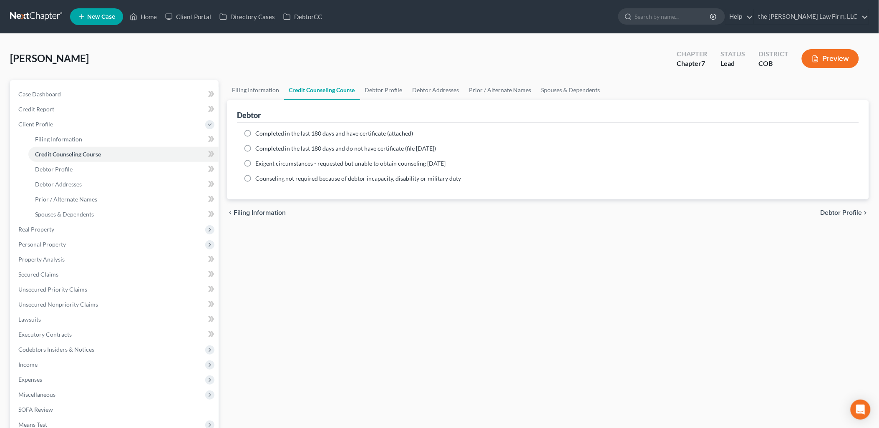
click at [367, 134] on span "Completed in the last 180 days and have certificate (attached)" at bounding box center [334, 133] width 158 height 7
click at [264, 134] on input "Completed in the last 180 days and have certificate (attached)" at bounding box center [261, 131] width 5 height 5
radio input "true"
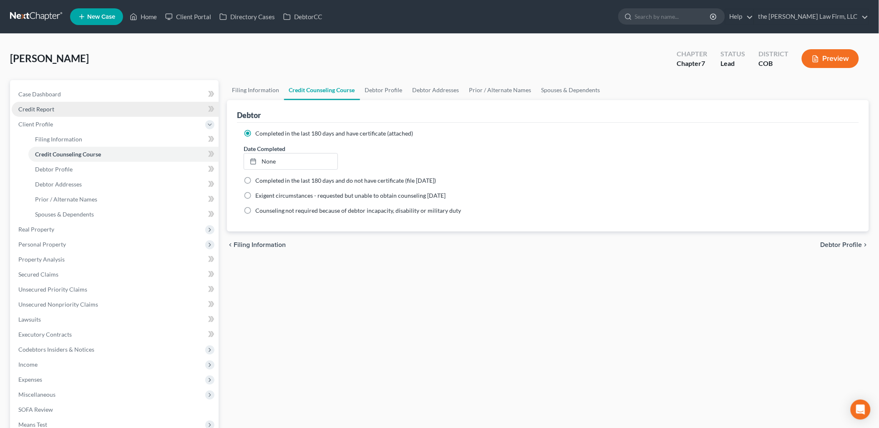
click at [42, 110] on span "Credit Report" at bounding box center [36, 109] width 36 height 7
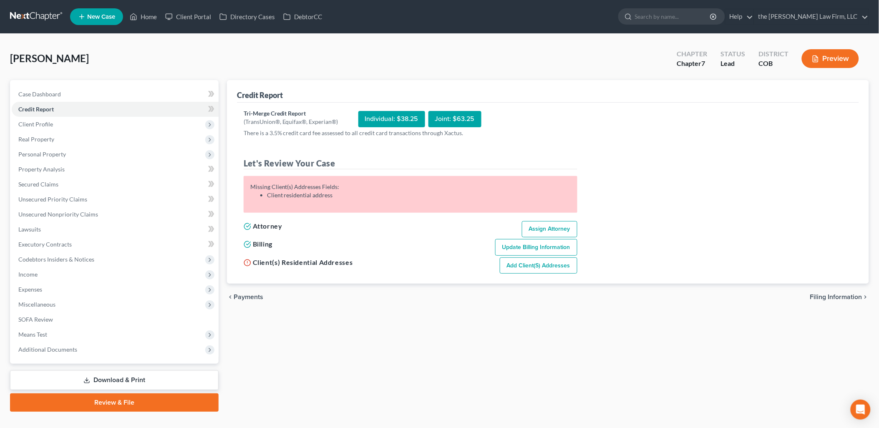
click at [549, 266] on link "Add Client(s) Addresses" at bounding box center [539, 266] width 78 height 17
select select "0"
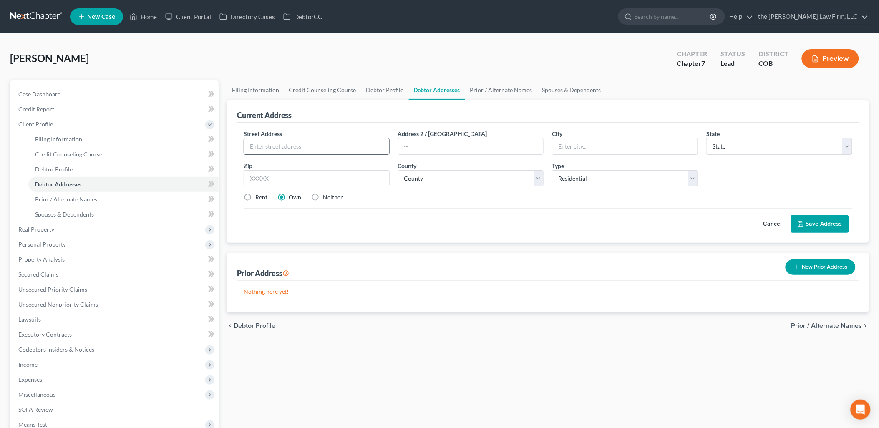
click at [281, 143] on input "text" at bounding box center [316, 147] width 145 height 16
type input "12739 Vantana Street"
type input "Parker"
select select "5"
type input "80134"
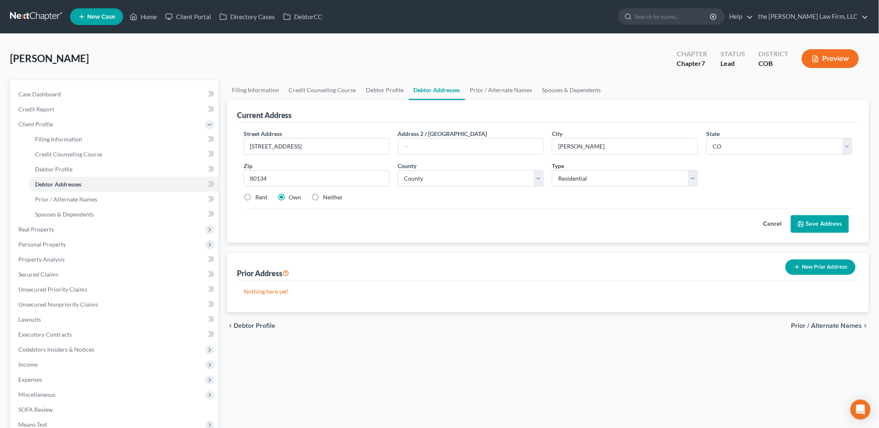
click at [519, 219] on div "Cancel Save Address" at bounding box center [548, 220] width 609 height 25
click at [323, 195] on label "Neither" at bounding box center [333, 197] width 20 height 8
click at [327, 195] on input "Neither" at bounding box center [329, 195] width 5 height 5
radio input "true"
click at [456, 177] on select "County Adams County Alamosa County Arapahoe County Archuleta County Baca County…" at bounding box center [471, 178] width 146 height 17
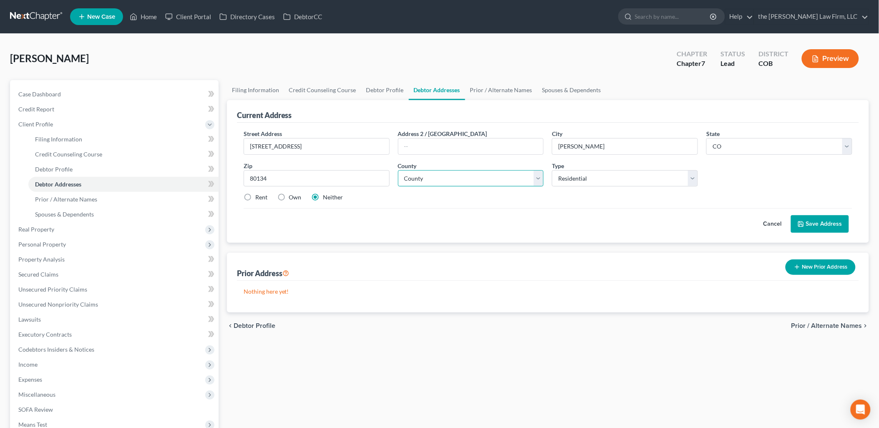
select select "18"
click at [398, 170] on select "County Adams County Alamosa County Arapahoe County Archuleta County Baca County…" at bounding box center [471, 178] width 146 height 17
click at [818, 223] on button "Save Address" at bounding box center [820, 224] width 58 height 18
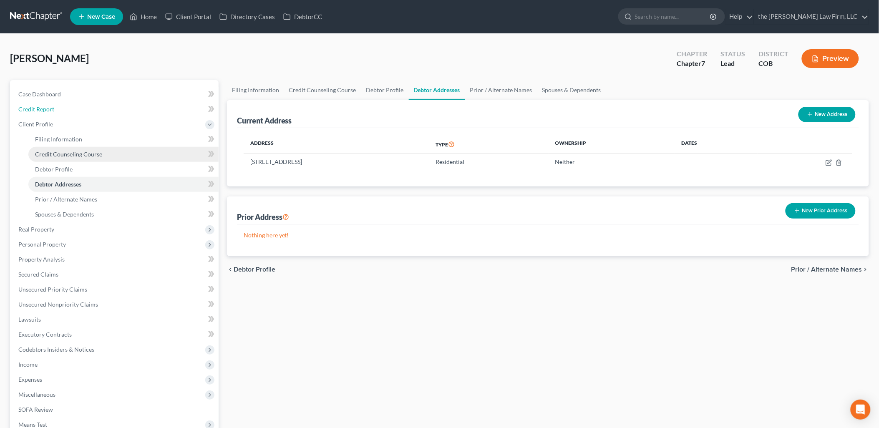
drag, startPoint x: 32, startPoint y: 109, endPoint x: 177, endPoint y: 157, distance: 152.7
click at [32, 109] on span "Credit Report" at bounding box center [36, 109] width 36 height 7
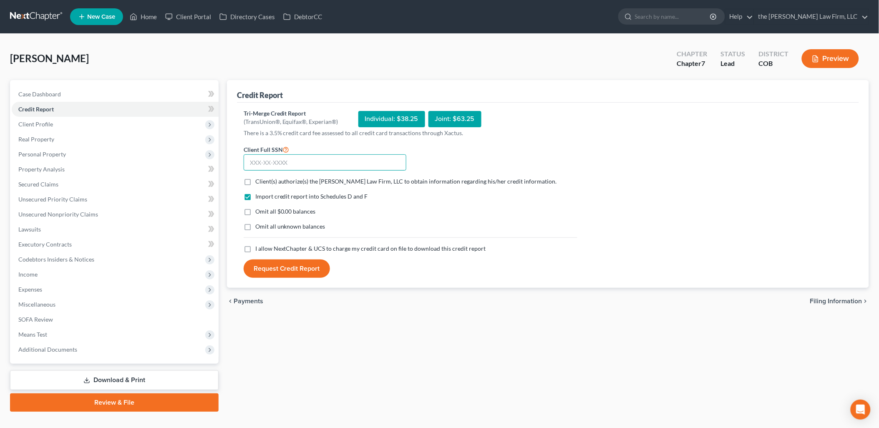
click at [352, 161] on input "text" at bounding box center [325, 162] width 163 height 17
type input "213-96-4371"
click at [255, 182] on label "Client(s) authorize(s) the Bruntz Law Firm, LLC to obtain information regarding…" at bounding box center [406, 181] width 302 height 8
click at [259, 182] on input "Client(s) authorize(s) the Bruntz Law Firm, LLC to obtain information regarding…" at bounding box center [261, 179] width 5 height 5
checkbox input "true"
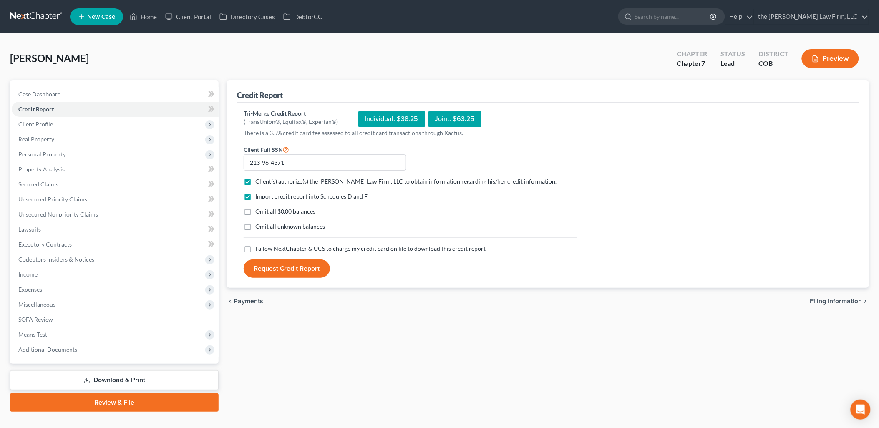
click at [255, 248] on label "I allow NextChapter & UCS to charge my credit card on file to download this cre…" at bounding box center [370, 249] width 231 height 8
click at [259, 248] on input "I allow NextChapter & UCS to charge my credit card on file to download this cre…" at bounding box center [261, 247] width 5 height 5
checkbox input "true"
click at [284, 268] on button "Request Credit Report" at bounding box center [287, 269] width 86 height 18
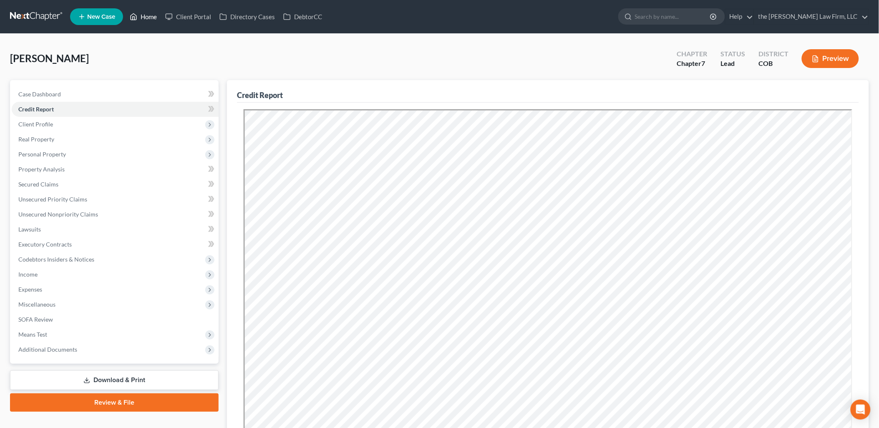
click at [159, 16] on link "Home" at bounding box center [143, 16] width 35 height 15
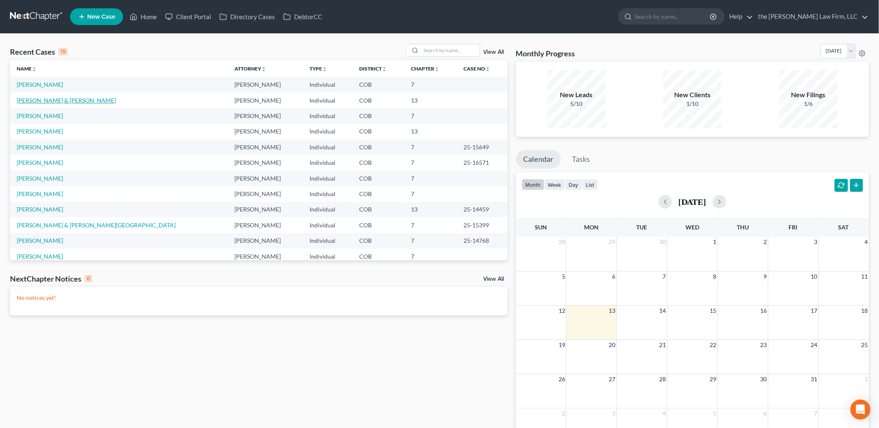
click at [22, 101] on link "[PERSON_NAME] & [PERSON_NAME]" at bounding box center [66, 100] width 99 height 7
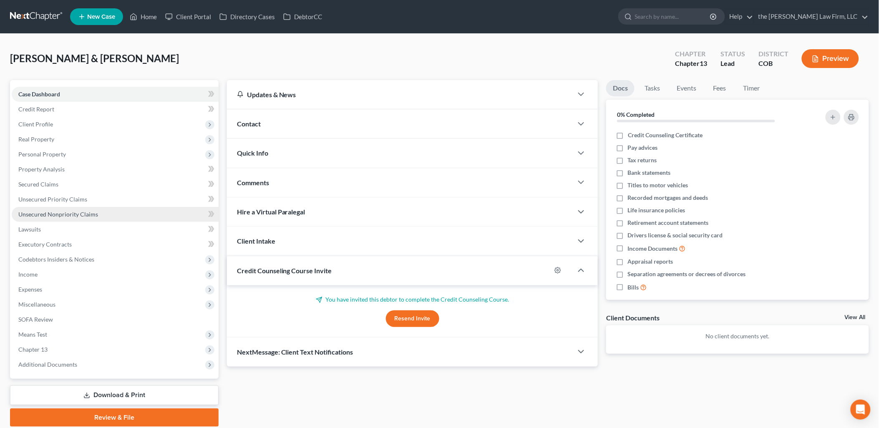
click at [51, 214] on span "Unsecured Nonpriority Claims" at bounding box center [58, 214] width 80 height 7
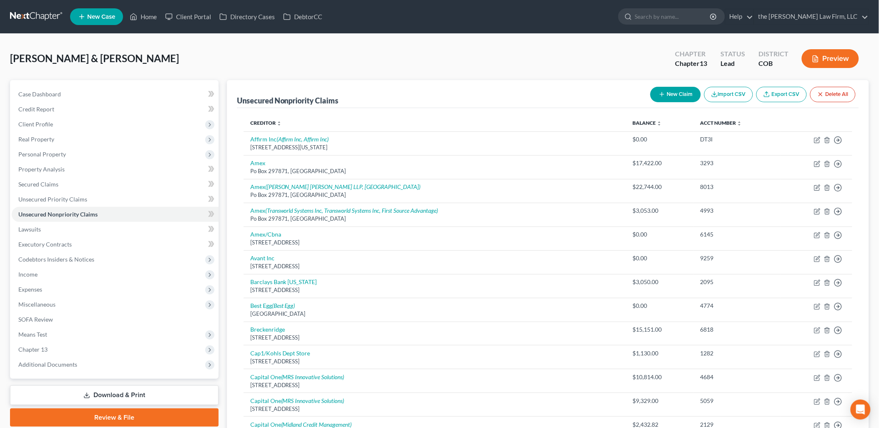
click at [666, 96] on button "New Claim" at bounding box center [676, 94] width 51 height 15
select select "2"
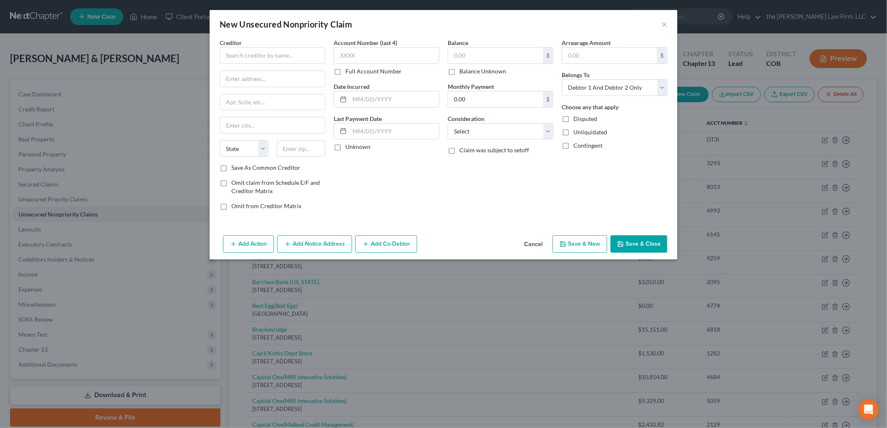
click at [300, 45] on div "Creditor *" at bounding box center [273, 50] width 106 height 25
click at [311, 56] on input "text" at bounding box center [273, 55] width 106 height 17
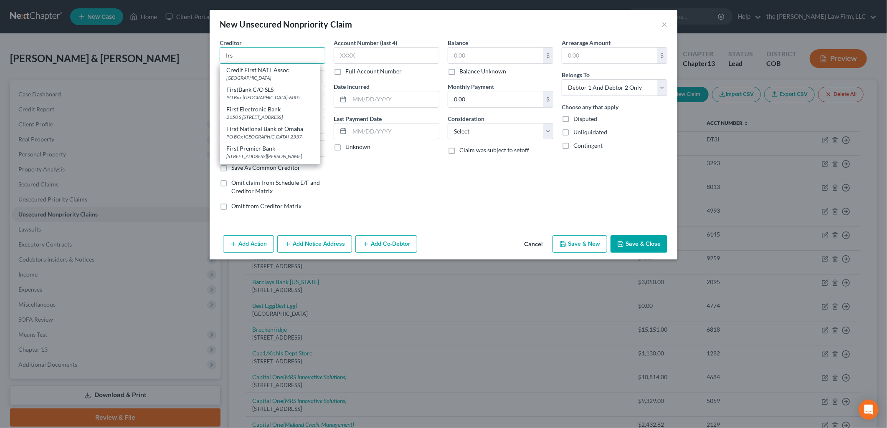
drag, startPoint x: 189, startPoint y: 40, endPoint x: 116, endPoint y: 34, distance: 73.3
click at [116, 34] on div "New Unsecured Nonpriority Claim × Creditor * Irs Credit First NATL Assoc PO Box…" at bounding box center [443, 214] width 887 height 428
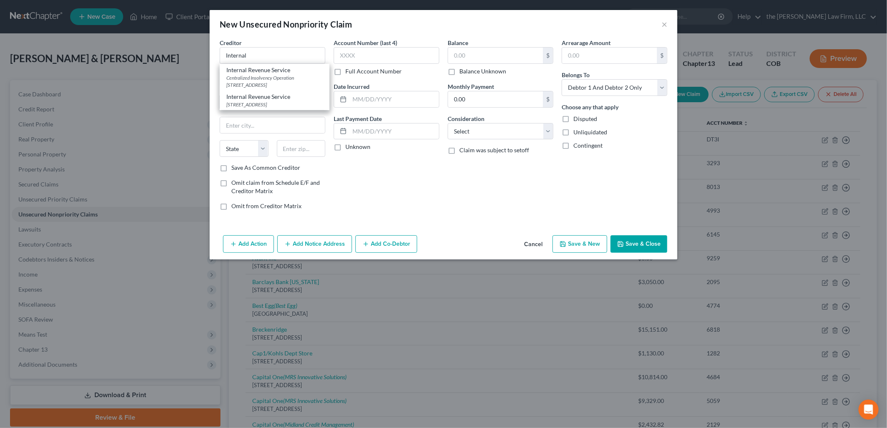
click at [253, 97] on div "Internal Revenue Service" at bounding box center [274, 97] width 96 height 8
type input "Internal Revenue Service"
type input "PO Box 21126"
type input "[GEOGRAPHIC_DATA]"
select select "39"
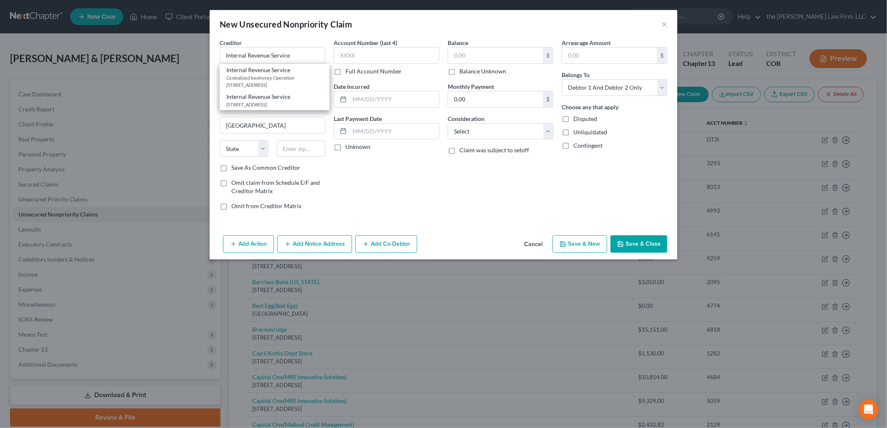
type input "19114"
click at [363, 54] on input "text" at bounding box center [386, 55] width 106 height 17
click at [499, 131] on select "Select Cable / Satellite Services Collection Agency Credit Card Debt Debt Couns…" at bounding box center [500, 131] width 106 height 17
click at [447, 123] on select "Select Cable / Satellite Services Collection Agency Credit Card Debt Debt Couns…" at bounding box center [500, 131] width 106 height 17
select select "7"
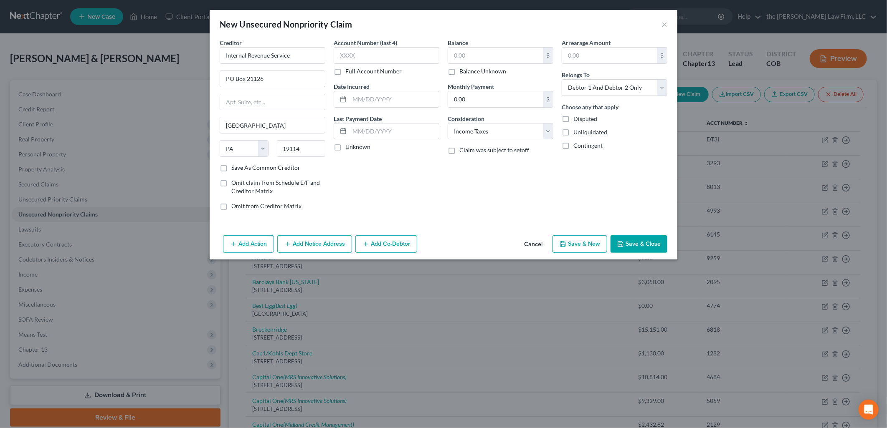
click at [493, 208] on div "Balance $ Balance Unknown Balance Undetermined $ Balance Unknown Monthly Paymen…" at bounding box center [500, 127] width 114 height 179
click at [464, 44] on label "Balance" at bounding box center [457, 42] width 20 height 9
click at [480, 55] on input "text" at bounding box center [495, 56] width 95 height 16
type input "5,858"
click at [512, 200] on div "Balance 5,858.00 $ Balance Unknown Balance Undetermined 5,858 $ Balance Unknown…" at bounding box center [500, 127] width 114 height 179
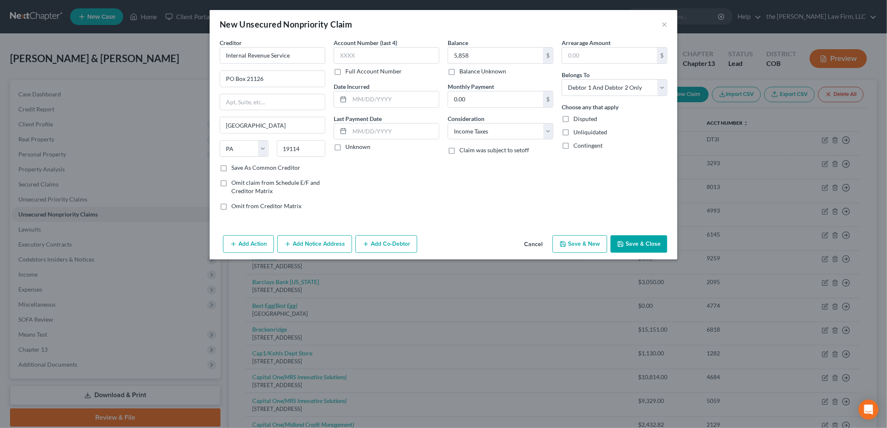
click at [550, 168] on div "Balance 5,858.00 $ Balance Unknown Balance Undetermined 5,858 $ Balance Unknown…" at bounding box center [500, 127] width 114 height 179
click at [629, 244] on button "Save & Close" at bounding box center [638, 244] width 57 height 18
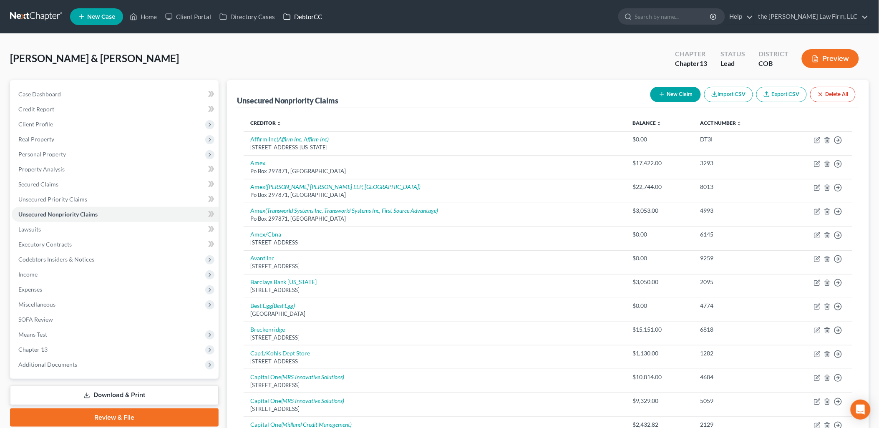
click at [300, 15] on link "DebtorCC" at bounding box center [302, 16] width 47 height 15
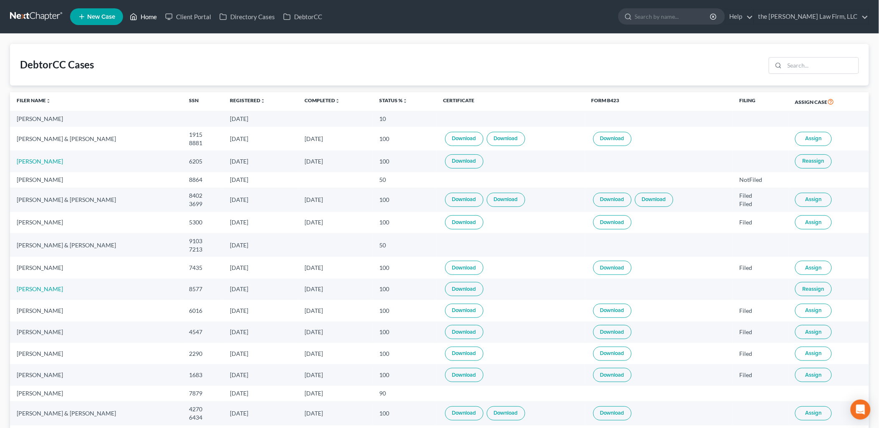
click at [141, 20] on link "Home" at bounding box center [143, 16] width 35 height 15
